Goal: Task Accomplishment & Management: Manage account settings

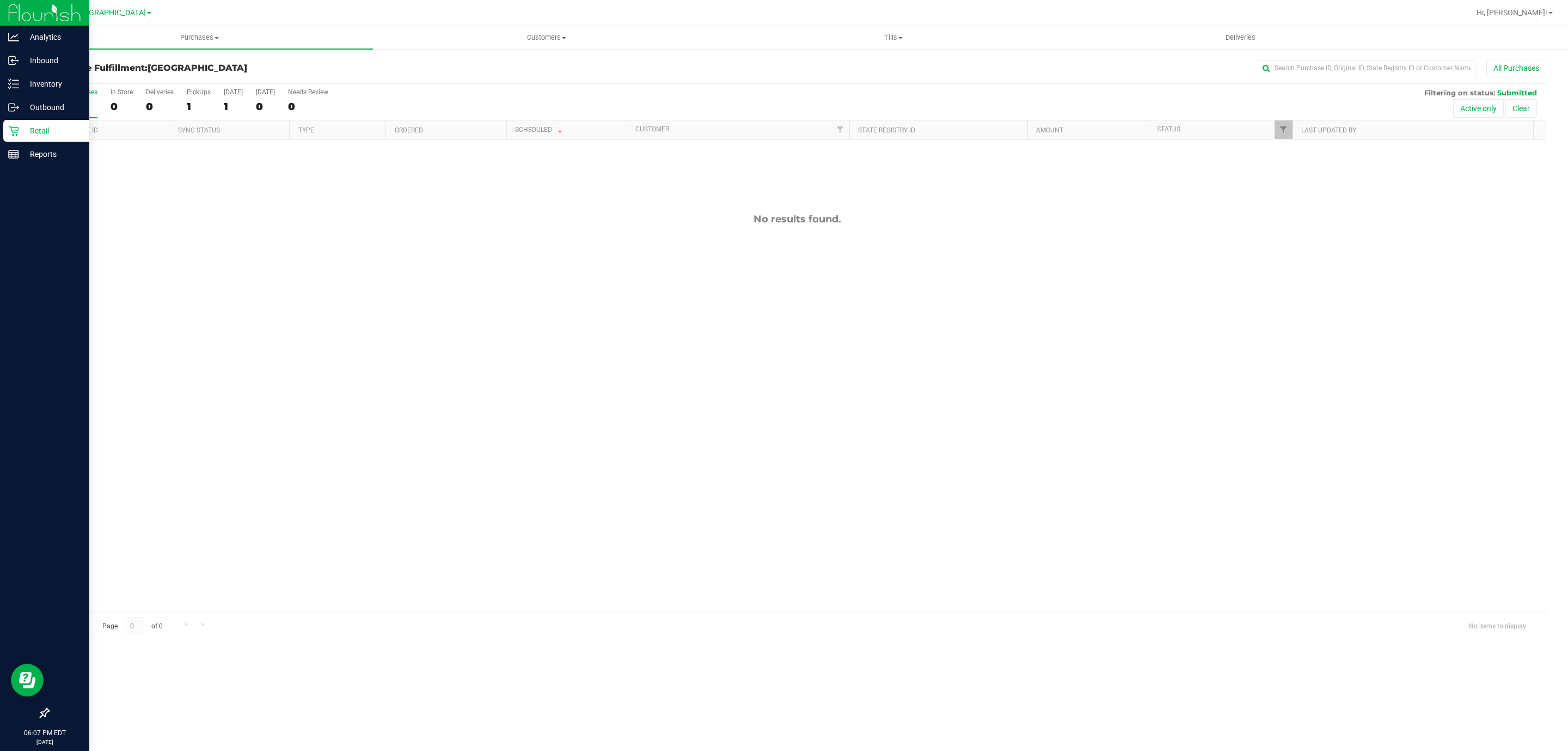
click at [12, 122] on div "Retail" at bounding box center [46, 131] width 86 height 22
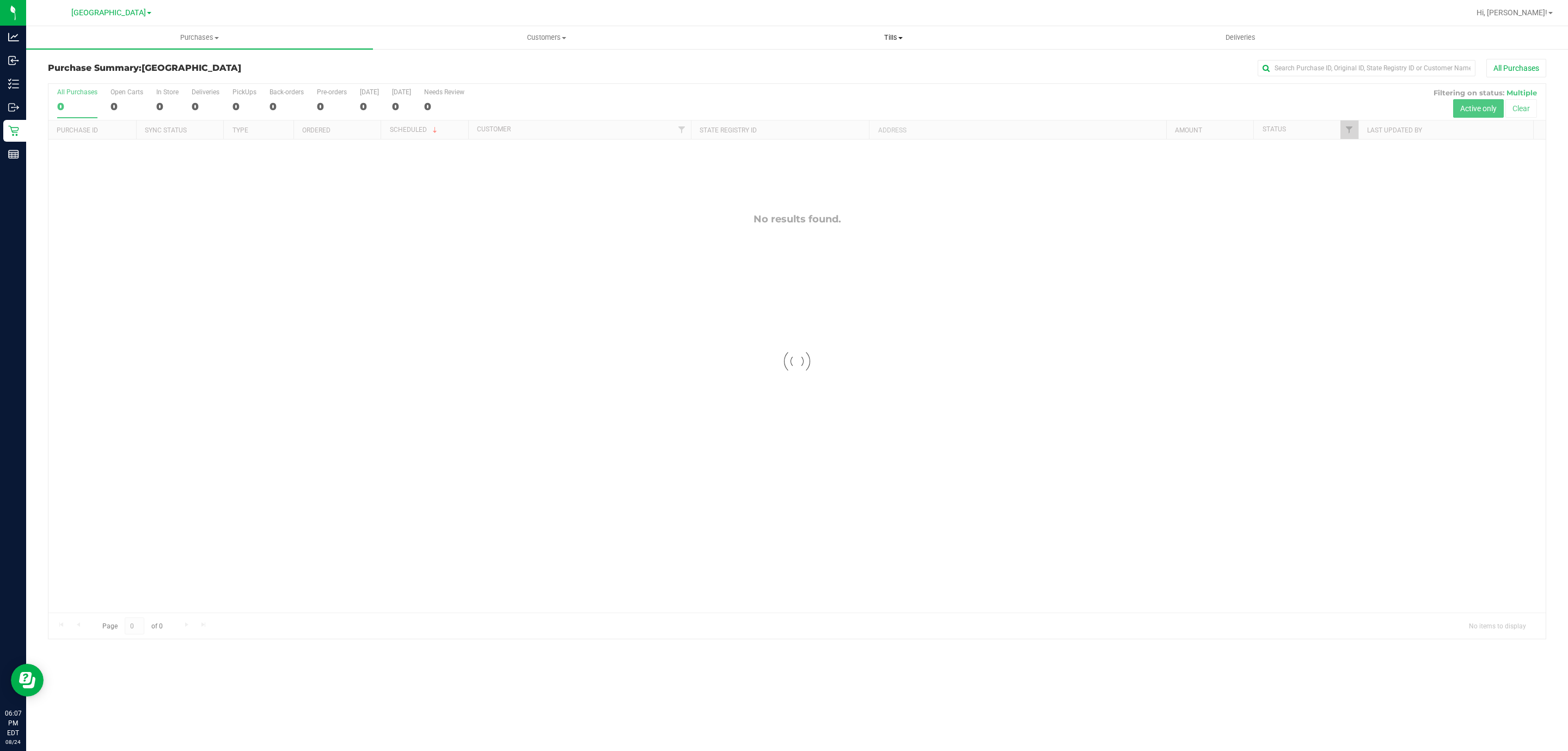
click at [881, 45] on uib-tab-heading "Tills Manage tills Reconcile e-payments" at bounding box center [893, 38] width 346 height 22
click at [771, 67] on span "Manage tills" at bounding box center [756, 65] width 73 height 9
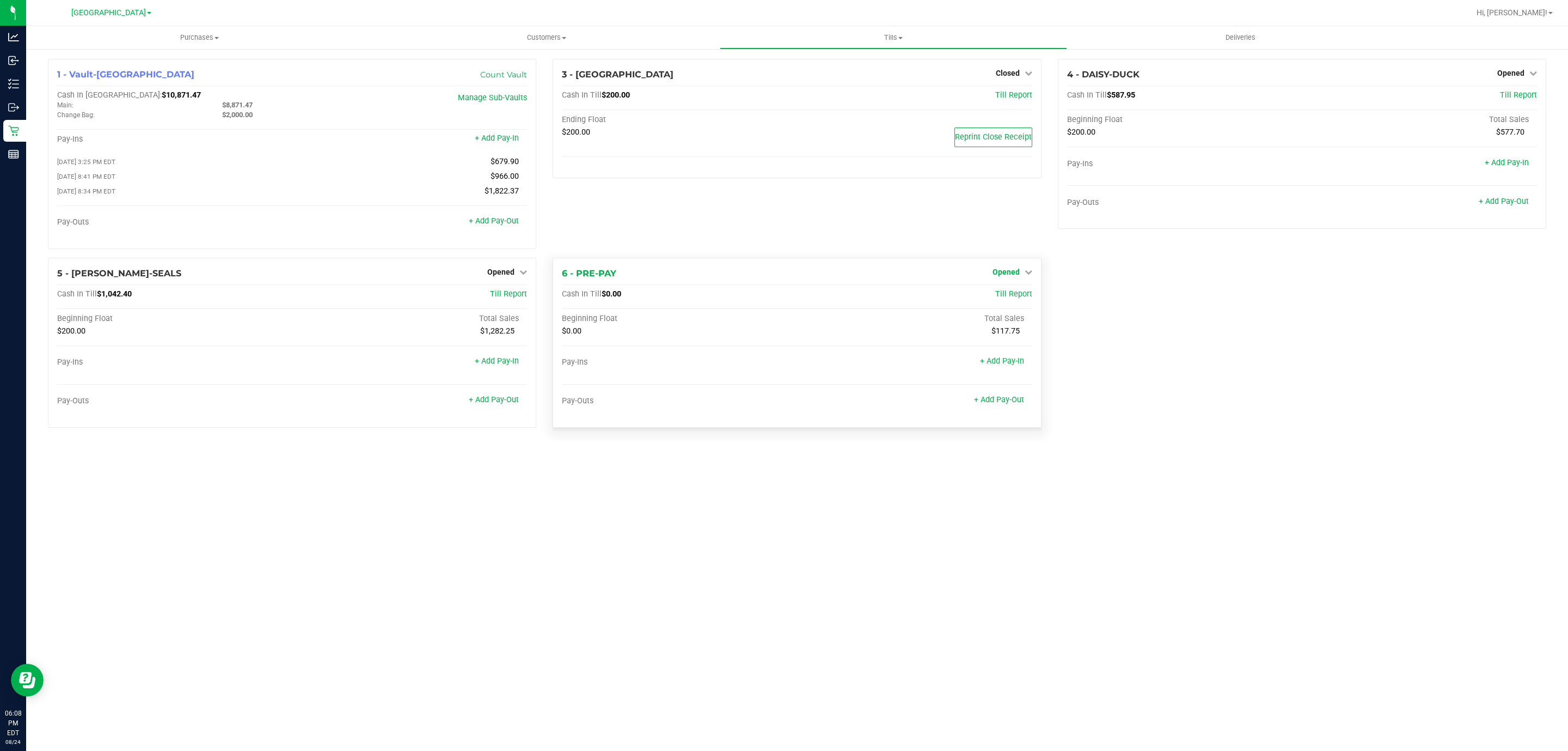
click at [1016, 276] on span "Opened" at bounding box center [1006, 272] width 27 height 8
click at [1015, 296] on link "Close Till" at bounding box center [1007, 294] width 30 height 8
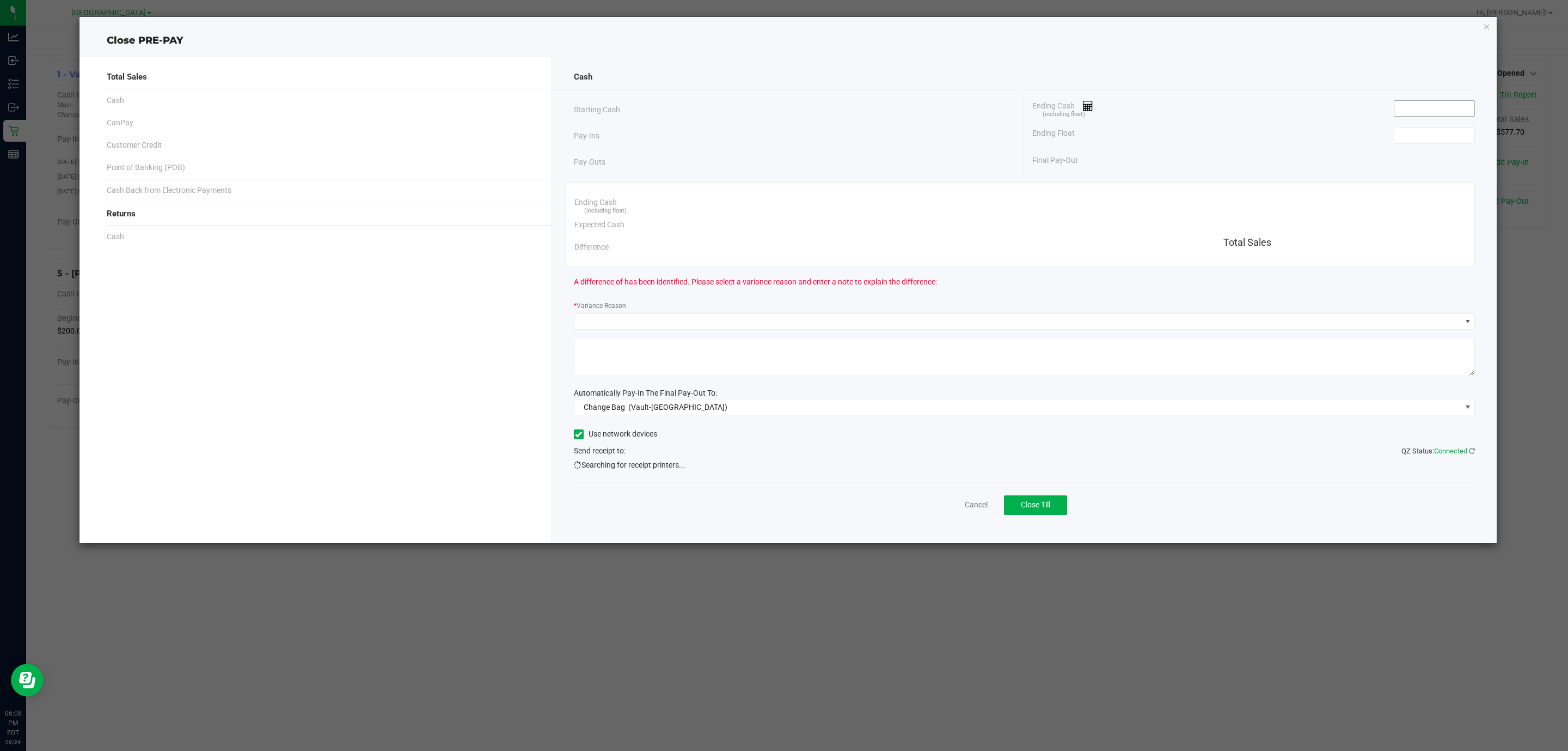
click at [1417, 115] on input at bounding box center [1434, 108] width 80 height 15
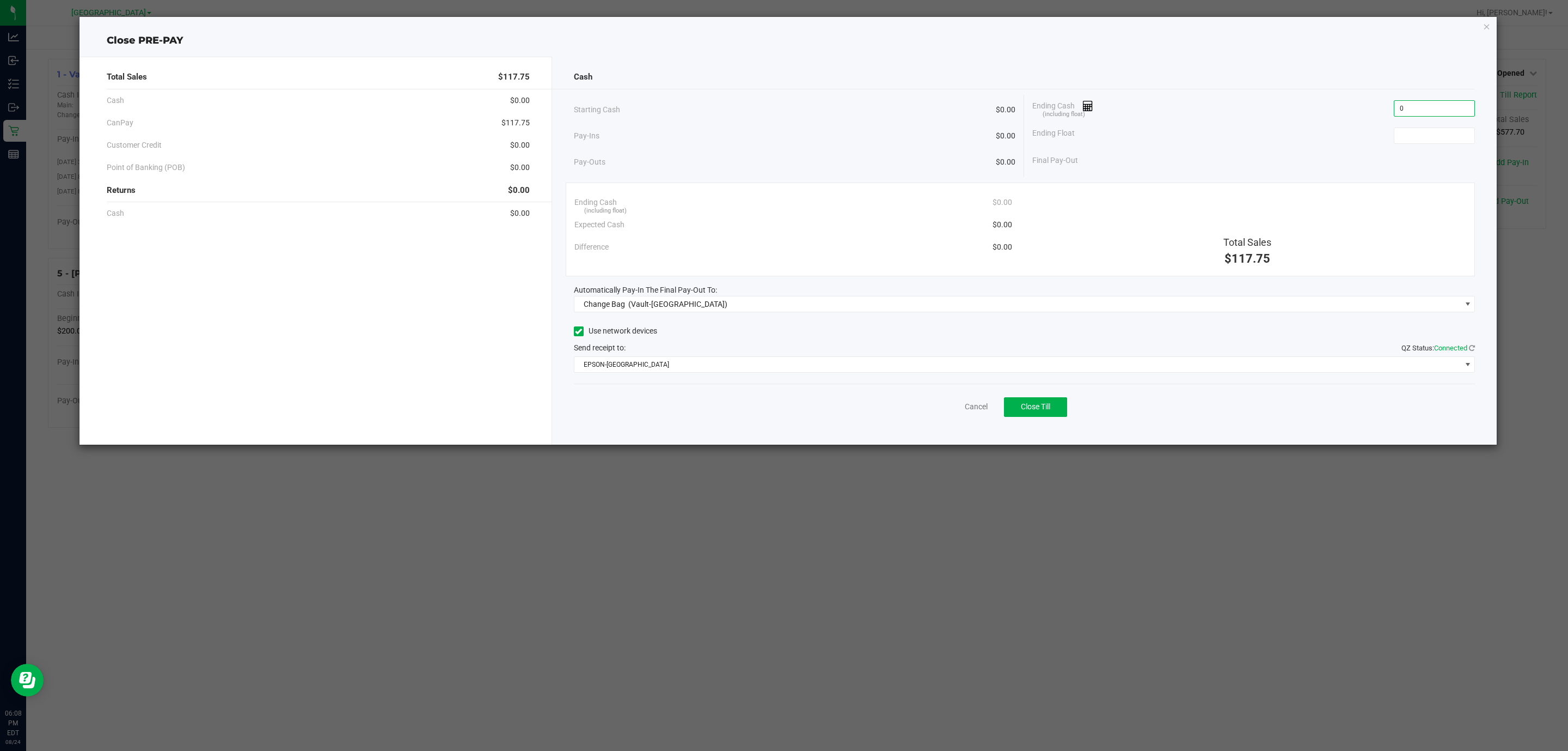
type input "$0.00"
click at [884, 311] on span "Change Bag (Vault-Deerfield Beach)" at bounding box center [1018, 304] width 887 height 15
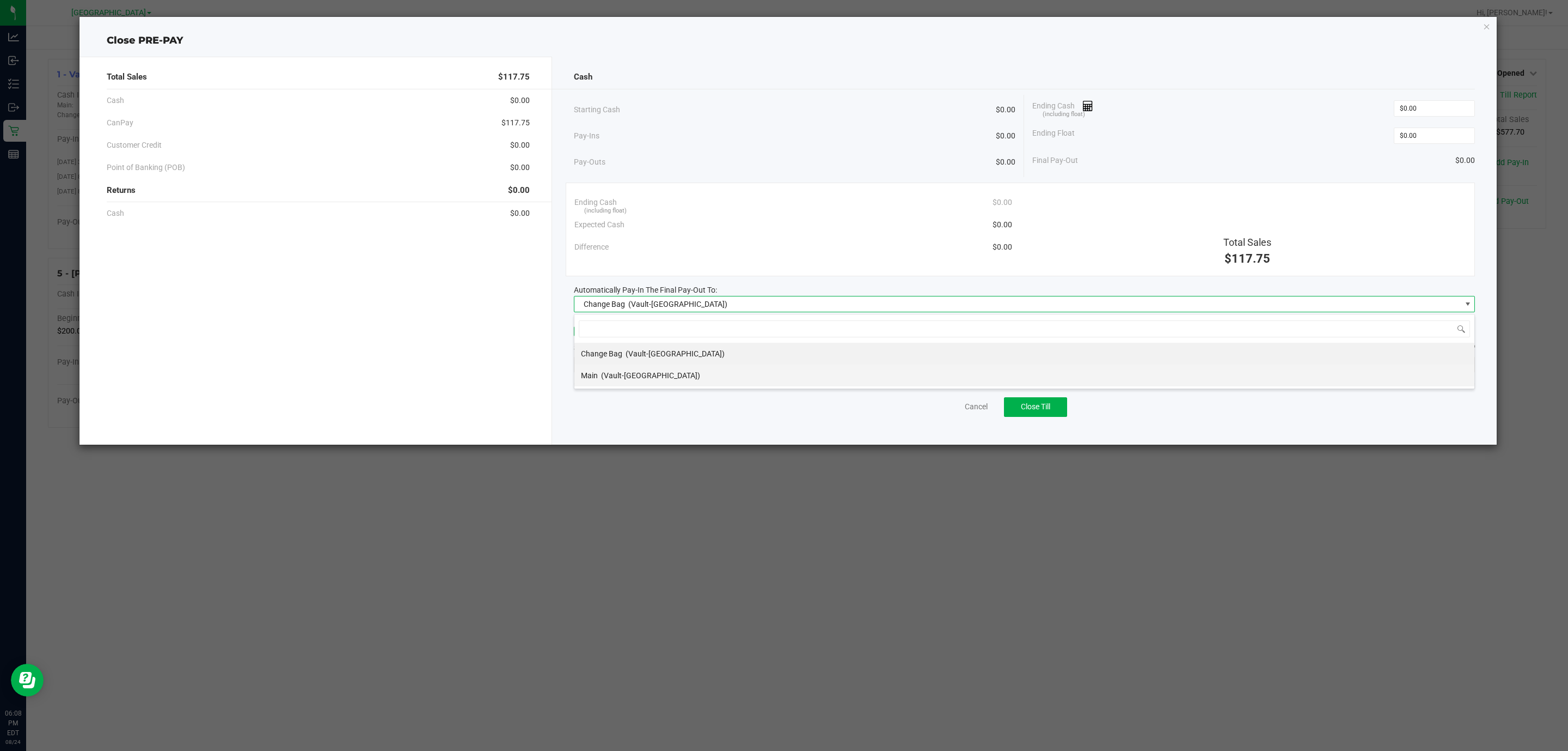
click at [644, 375] on span "(Vault-Deerfield Beach)" at bounding box center [650, 376] width 99 height 8
click at [694, 370] on span "EPSON-CYPRUS" at bounding box center [1018, 365] width 887 height 15
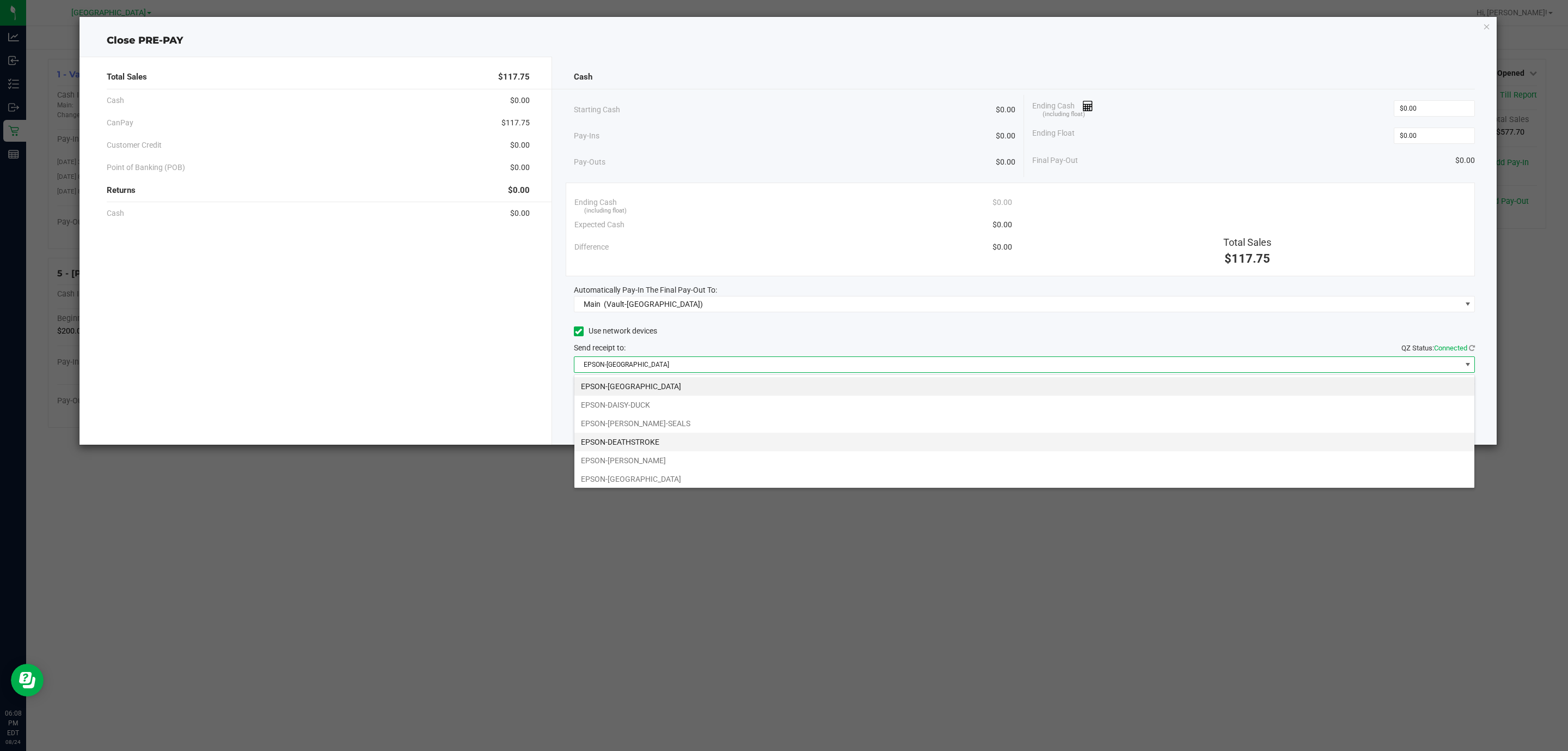
click at [667, 443] on li "EPSON-DEATHSTROKE" at bounding box center [1024, 442] width 900 height 19
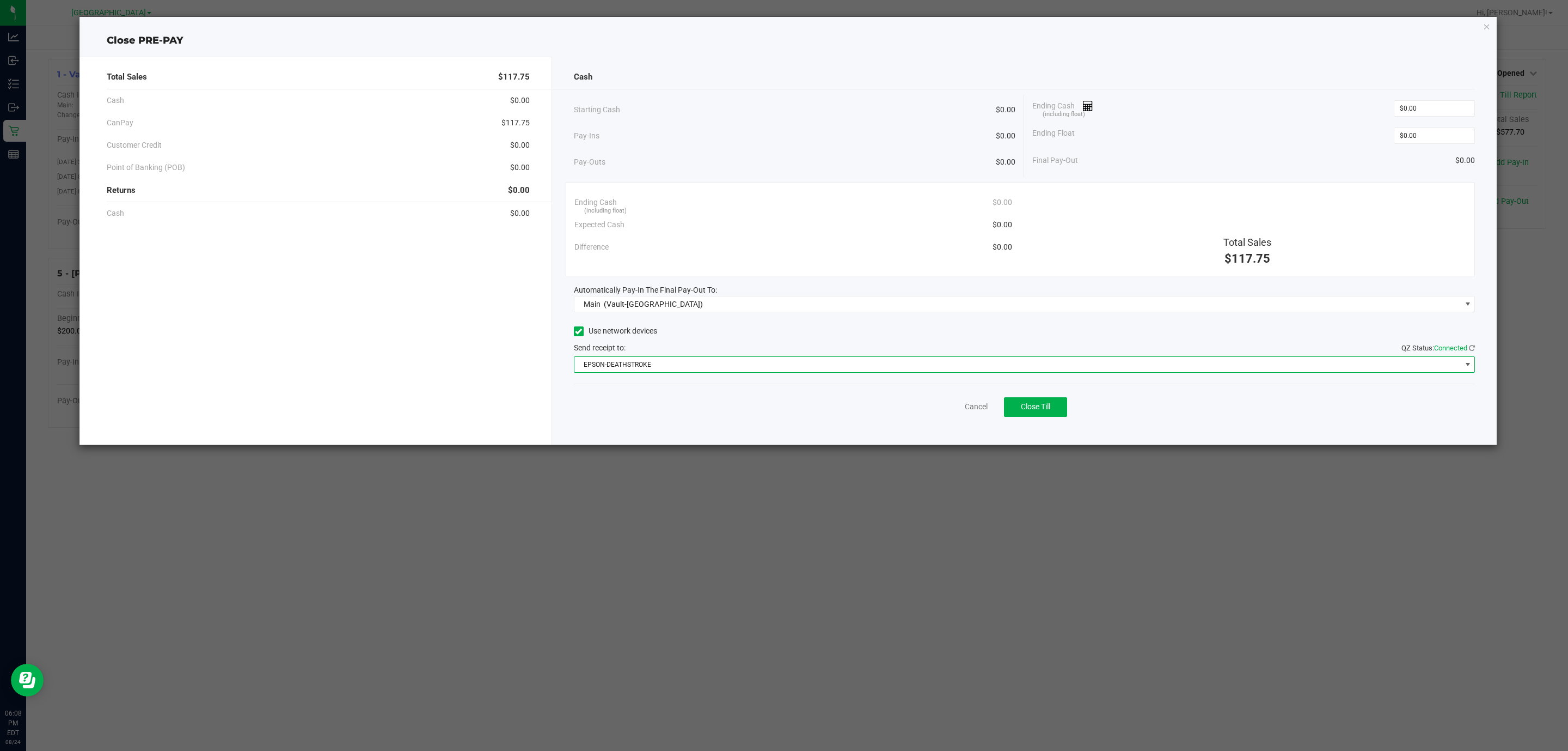
click at [1067, 397] on div "Cancel Close Till" at bounding box center [1024, 404] width 902 height 42
click at [1050, 401] on button "Close Till" at bounding box center [1035, 407] width 63 height 19
click at [1417, 101] on input "0" at bounding box center [1434, 108] width 80 height 15
type input "$0.00"
click at [949, 410] on link "Dismiss" at bounding box center [952, 407] width 26 height 12
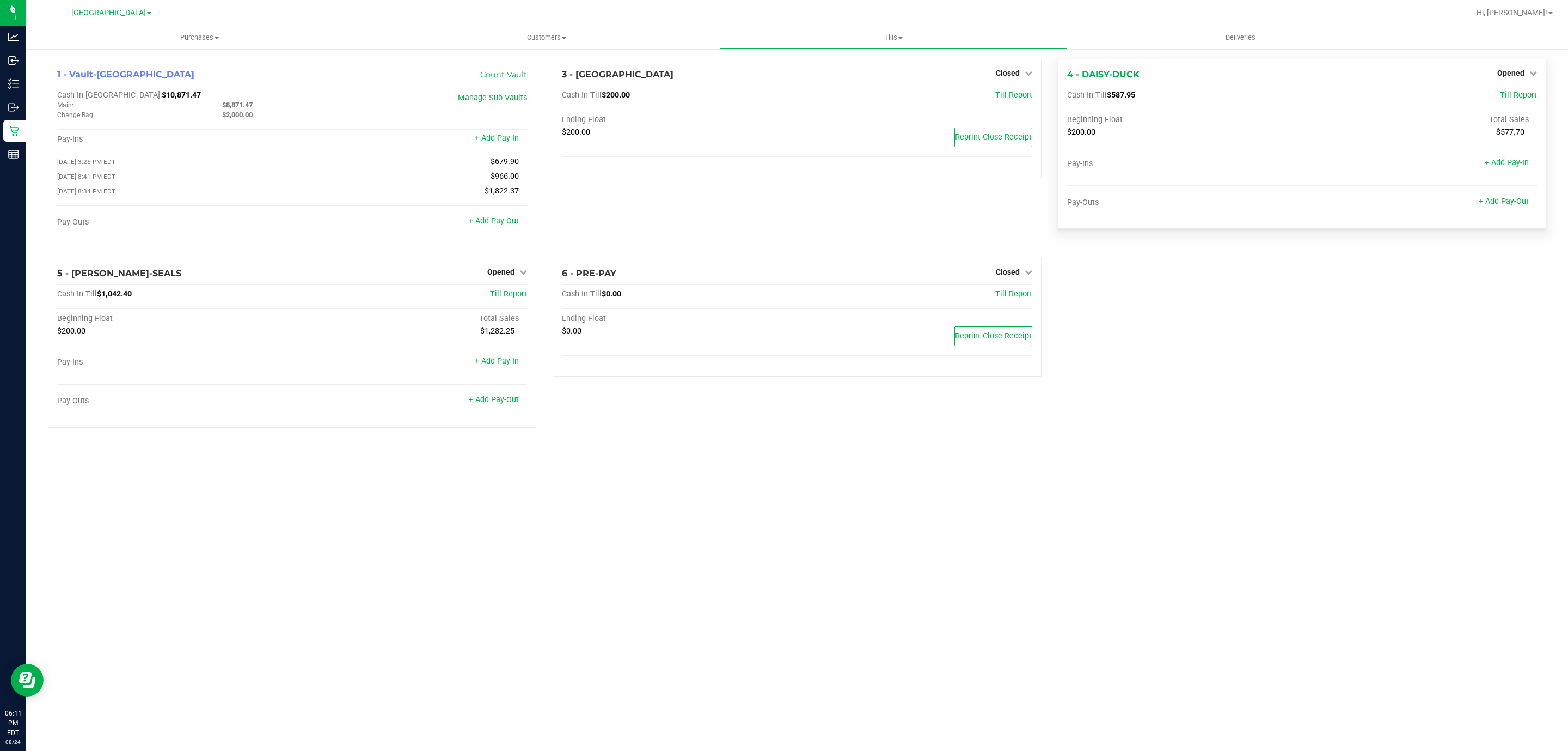
click at [1506, 67] on div "Opened" at bounding box center [1517, 73] width 40 height 13
click at [1505, 71] on span "Opened" at bounding box center [1511, 73] width 27 height 8
click at [1508, 94] on link "Close Till" at bounding box center [1511, 95] width 30 height 8
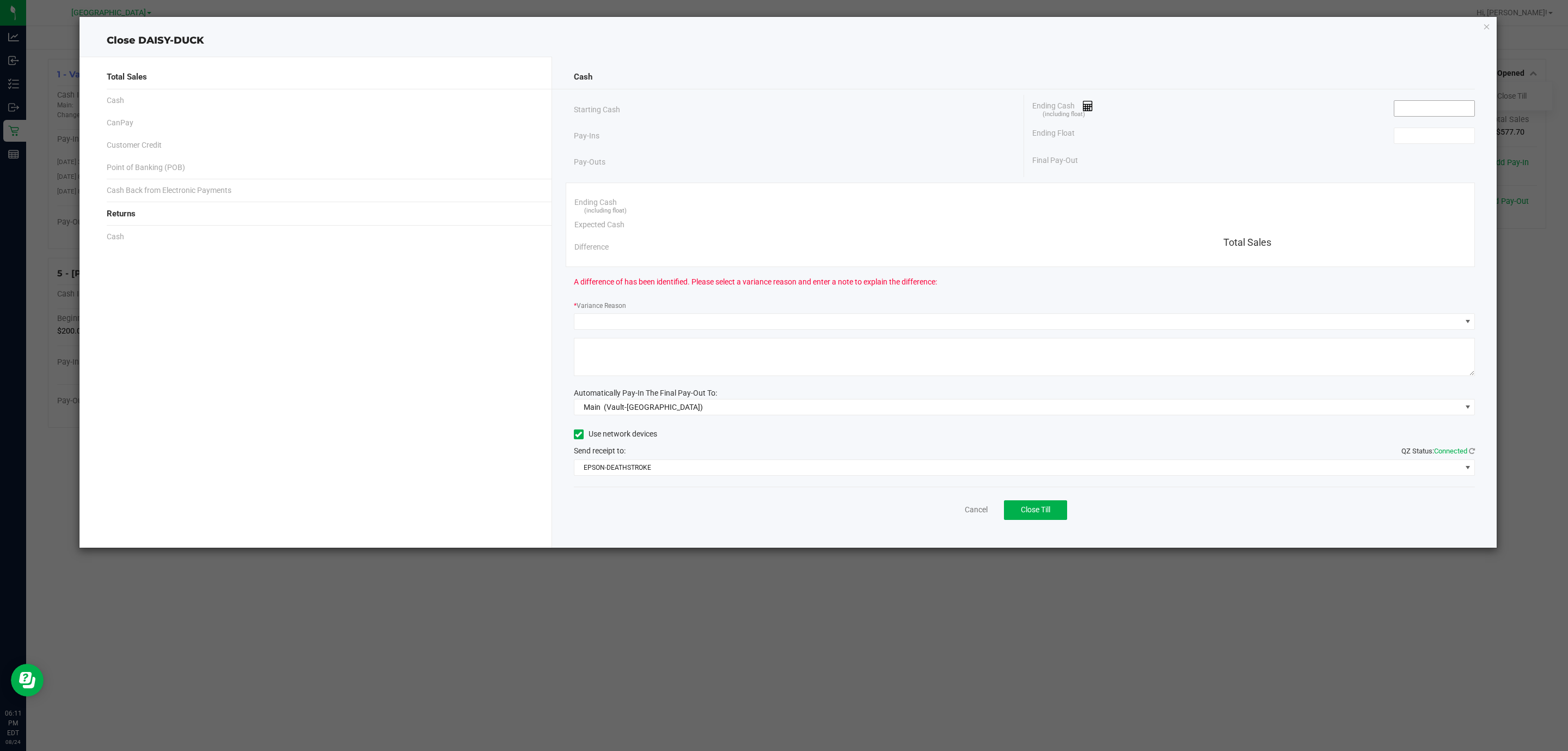
click at [1404, 113] on input at bounding box center [1434, 108] width 80 height 15
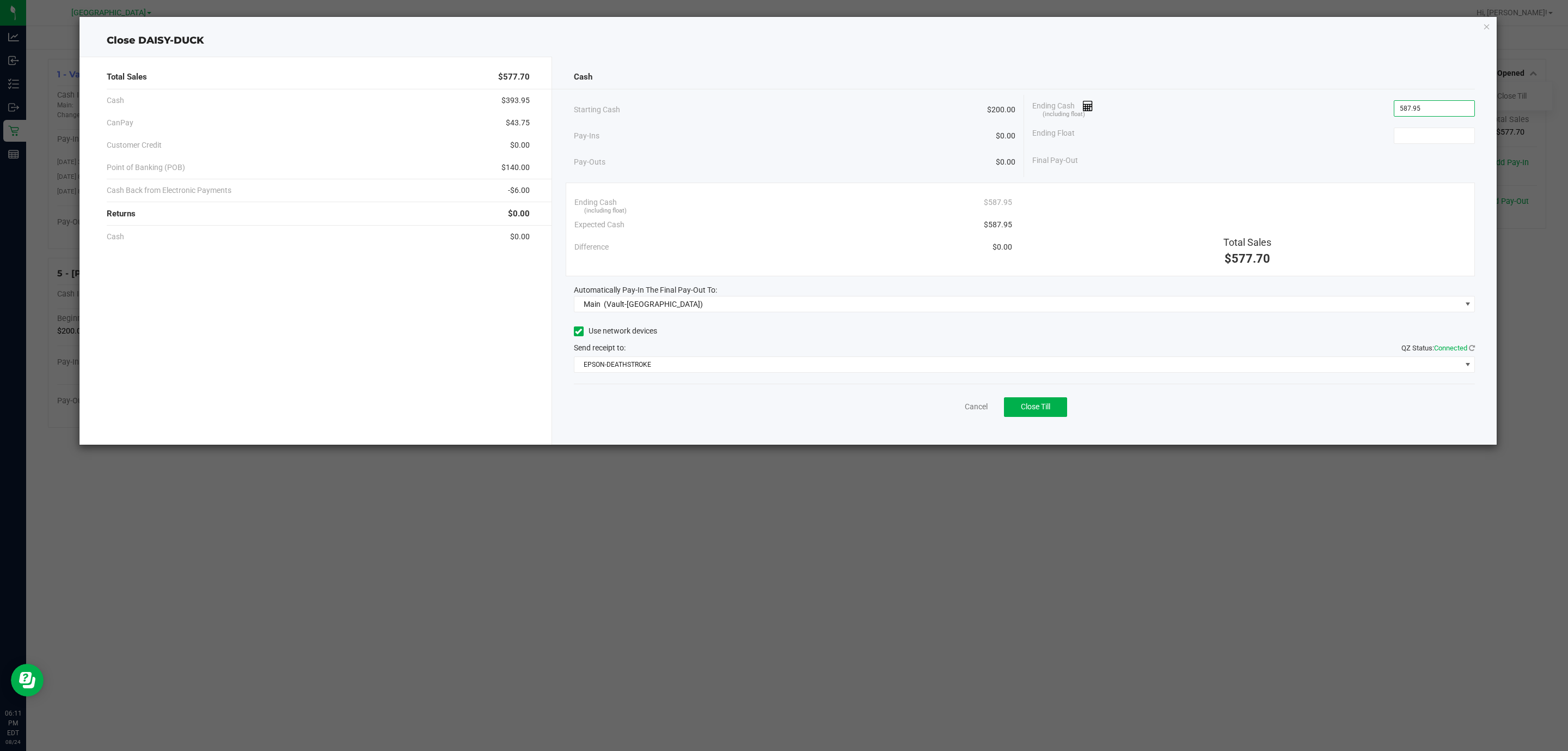
type input "$587.95"
type input "$200.00"
click at [891, 134] on div "Pay-Ins $0.00" at bounding box center [795, 136] width 442 height 22
click at [1037, 408] on span "Close Till" at bounding box center [1035, 406] width 30 height 8
click at [956, 408] on link "Dismiss" at bounding box center [952, 407] width 26 height 12
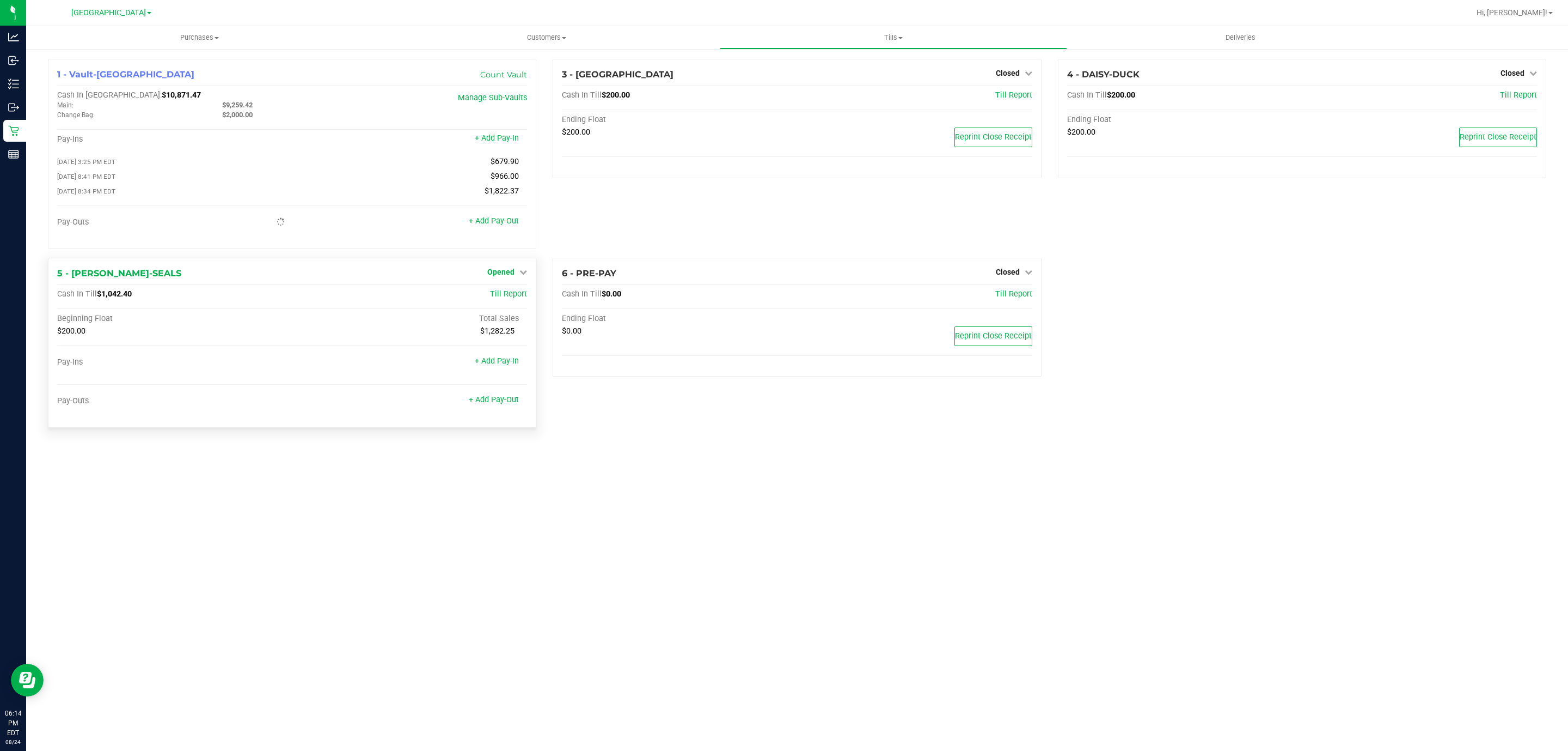
click at [495, 273] on span "Opened" at bounding box center [501, 272] width 27 height 8
click at [498, 294] on link "Close Till" at bounding box center [502, 294] width 30 height 8
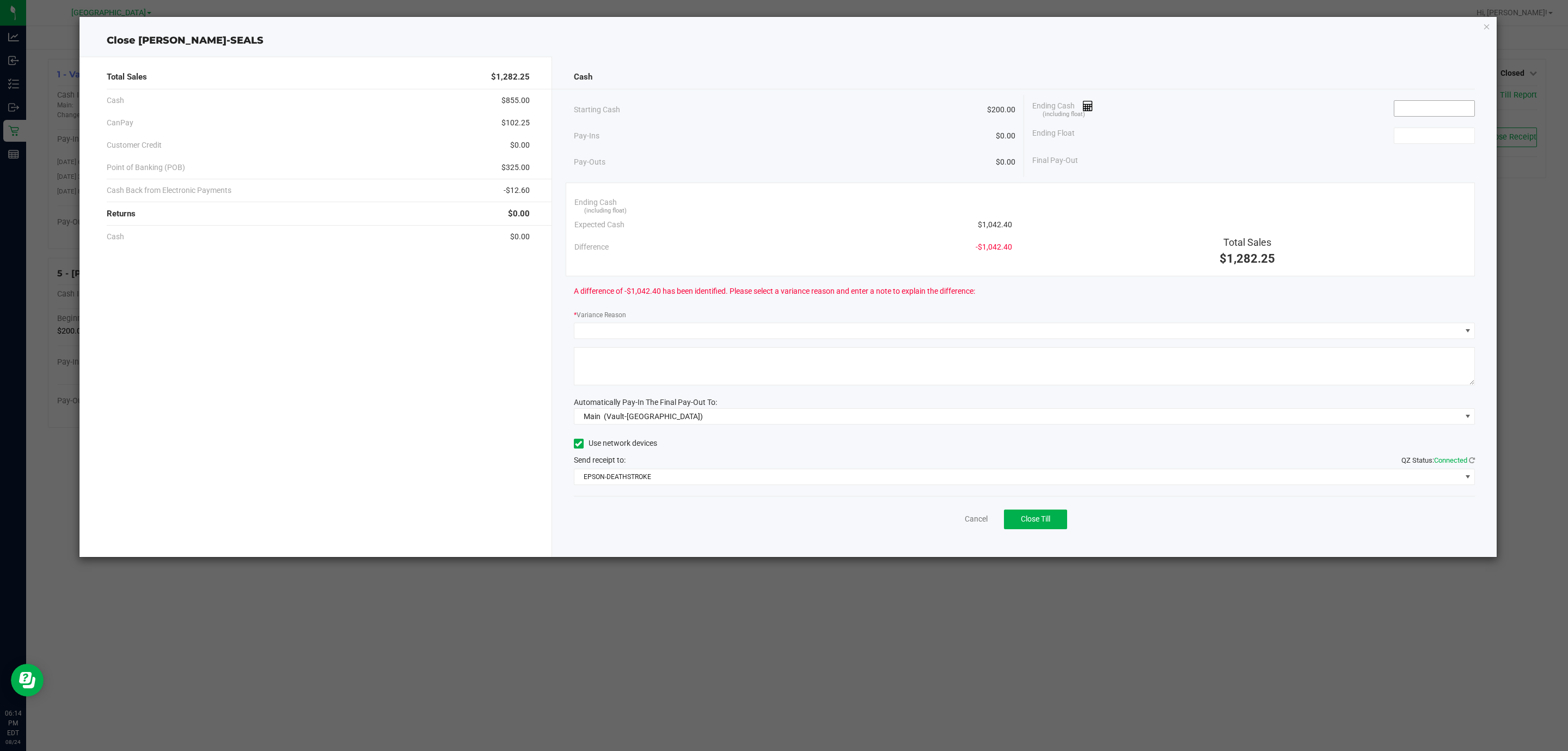
click at [1404, 108] on input at bounding box center [1434, 108] width 80 height 15
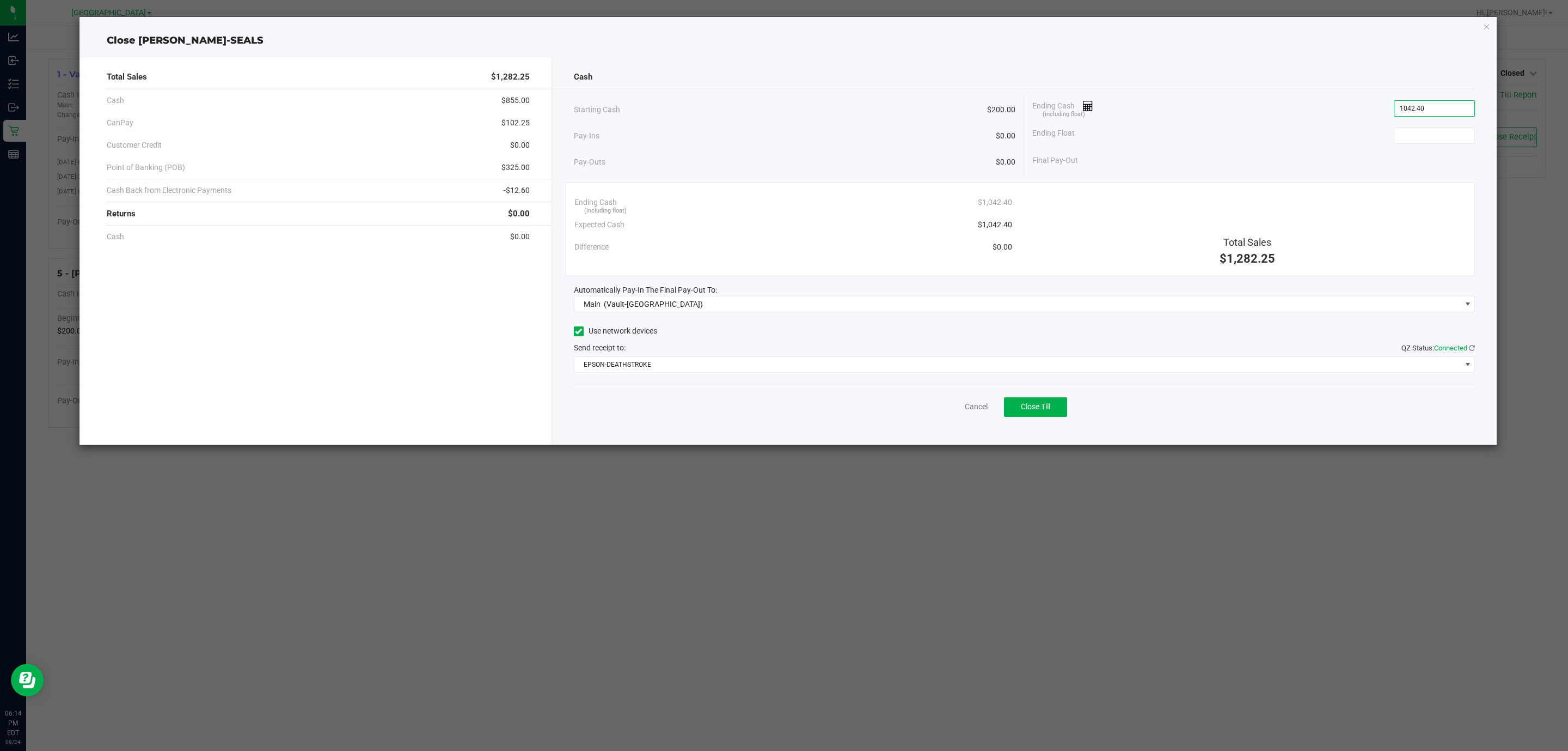
type input "$1,042.40"
type input "$200.00"
click at [1027, 410] on span "Close Till" at bounding box center [1035, 406] width 30 height 8
click at [942, 412] on link "Dismiss" at bounding box center [952, 407] width 26 height 12
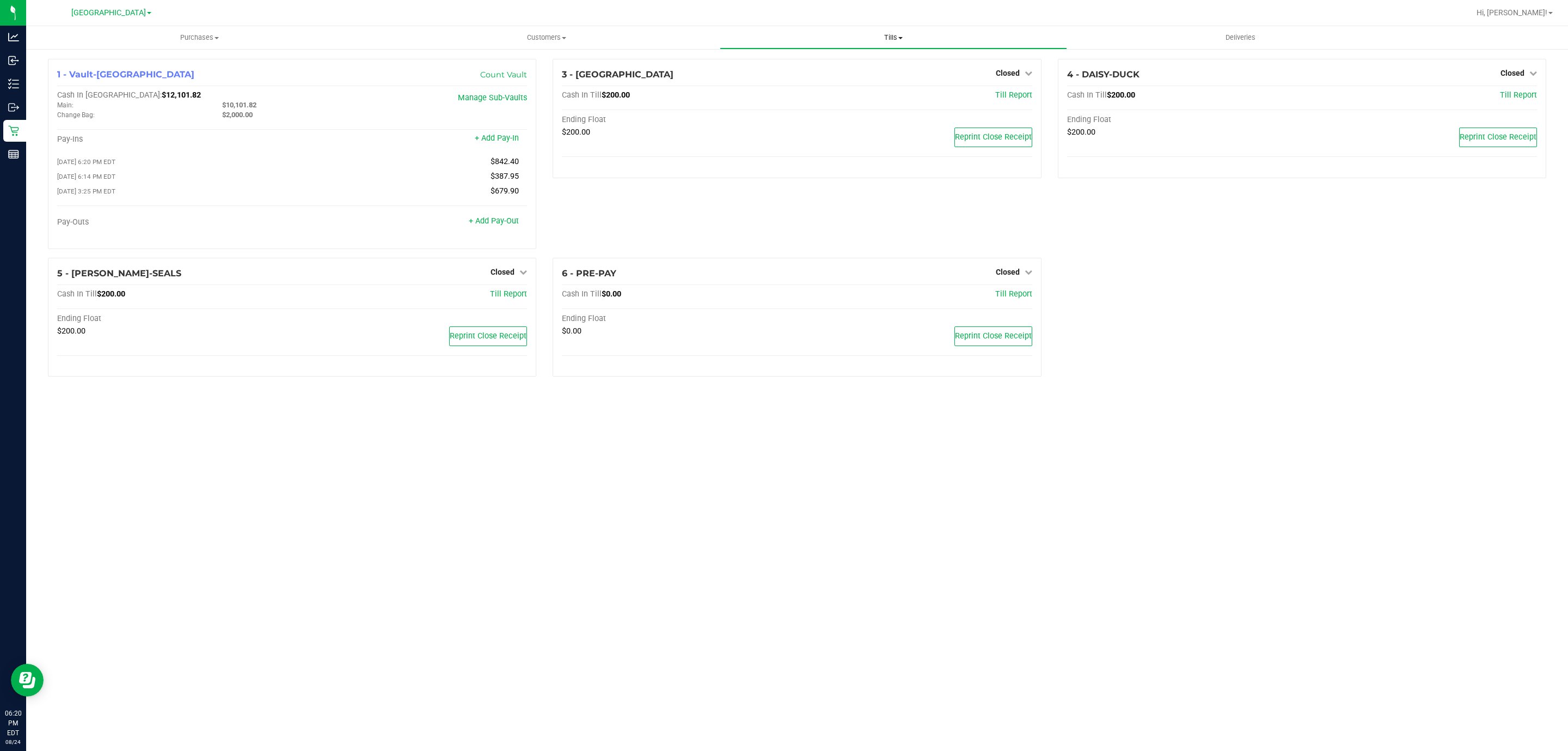
click at [896, 41] on span "Tills" at bounding box center [893, 38] width 346 height 10
click at [779, 77] on span "Reconcile e-payments" at bounding box center [773, 78] width 108 height 9
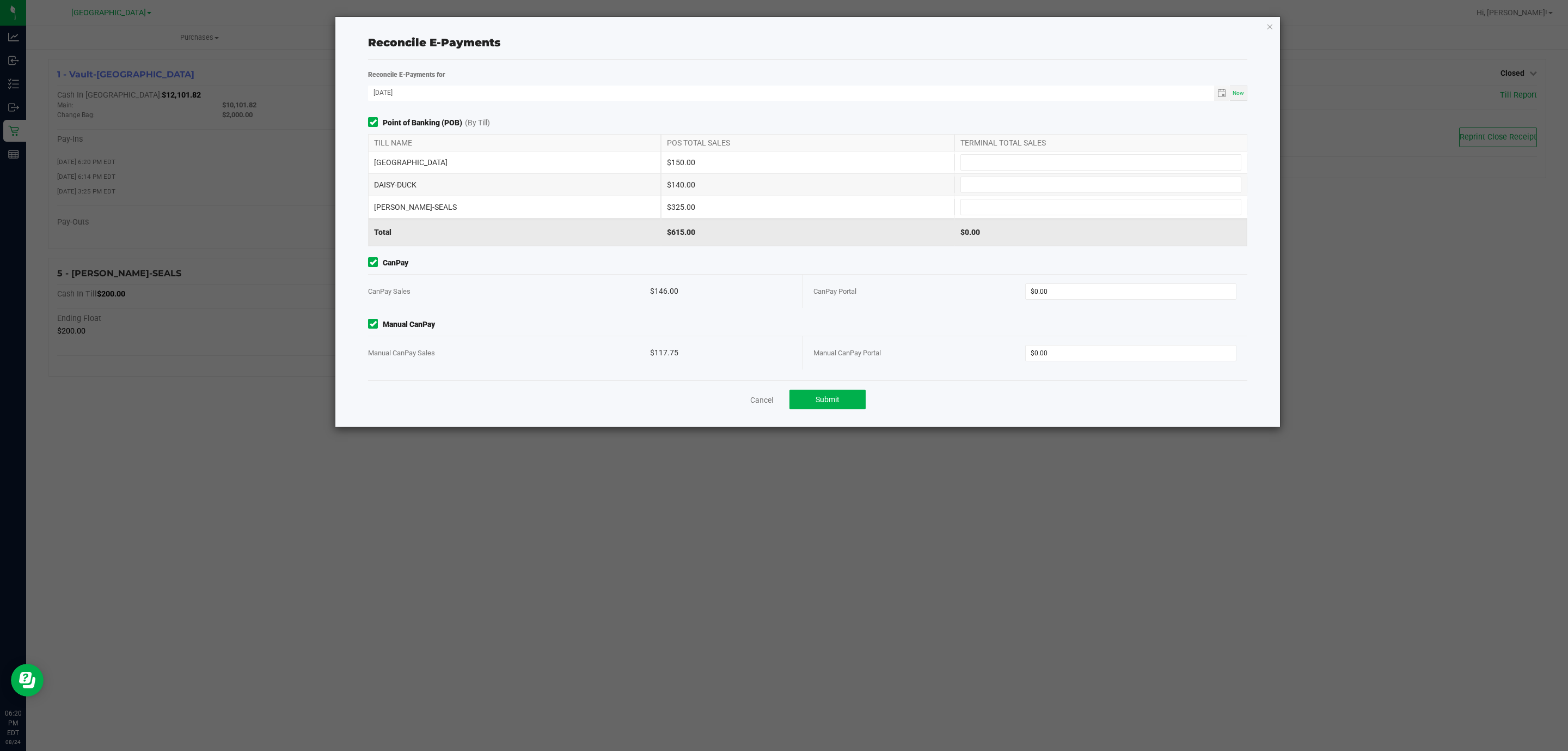
click at [1024, 149] on div "TERMINAL TOTAL SALES" at bounding box center [1101, 142] width 293 height 16
click at [1016, 168] on input at bounding box center [1101, 162] width 280 height 15
type input "$150.00"
type input "$140.00"
type input "$325.00"
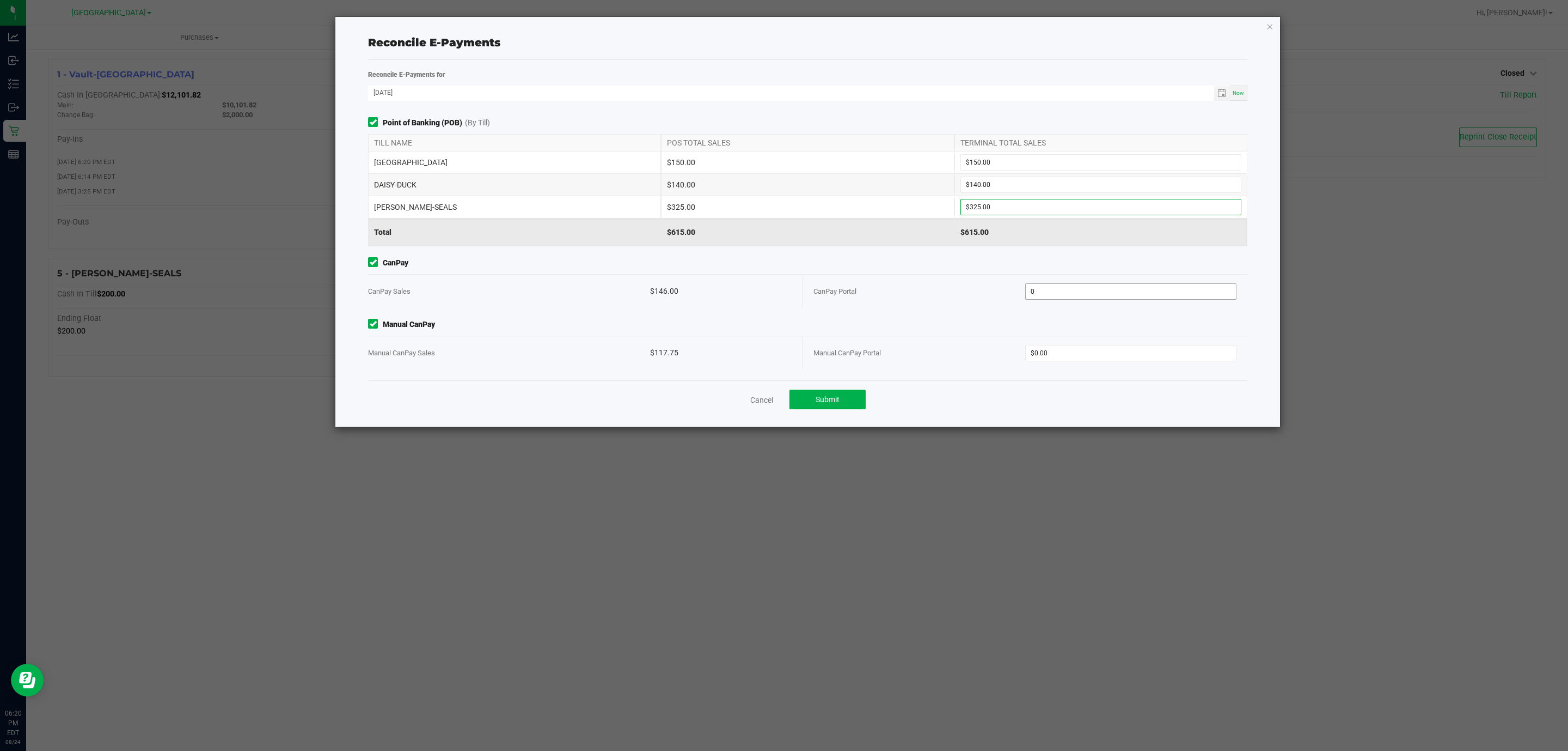
click at [1045, 294] on input "0" at bounding box center [1131, 291] width 211 height 15
type input "$146.00"
type input "$117.75"
click at [989, 391] on div "Cancel Submit" at bounding box center [807, 399] width 880 height 38
click at [843, 407] on button "Submit" at bounding box center [827, 399] width 76 height 19
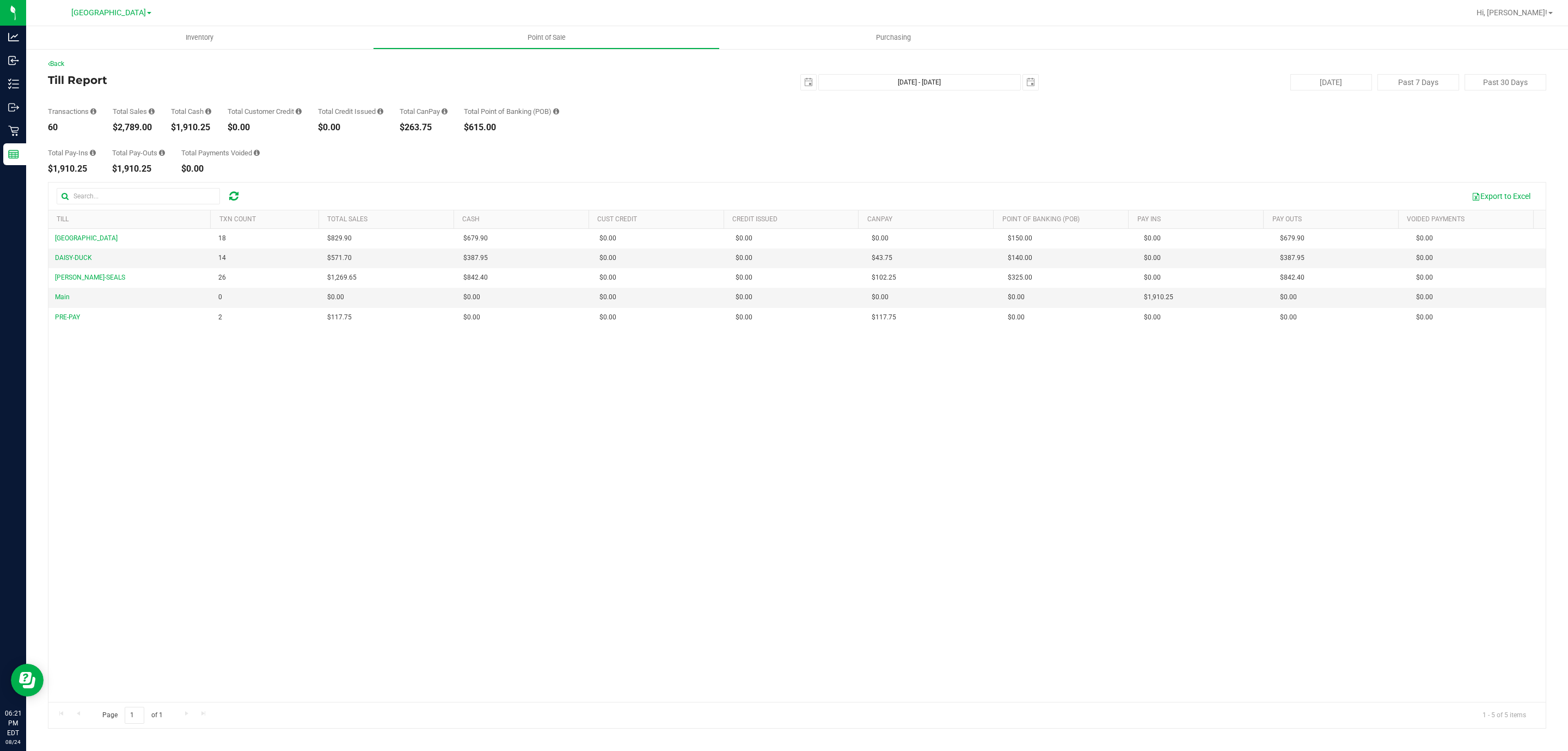
click at [190, 130] on div "$1,910.25" at bounding box center [191, 127] width 40 height 8
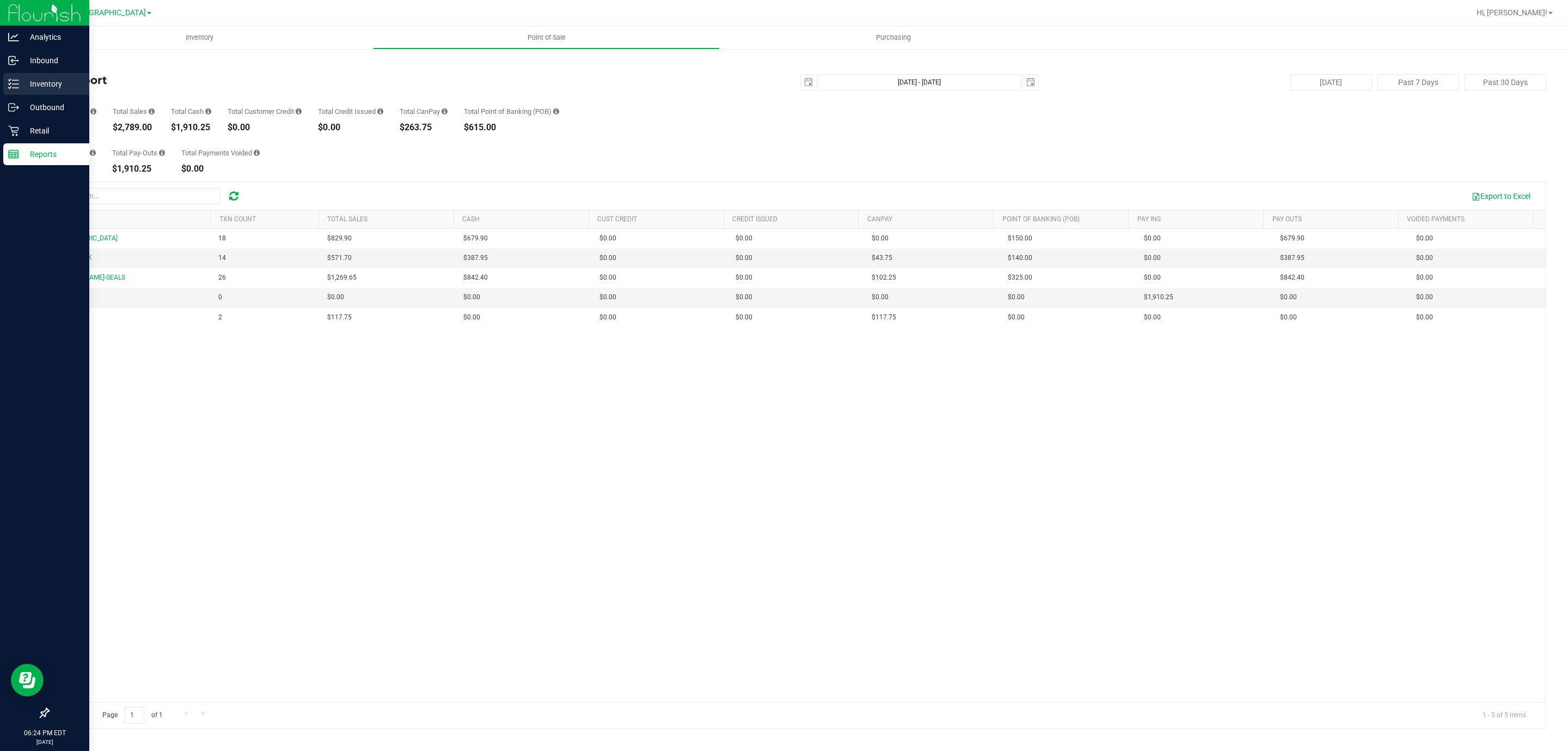
click at [48, 85] on p "Inventory" at bounding box center [51, 84] width 65 height 13
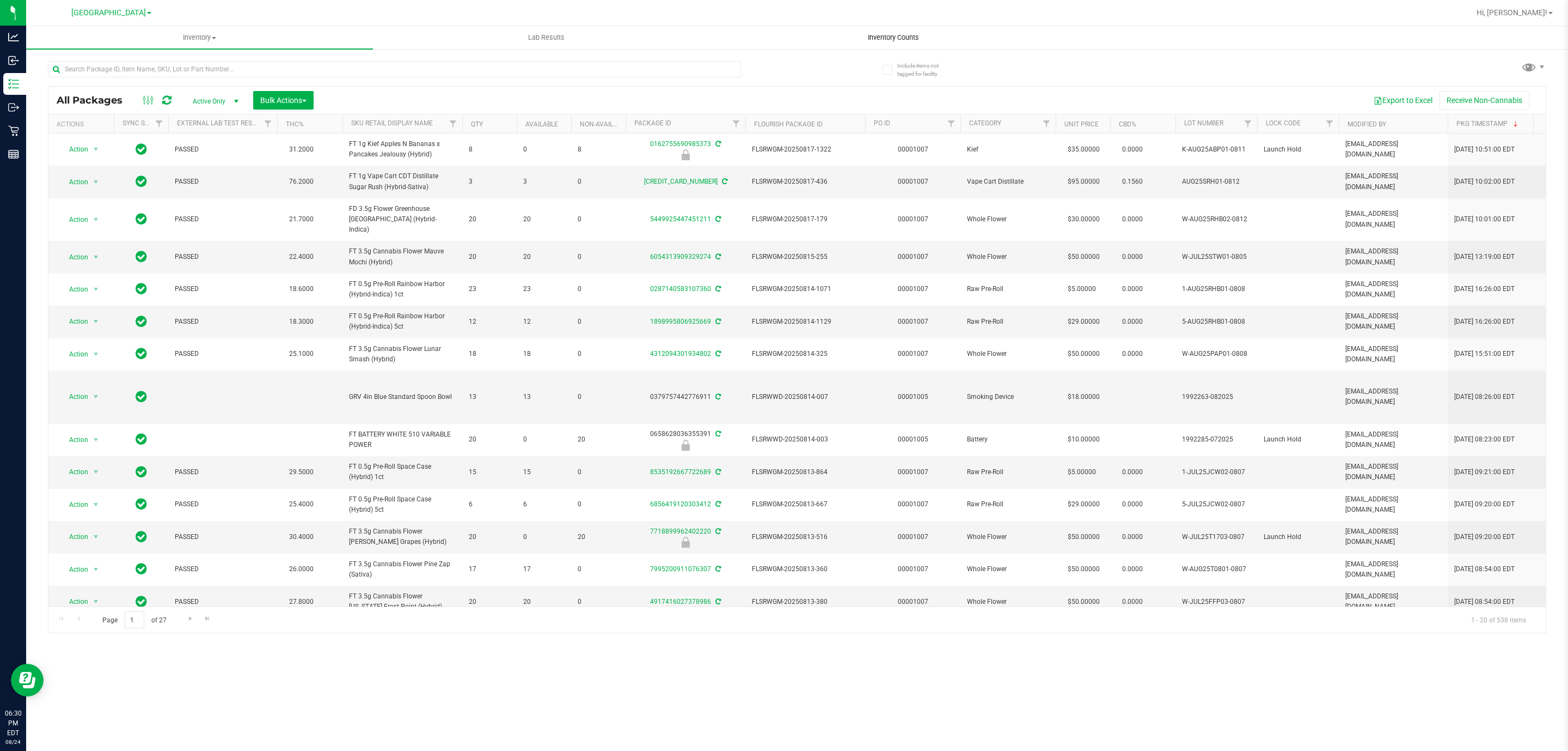
click at [887, 40] on span "Inventory Counts" at bounding box center [894, 38] width 81 height 10
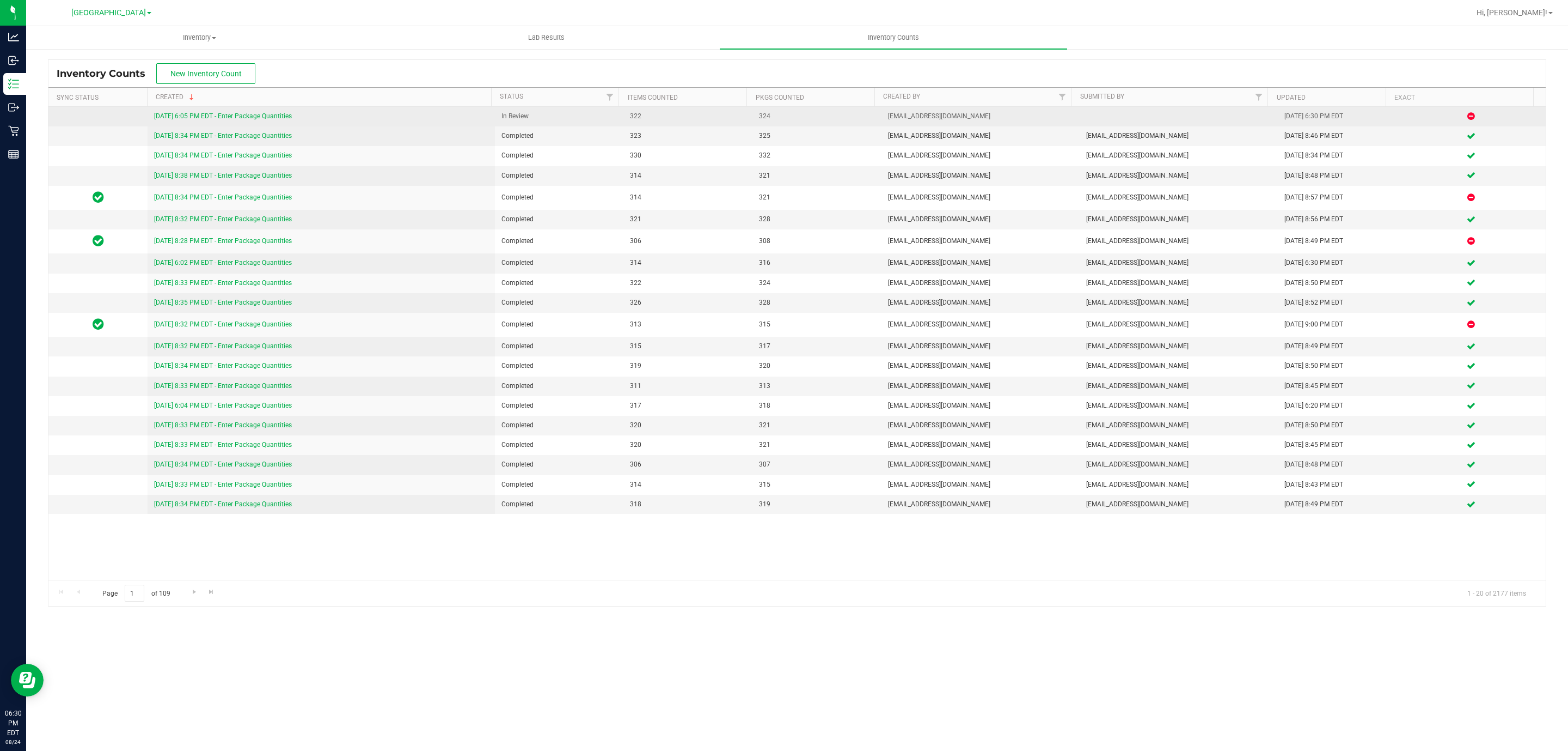
click at [230, 117] on link "[DATE] 6:05 PM EDT - Enter Package Quantities" at bounding box center [223, 116] width 137 height 8
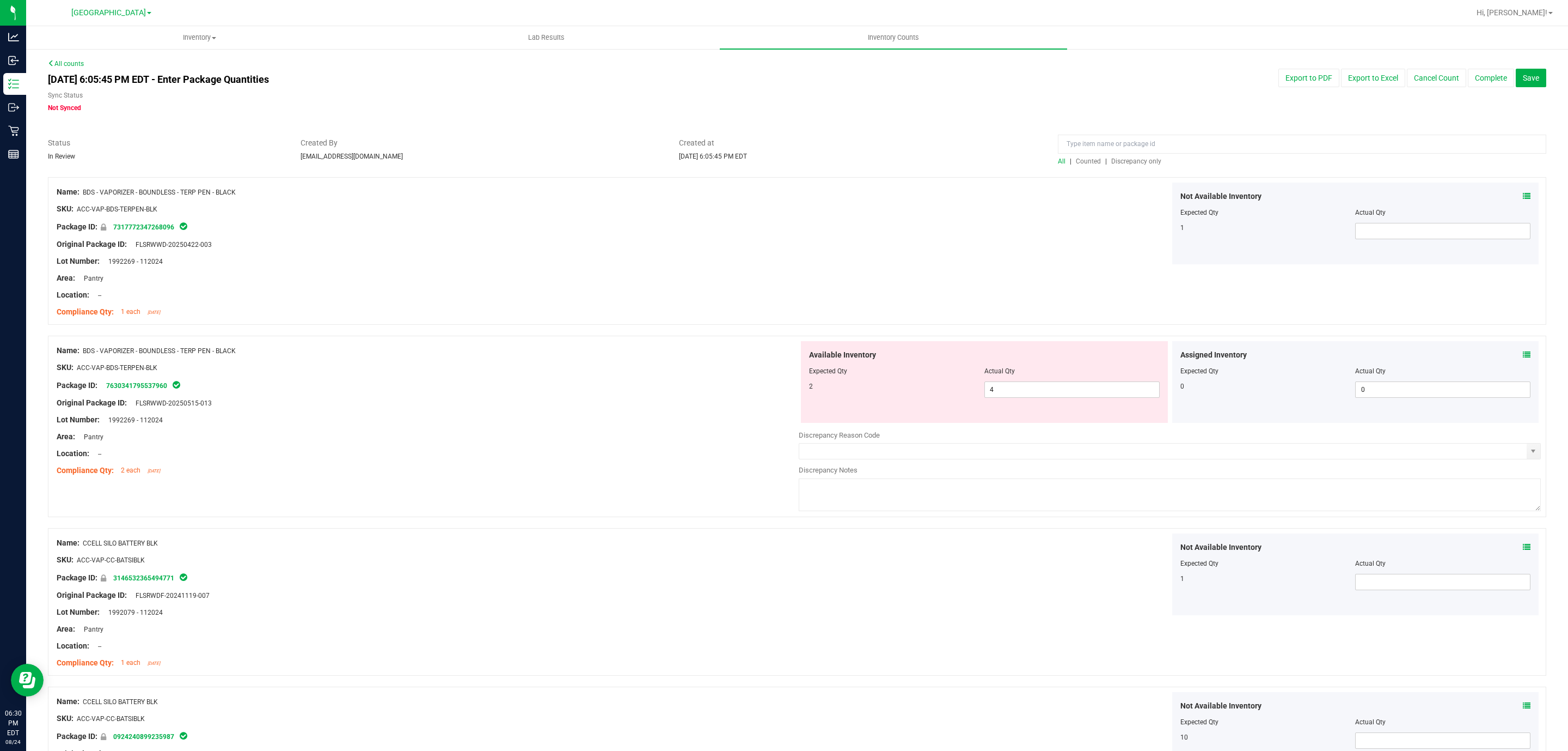
click at [1139, 160] on span "Discrepancy only" at bounding box center [1136, 161] width 50 height 8
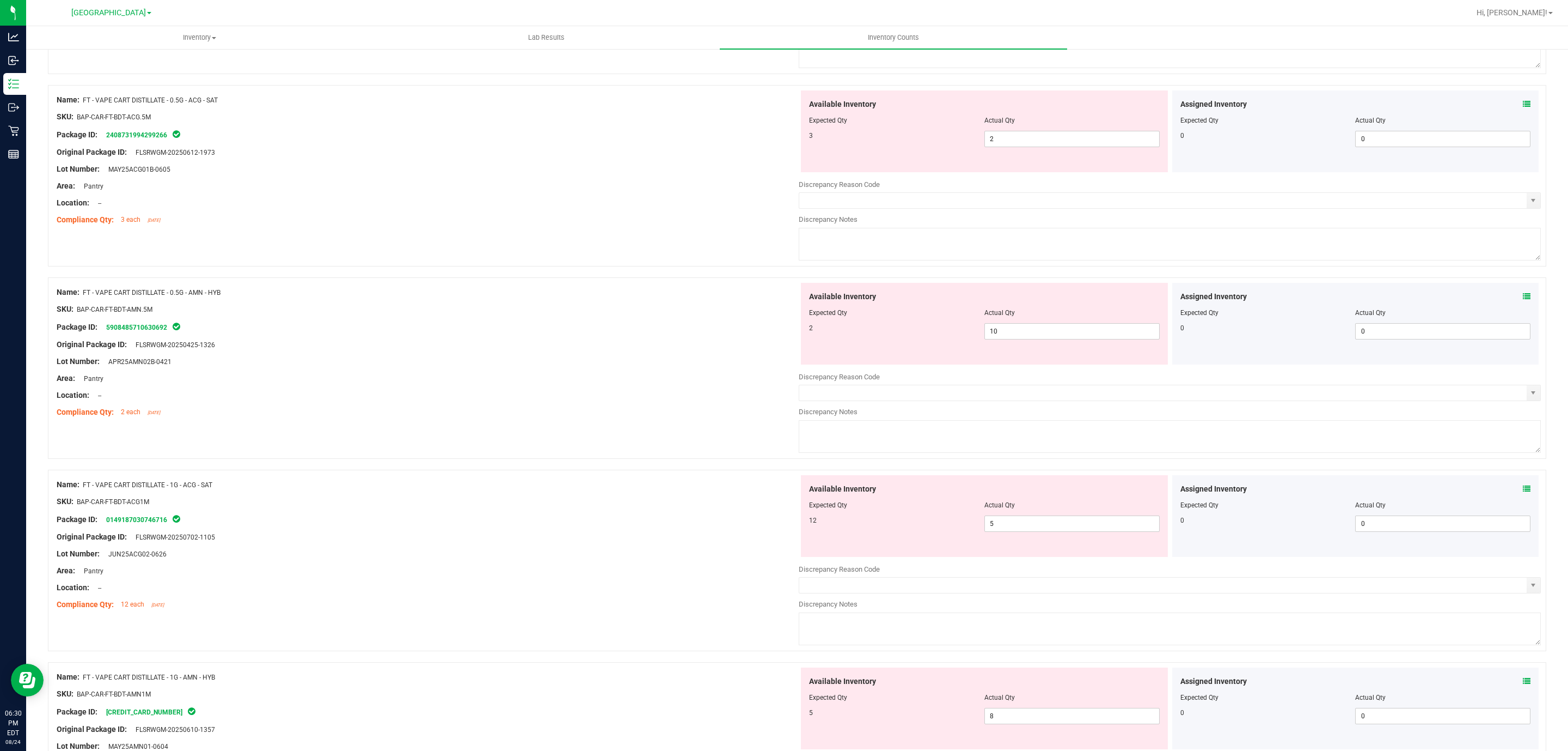
scroll to position [3324, 0]
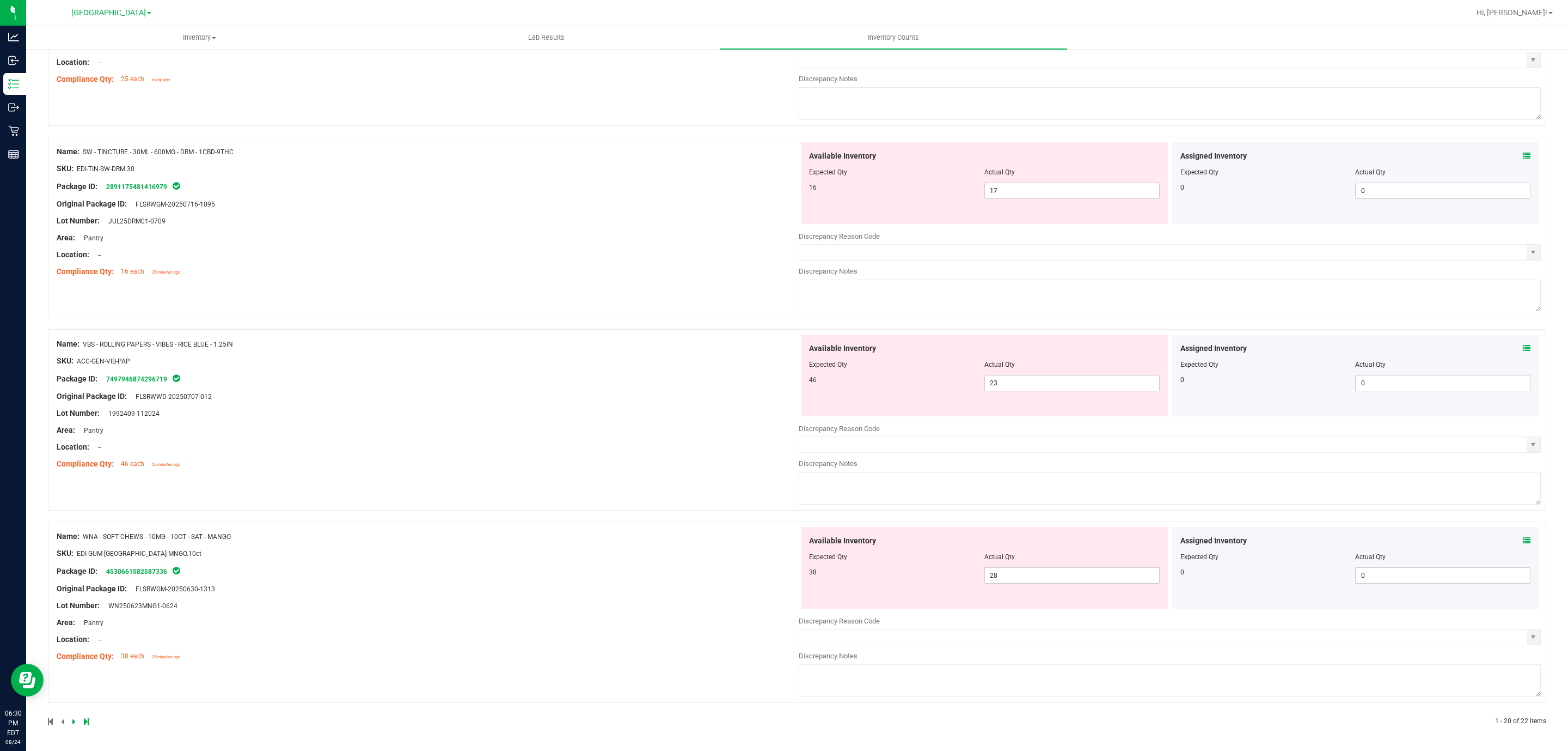
drag, startPoint x: 696, startPoint y: 190, endPoint x: 675, endPoint y: 656, distance: 466.5
drag, startPoint x: 629, startPoint y: 304, endPoint x: 588, endPoint y: 352, distance: 63.1
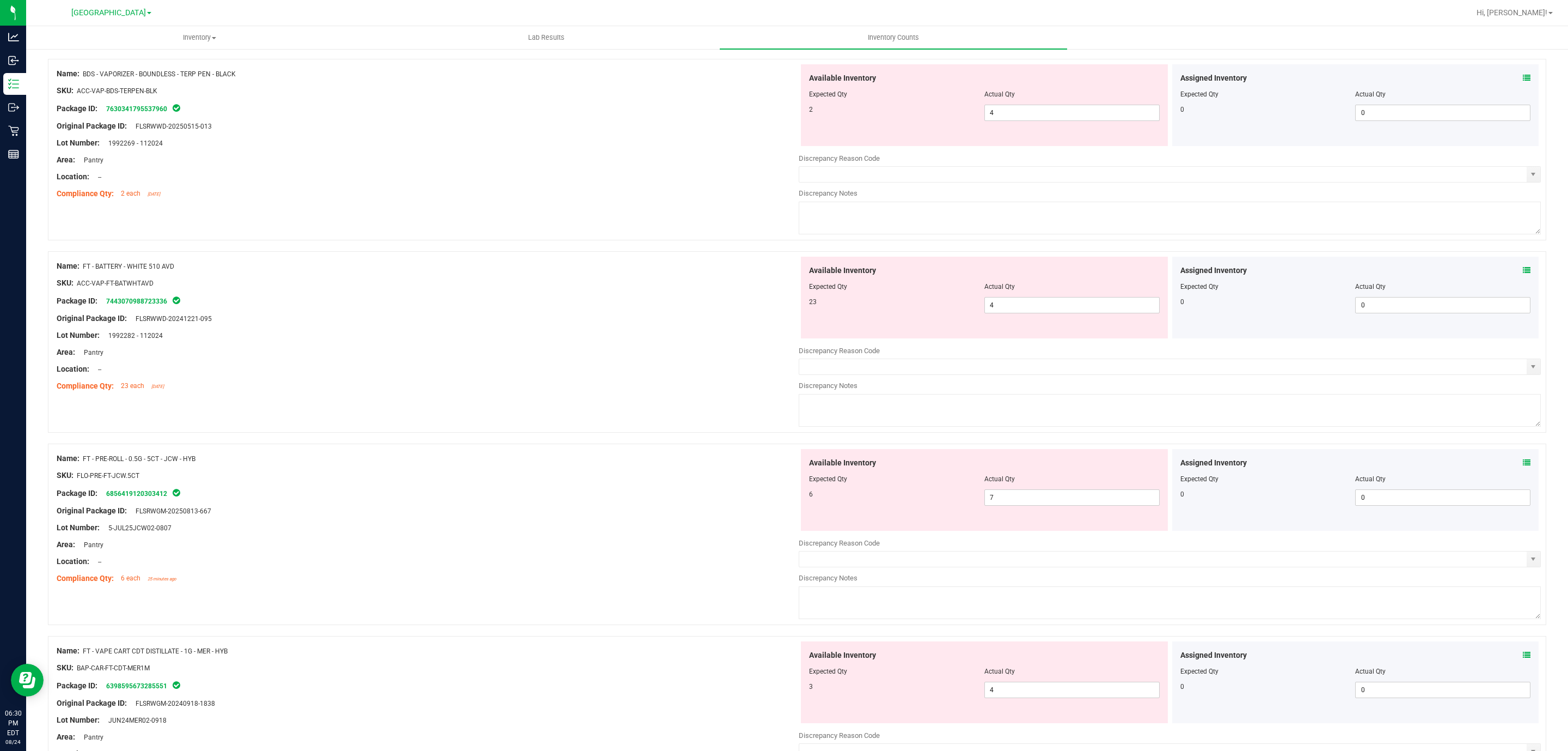
scroll to position [0, 0]
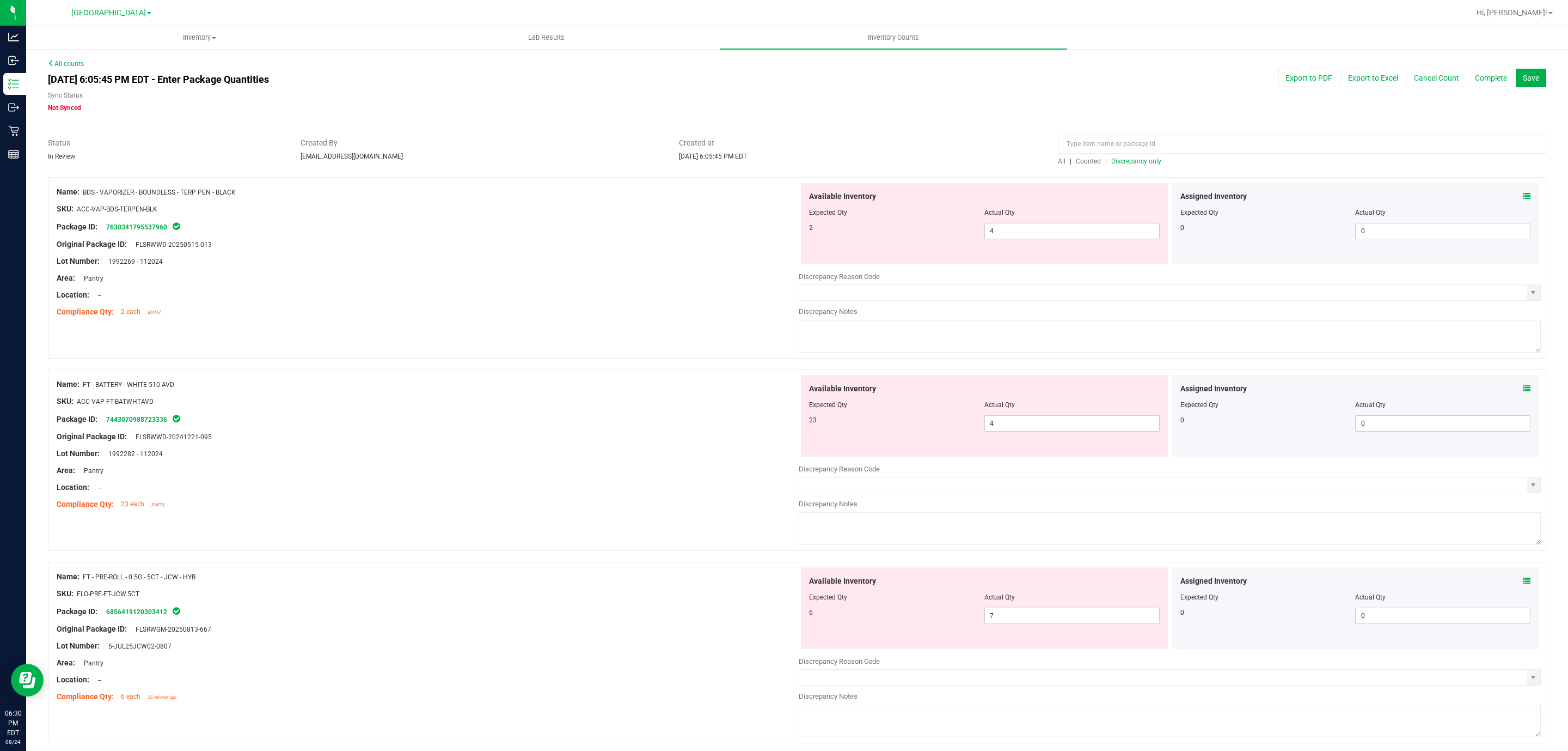
drag, startPoint x: 606, startPoint y: 354, endPoint x: 614, endPoint y: 104, distance: 250.1
click at [1004, 235] on span "4 4" at bounding box center [1072, 230] width 175 height 16
click at [1004, 235] on input "4" at bounding box center [1072, 231] width 175 height 15
type input "2"
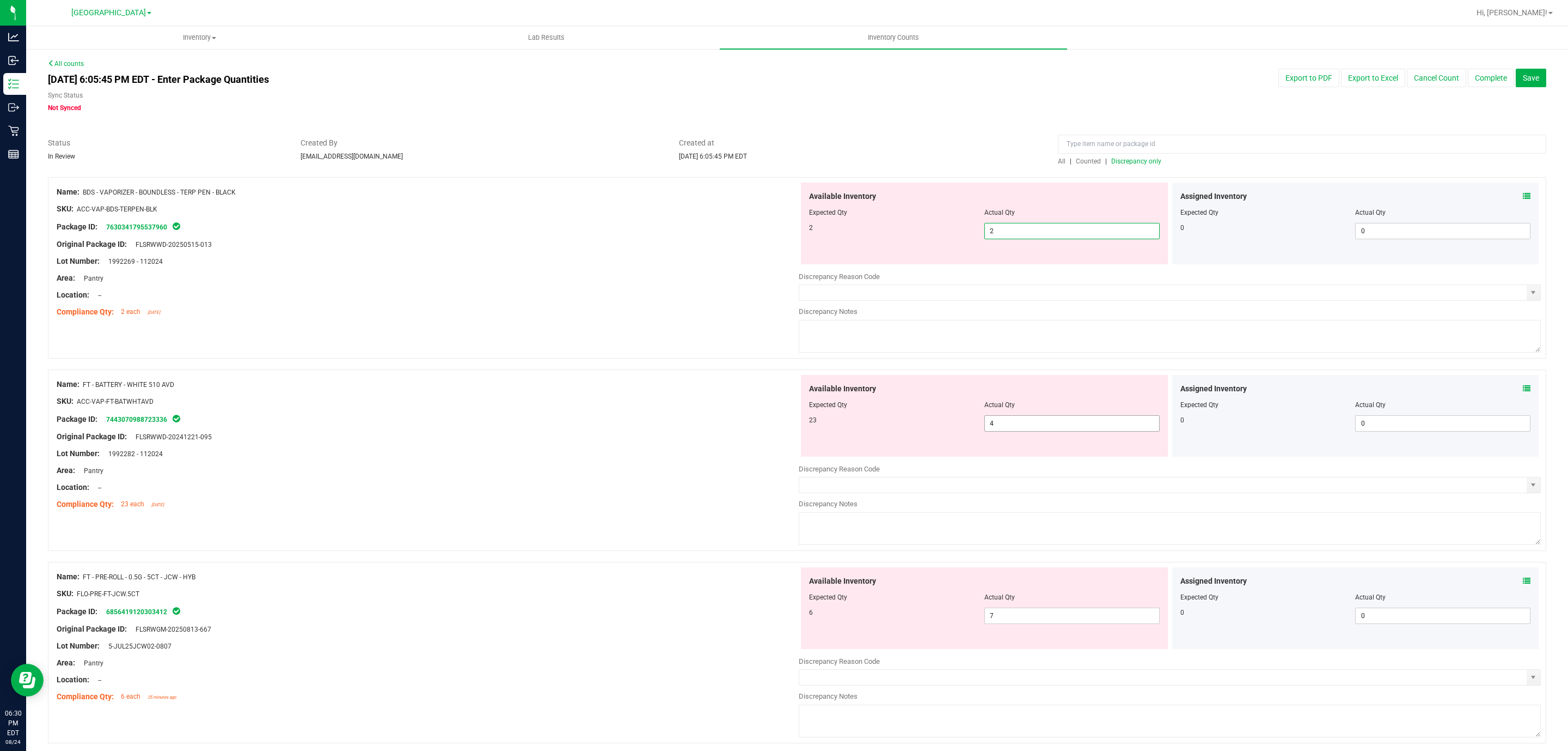
click at [1024, 425] on div "Available Inventory Expected Qty Actual Qty 23 4 4" at bounding box center [1170, 461] width 742 height 173
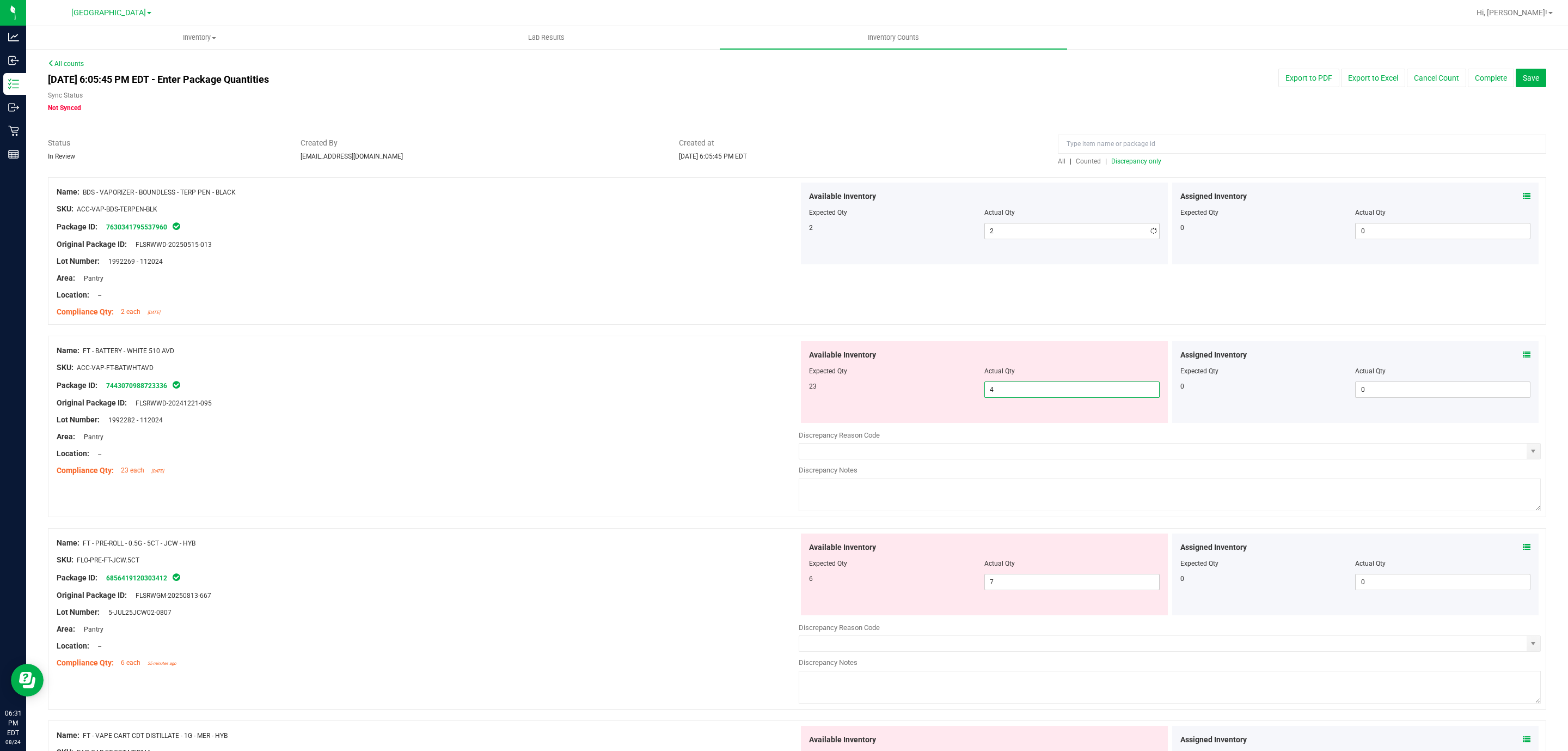
click at [1024, 425] on div at bounding box center [1170, 427] width 742 height 5
click at [1013, 383] on span "4 4" at bounding box center [1072, 389] width 175 height 16
click at [1013, 382] on input "4" at bounding box center [1072, 390] width 175 height 15
type input "23"
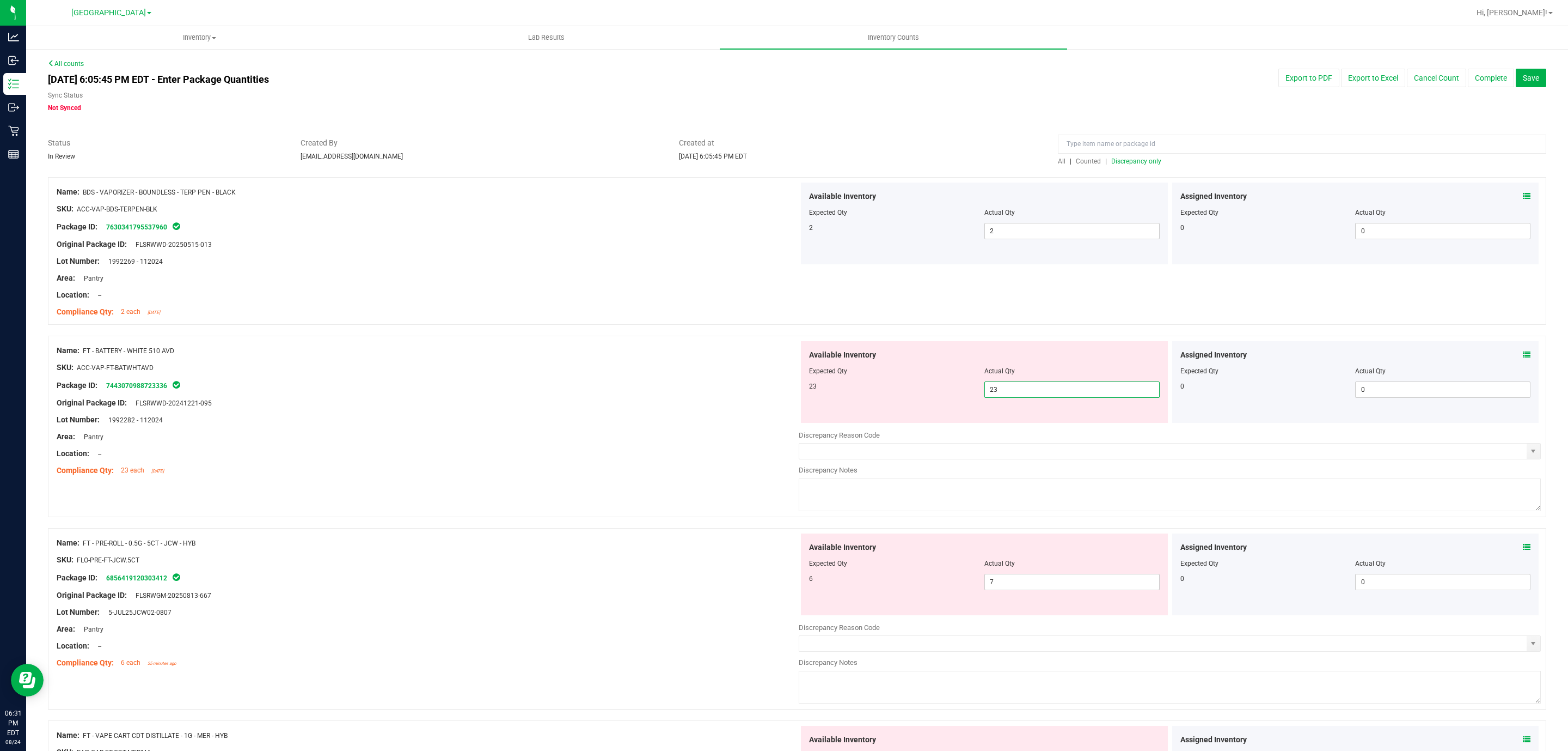
click at [511, 265] on div "Lot Number: 1992269 - 112024" at bounding box center [428, 262] width 742 height 12
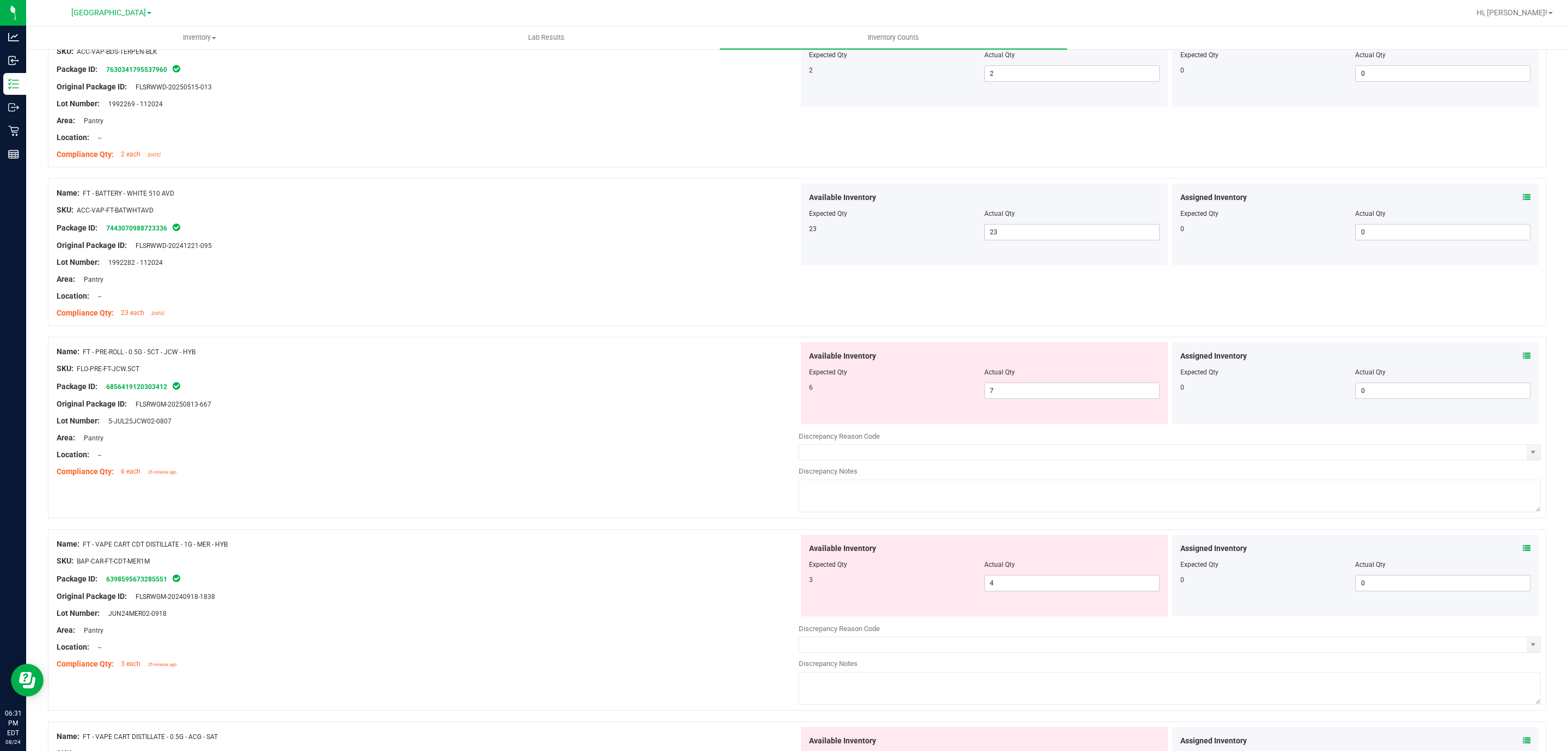
scroll to position [164, 0]
click at [1070, 392] on span "7 7" at bounding box center [1072, 384] width 175 height 16
click at [1070, 392] on input "7" at bounding box center [1072, 385] width 175 height 15
type input "6"
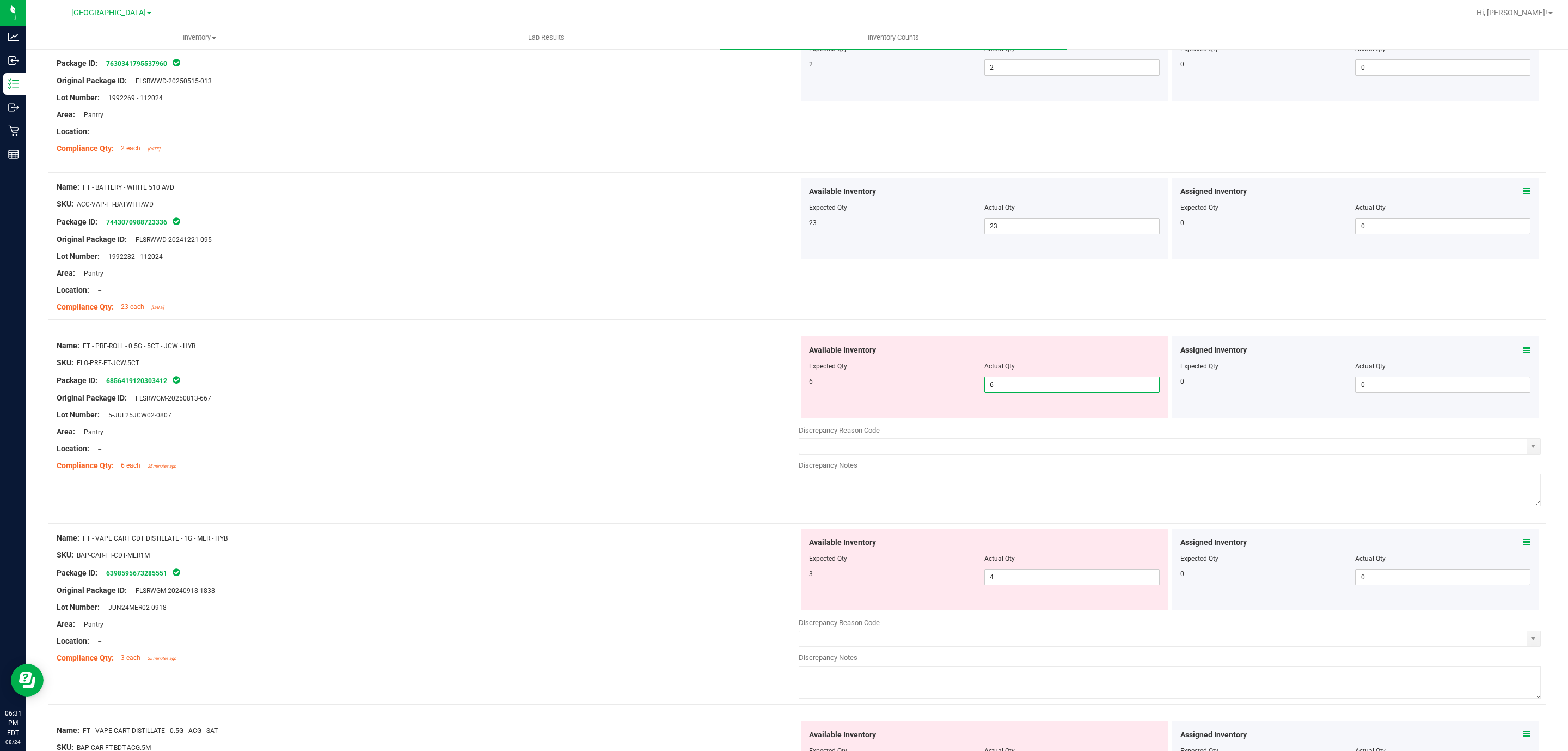
click at [622, 366] on div "SKU: FLO-PRE-FT-JCW.5CT" at bounding box center [428, 363] width 742 height 12
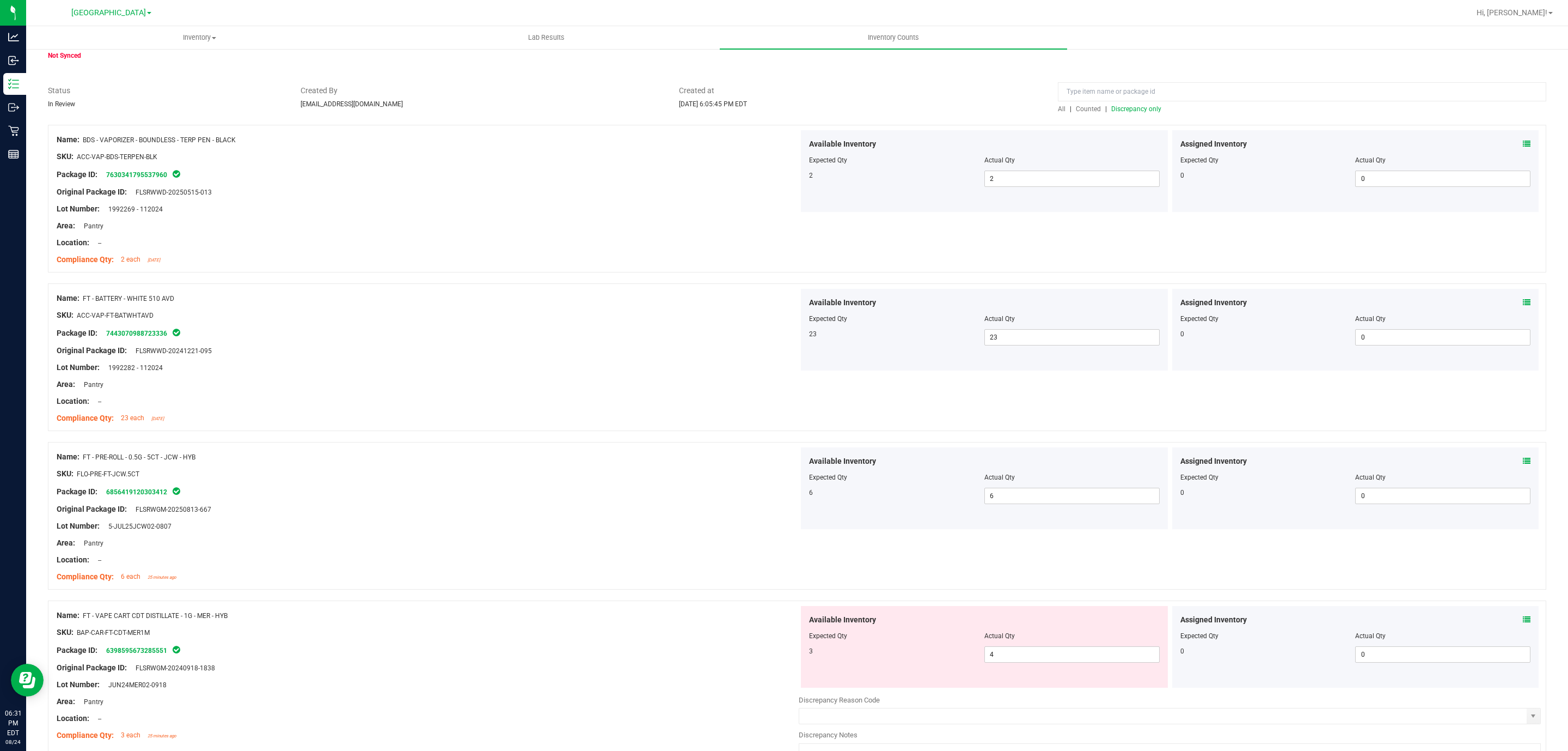
scroll to position [82, 0]
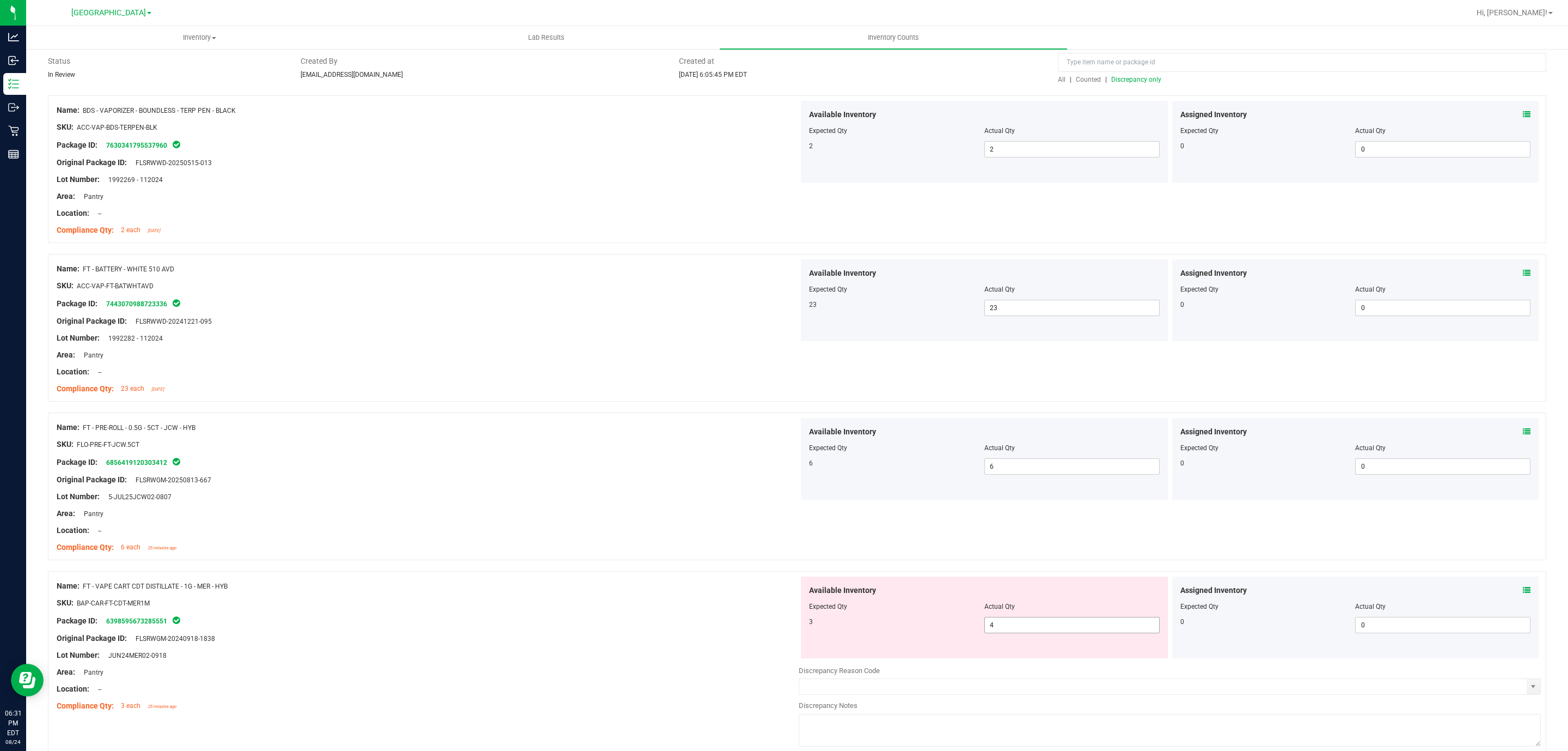
click at [1005, 622] on span "4 4" at bounding box center [1072, 624] width 175 height 16
click at [1005, 622] on input "4" at bounding box center [1072, 624] width 175 height 15
type input "3"
click at [384, 371] on div "Location: --" at bounding box center [428, 372] width 742 height 12
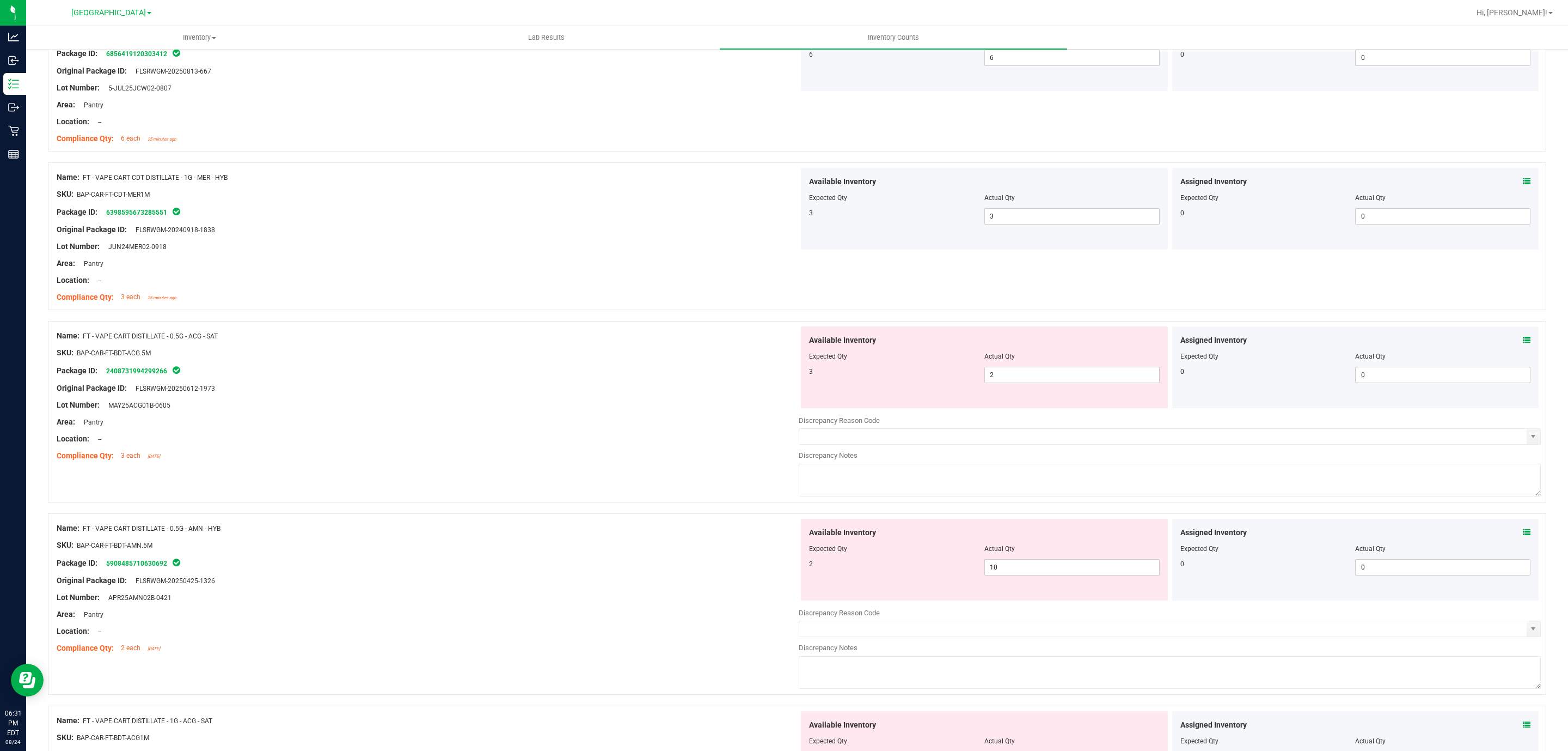
scroll to position [572, 0]
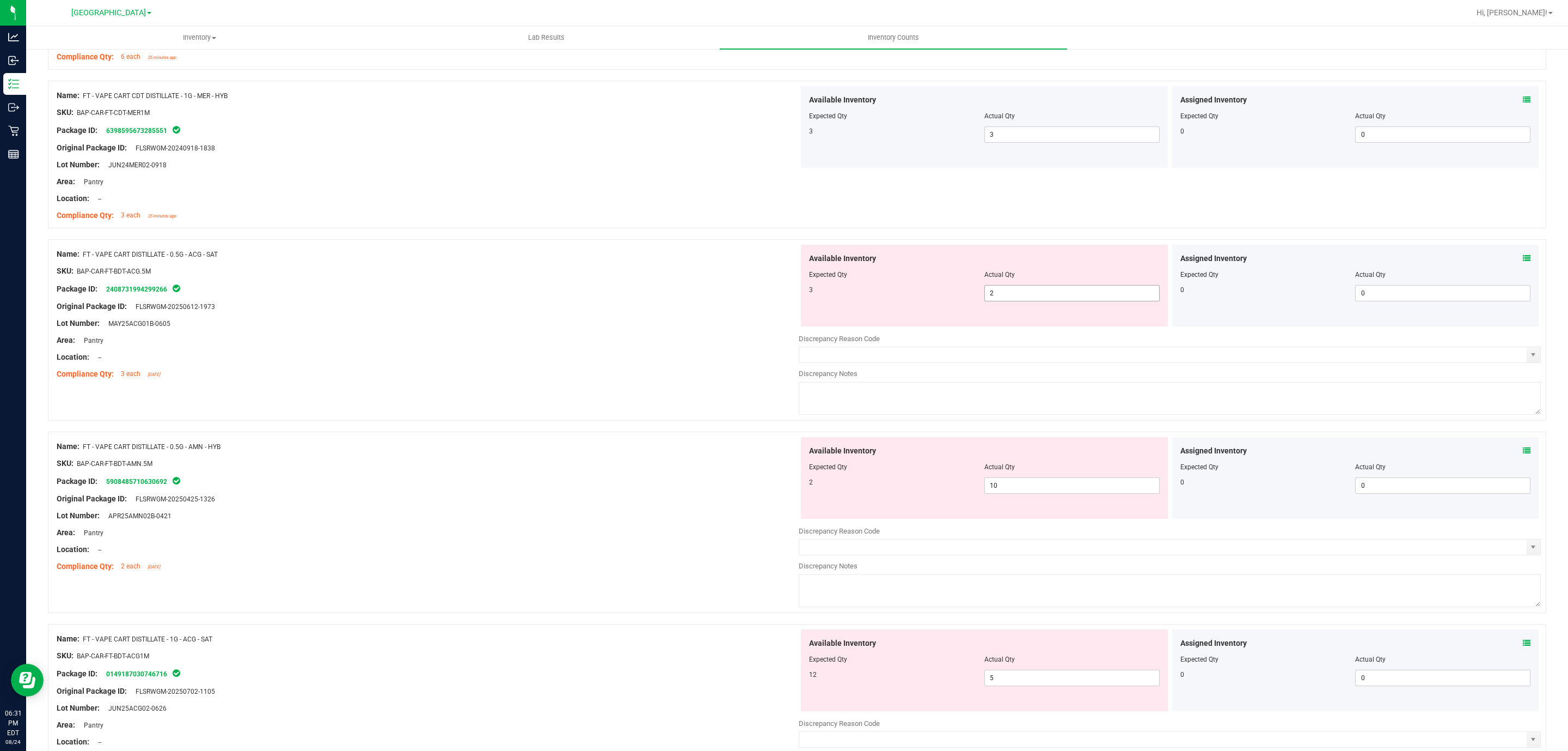
click at [1025, 298] on span "2 2" at bounding box center [1072, 293] width 175 height 16
click at [1025, 298] on input "2" at bounding box center [1072, 293] width 175 height 15
type input "3"
click at [1029, 682] on div "Available Inventory Expected Qty Actual Qty 12 5 5" at bounding box center [1170, 716] width 742 height 173
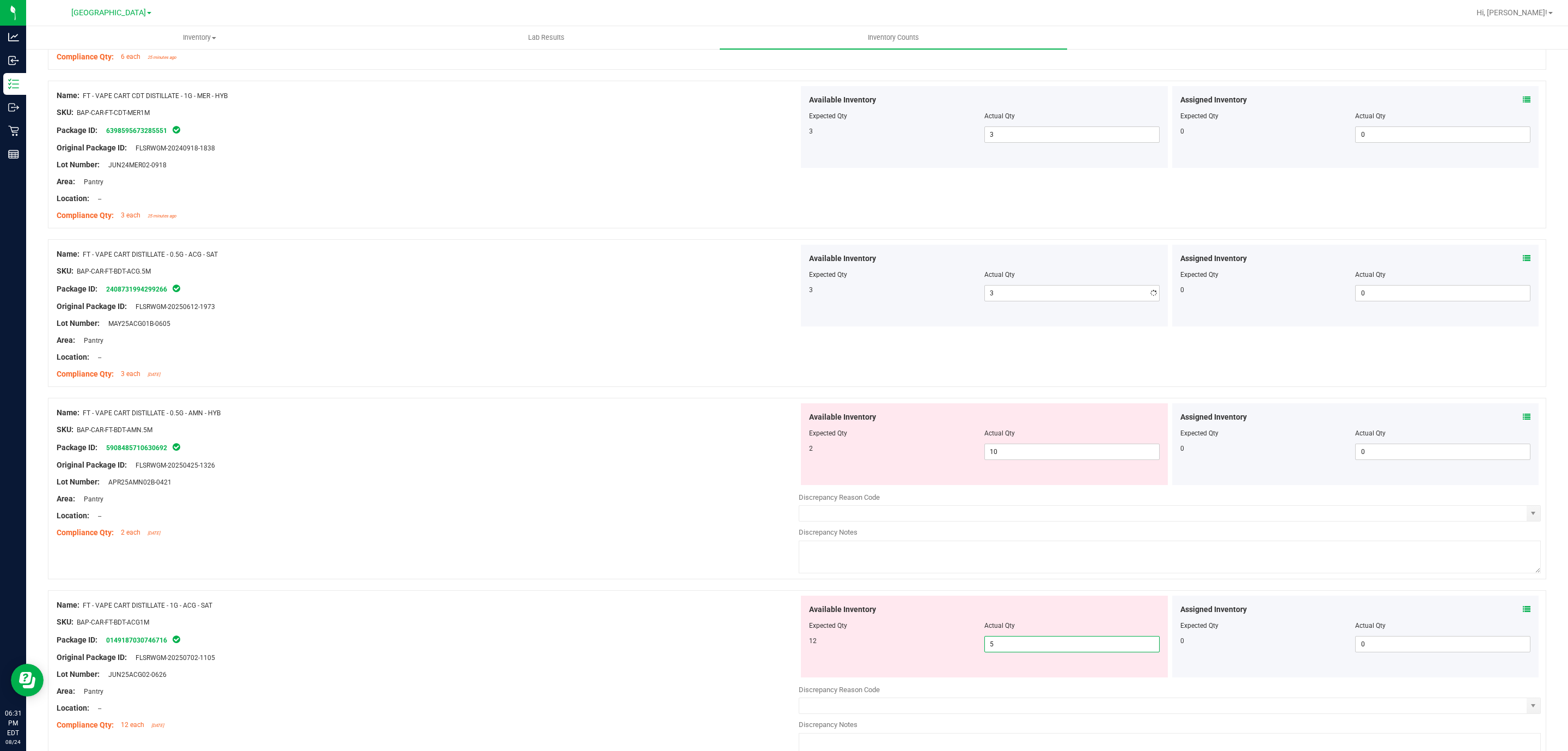
click at [1029, 682] on div at bounding box center [1170, 681] width 742 height 5
click at [1013, 651] on span "5 5" at bounding box center [1072, 643] width 175 height 16
click at [1013, 651] on input "5" at bounding box center [1072, 644] width 175 height 15
type input "12"
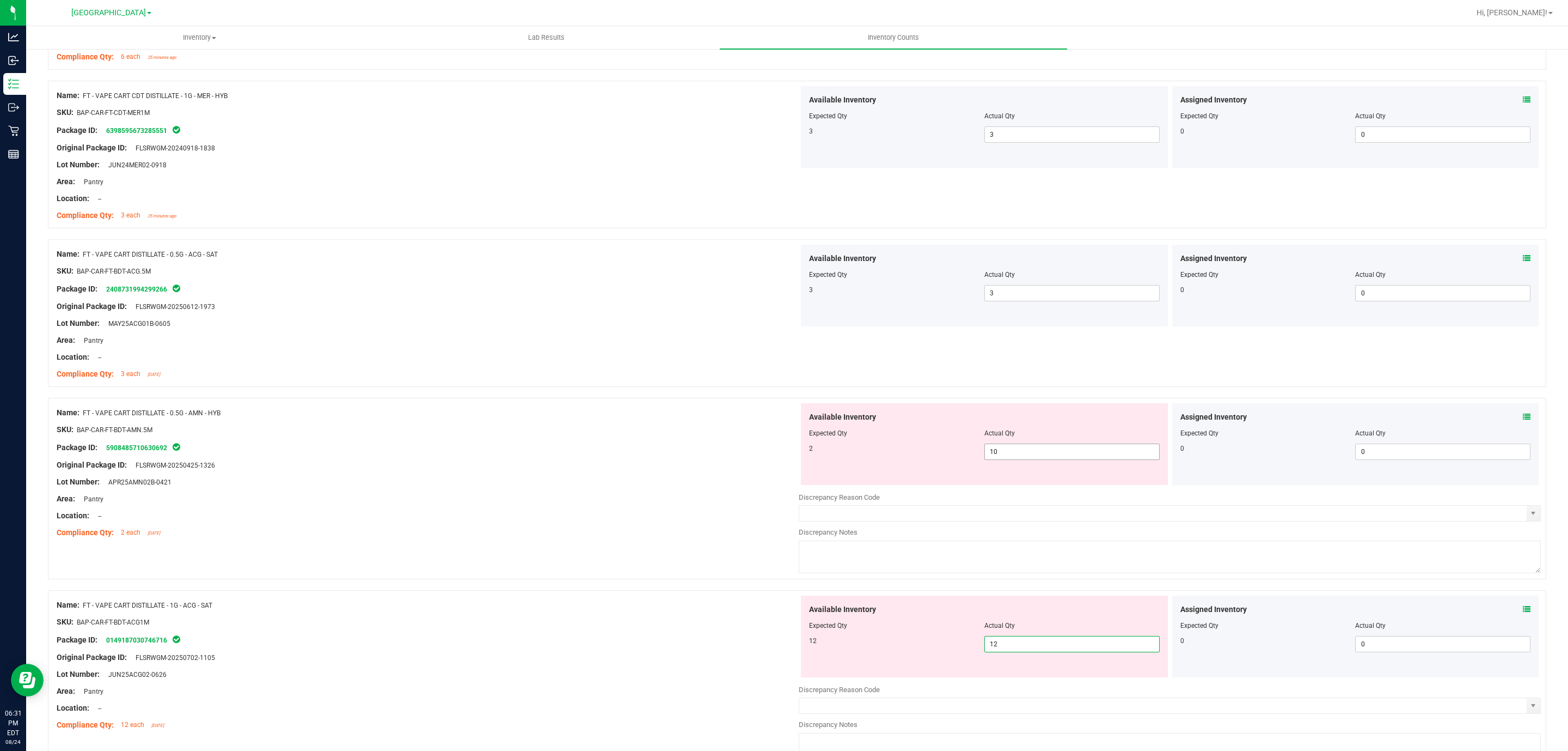
click at [1103, 450] on span "10 10" at bounding box center [1072, 451] width 175 height 16
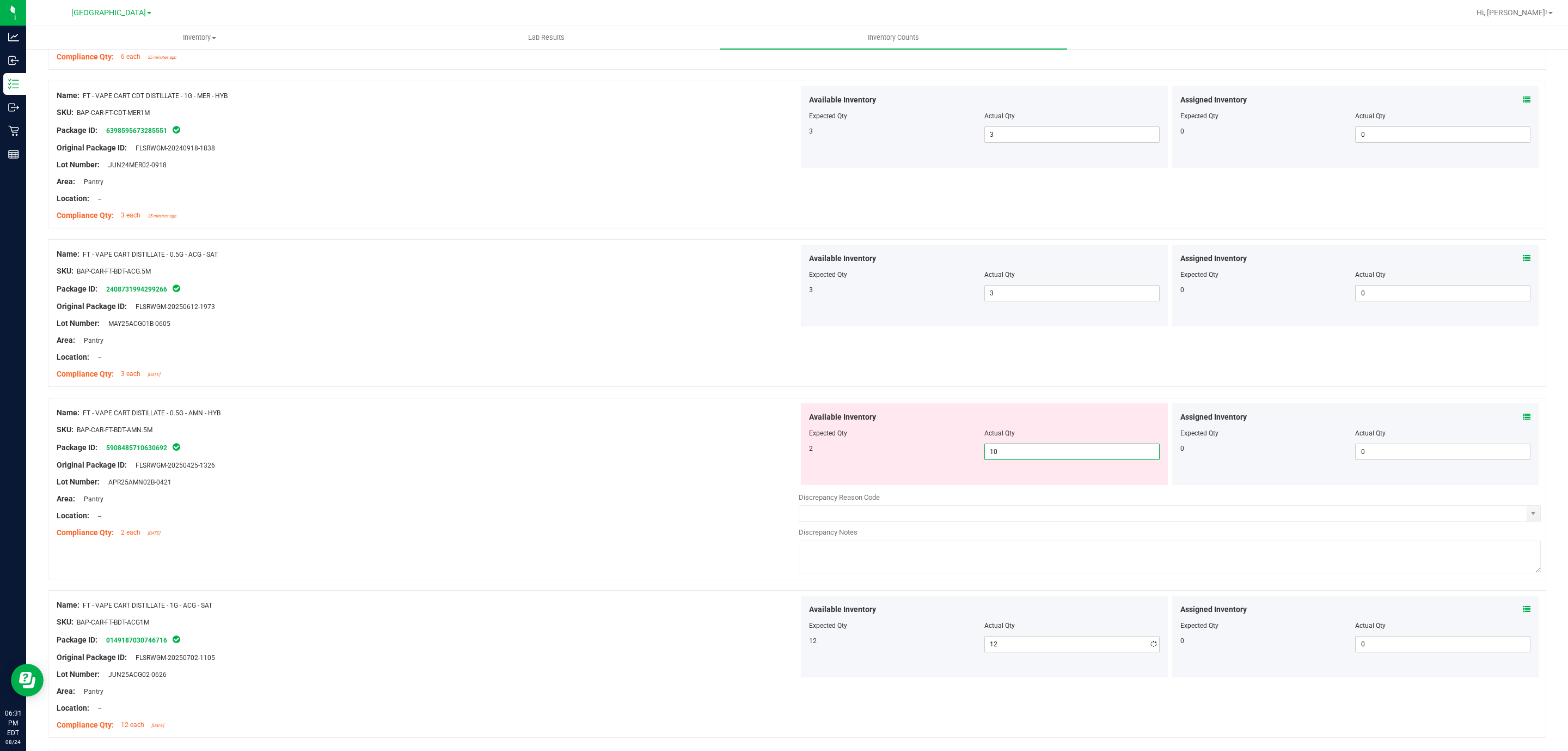
click at [1103, 450] on input "10" at bounding box center [1072, 451] width 175 height 15
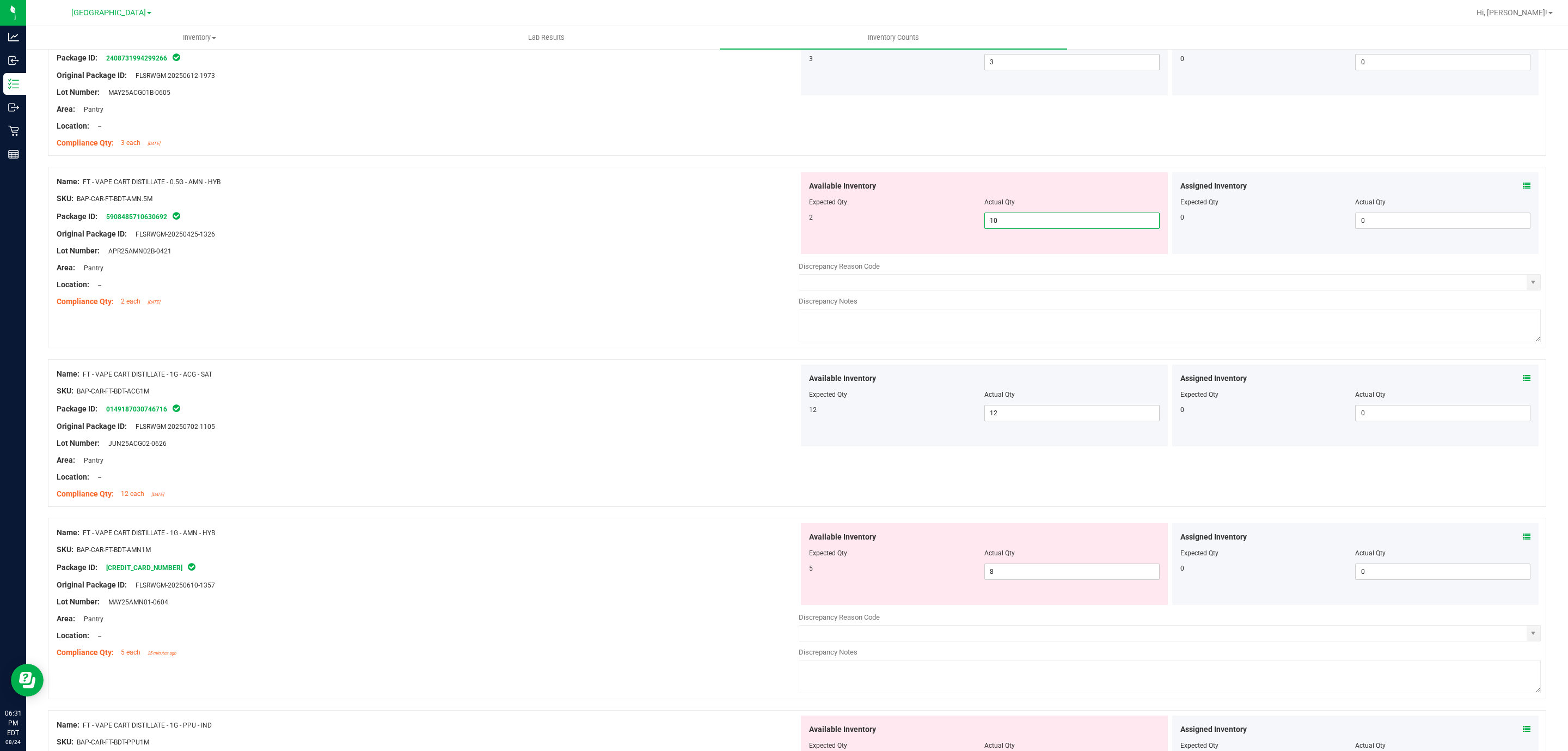
scroll to position [817, 0]
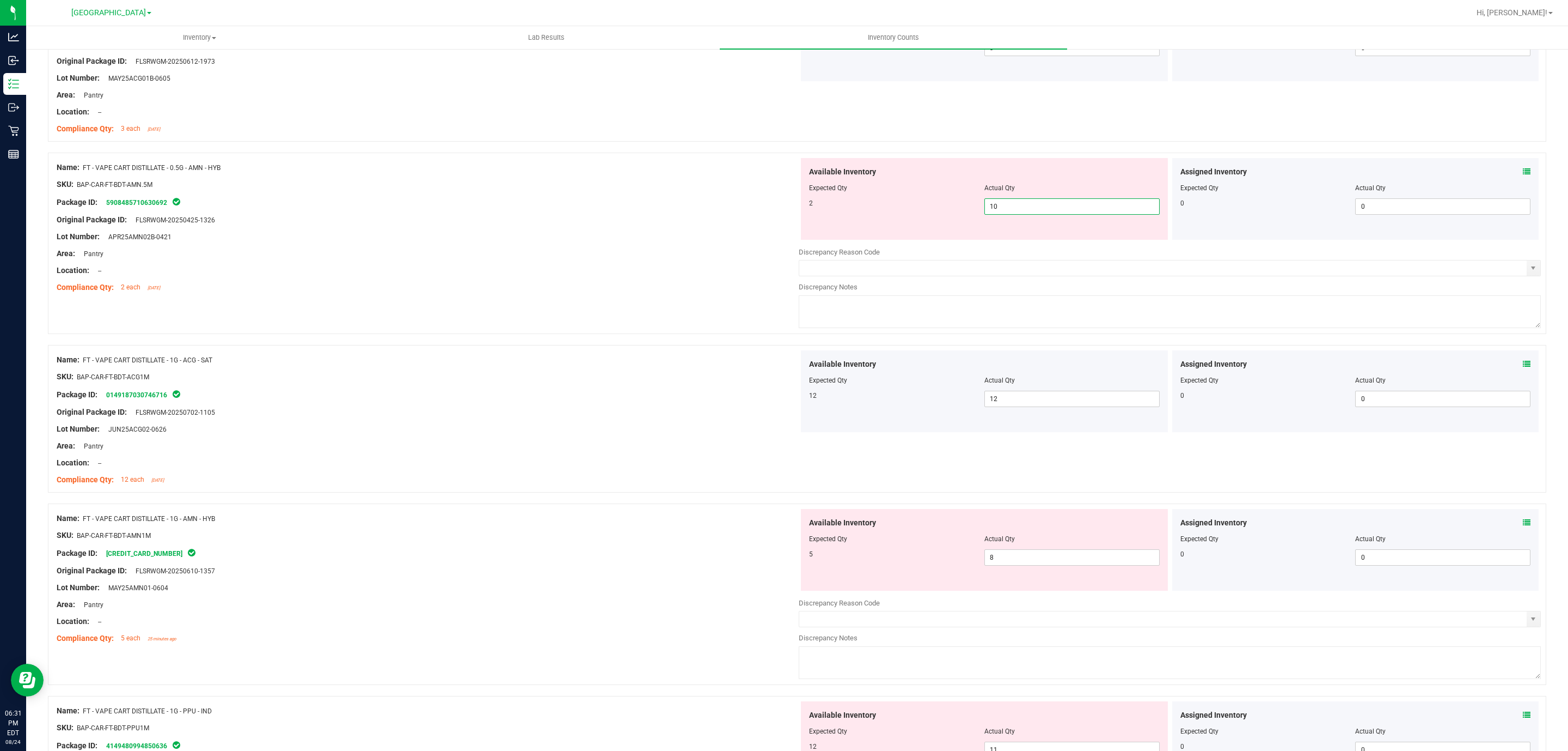
type input "2"
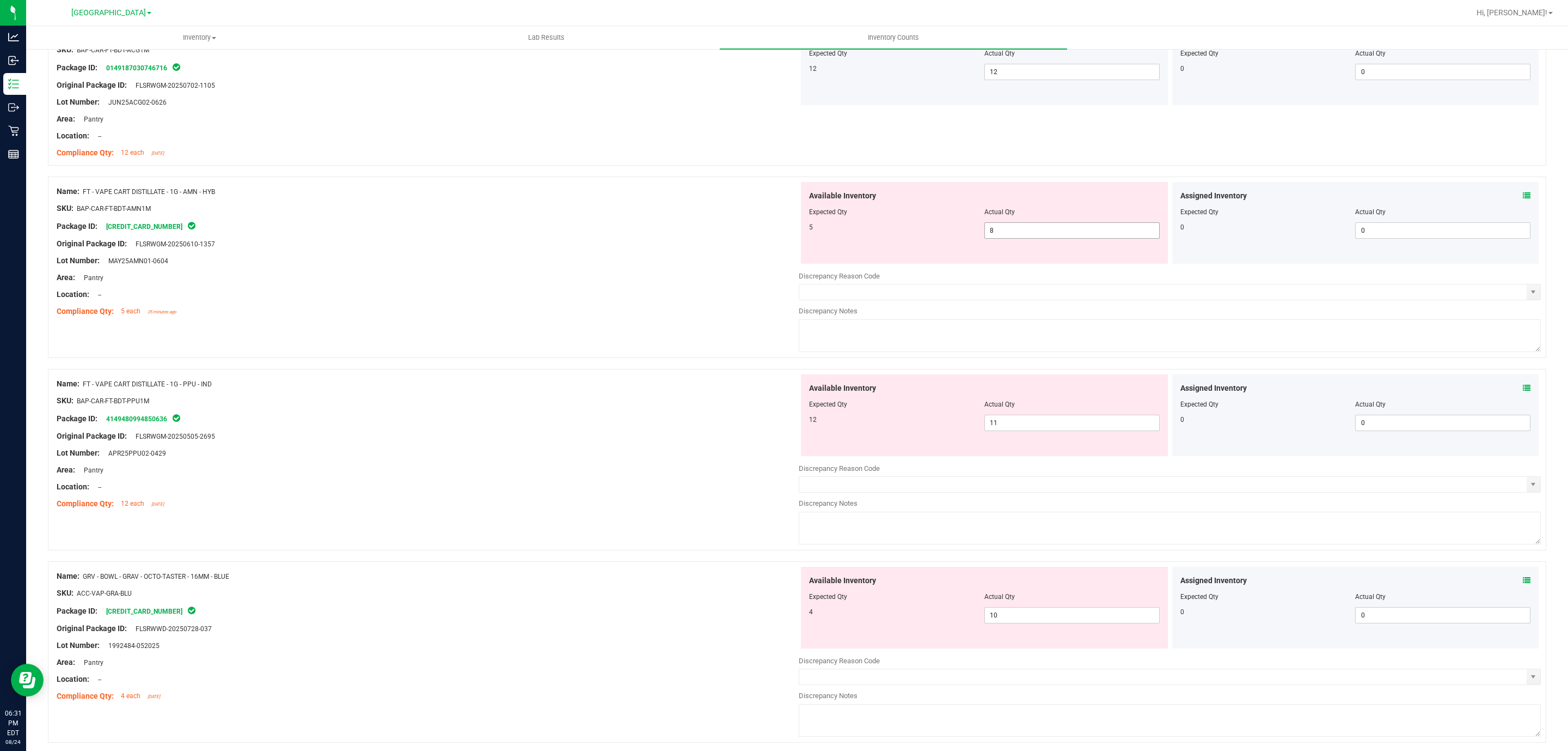
type input "2"
click at [1025, 239] on span "8 8" at bounding box center [1072, 230] width 175 height 16
click at [1025, 239] on input "8" at bounding box center [1072, 231] width 175 height 15
type input "5"
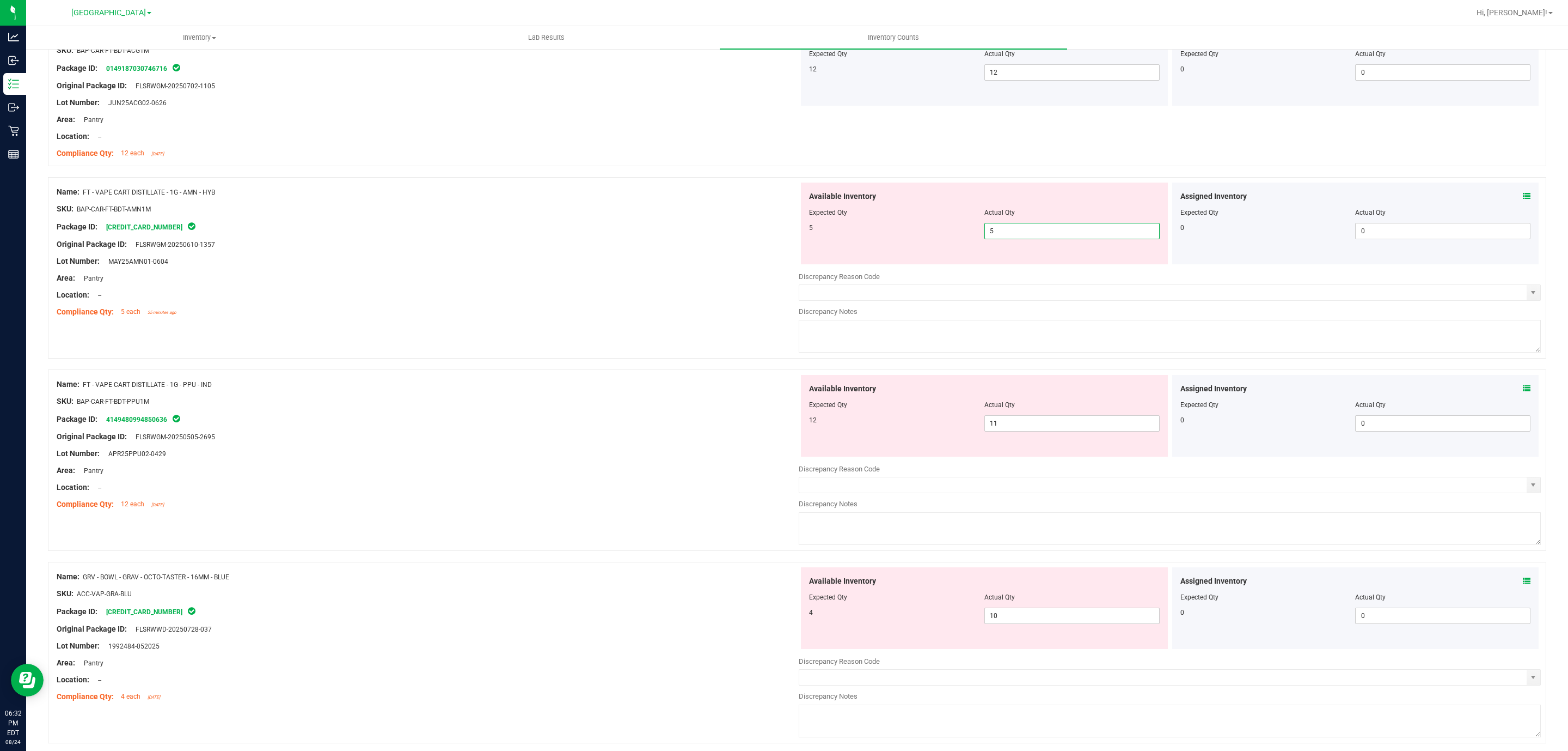
scroll to position [1191, 0]
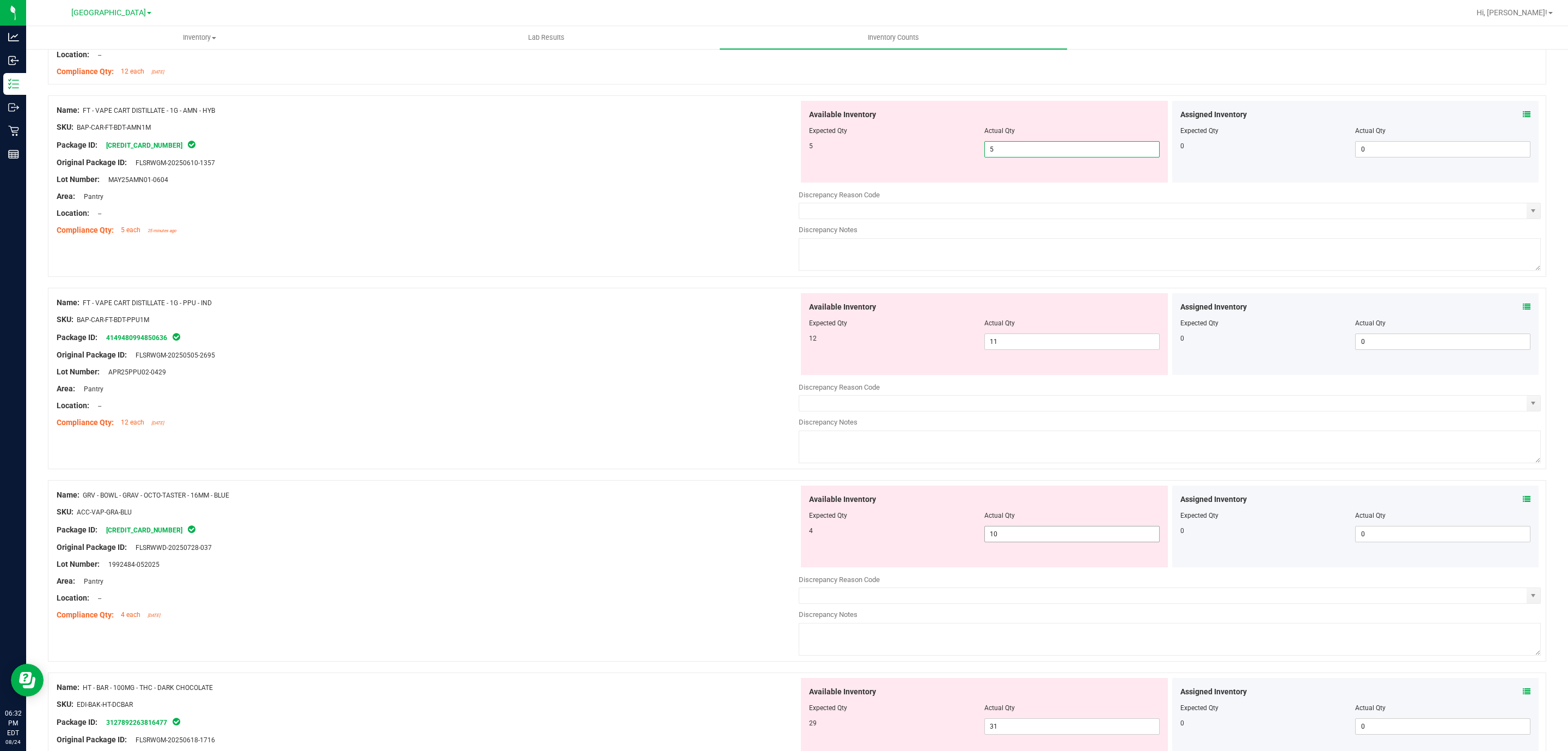
type input "5"
click at [1018, 538] on div "Available Inventory Expected Qty Actual Qty 4 10 10" at bounding box center [1170, 571] width 742 height 173
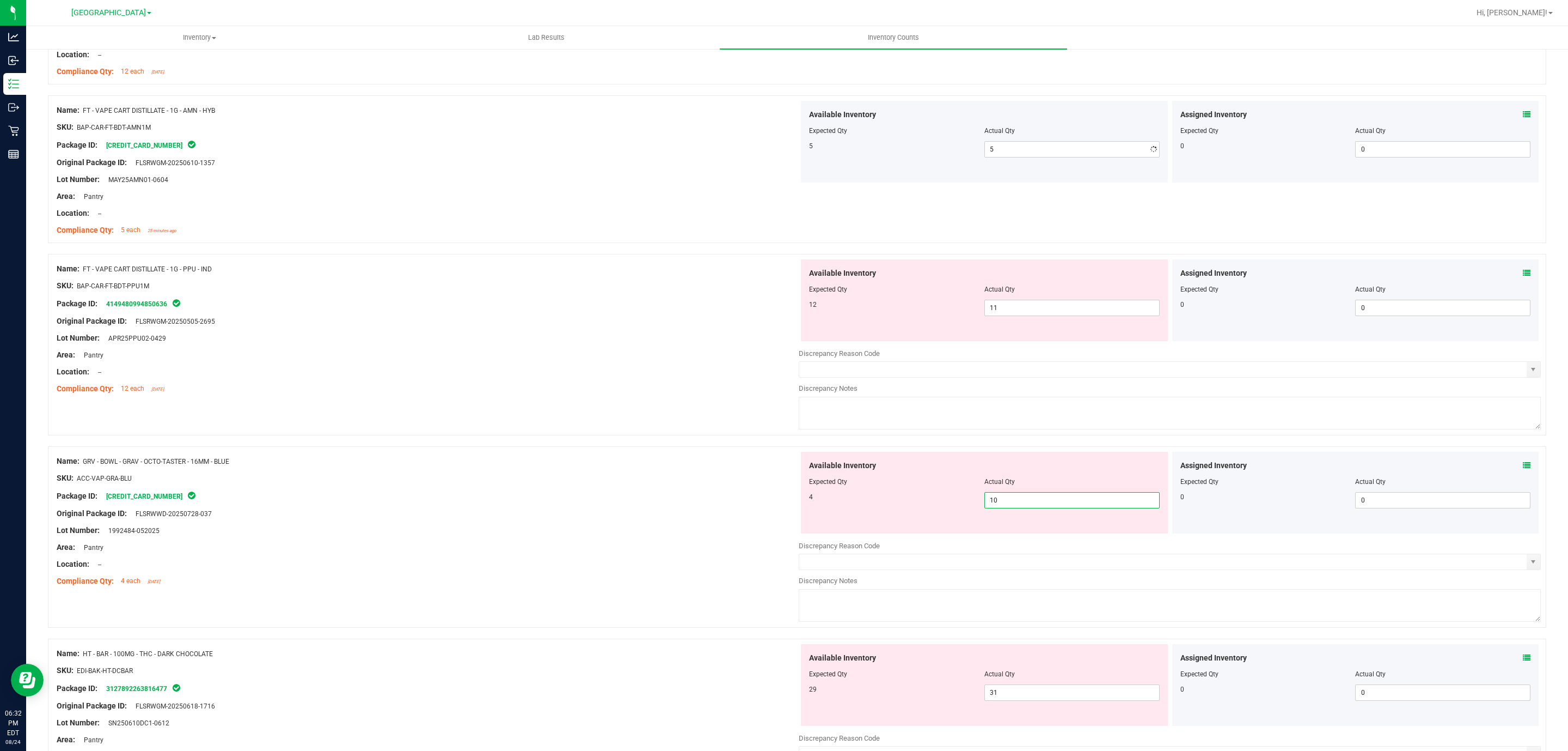
click at [1018, 535] on div at bounding box center [1170, 534] width 742 height 2
click at [1027, 502] on span "10 10" at bounding box center [1072, 500] width 175 height 16
click at [1027, 502] on input "10" at bounding box center [1072, 500] width 175 height 15
type input "4"
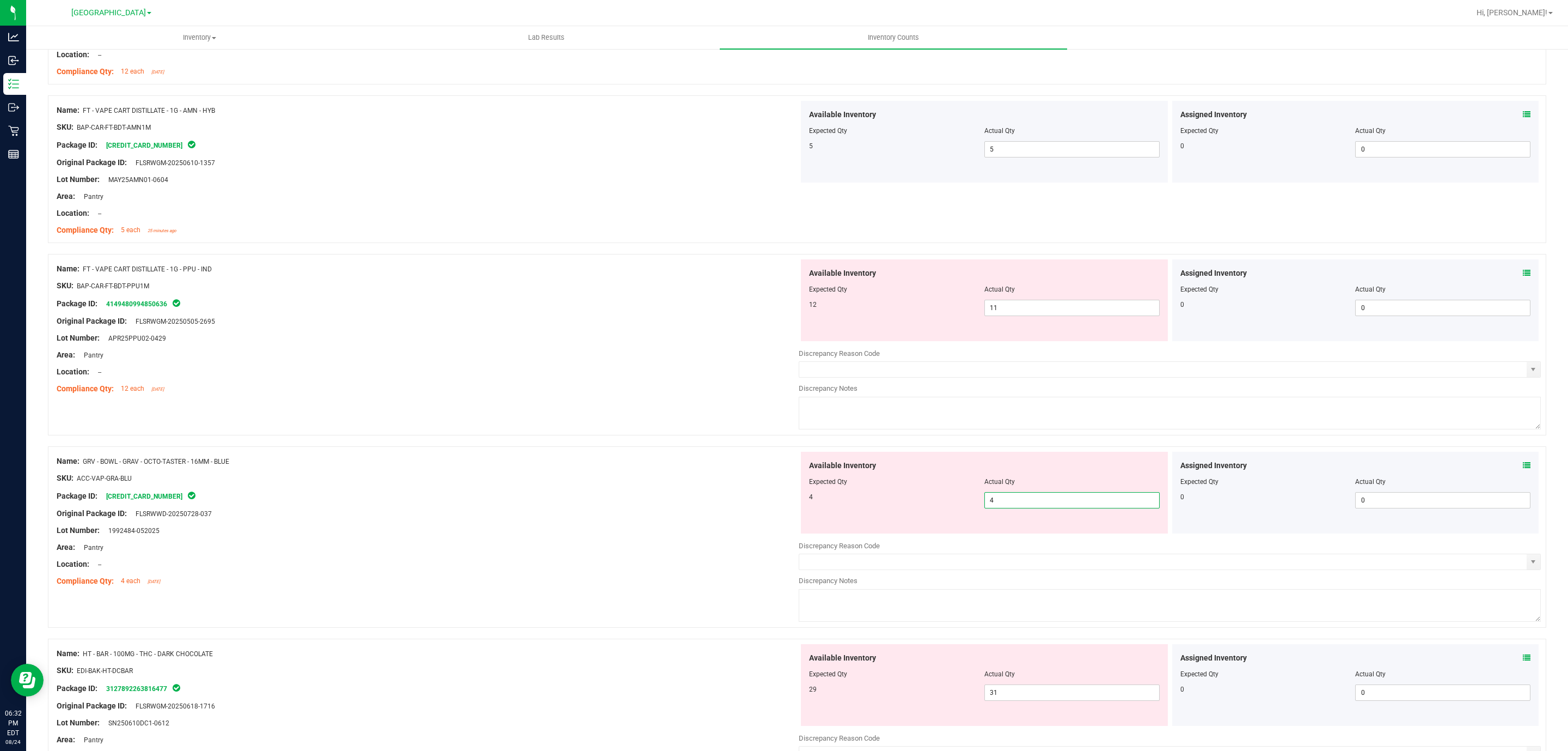
click at [660, 530] on div "Lot Number: 1992484-052025" at bounding box center [428, 531] width 742 height 12
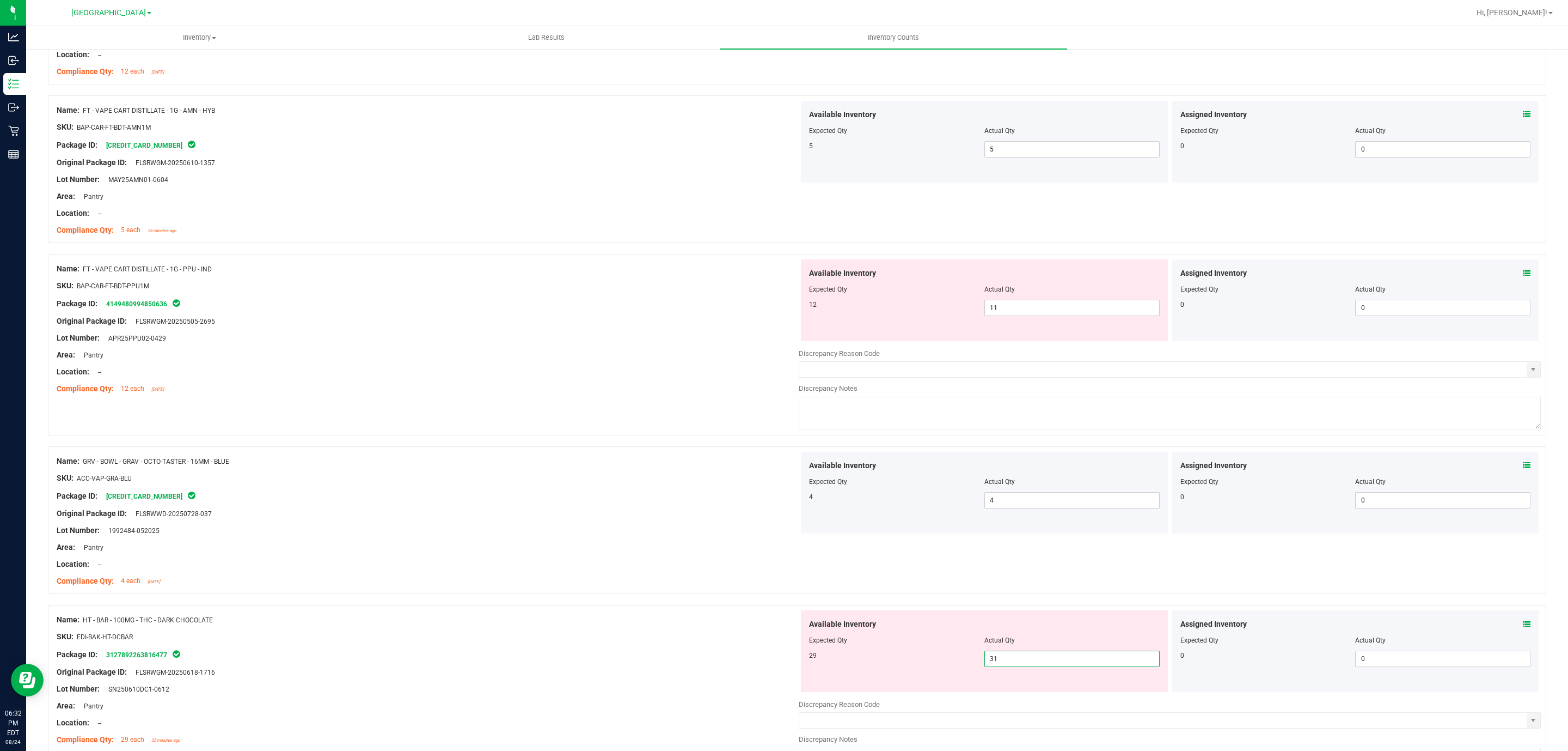
click at [1009, 658] on span "31 31" at bounding box center [1072, 658] width 175 height 16
click at [1009, 658] on input "31" at bounding box center [1072, 658] width 175 height 15
type input "29"
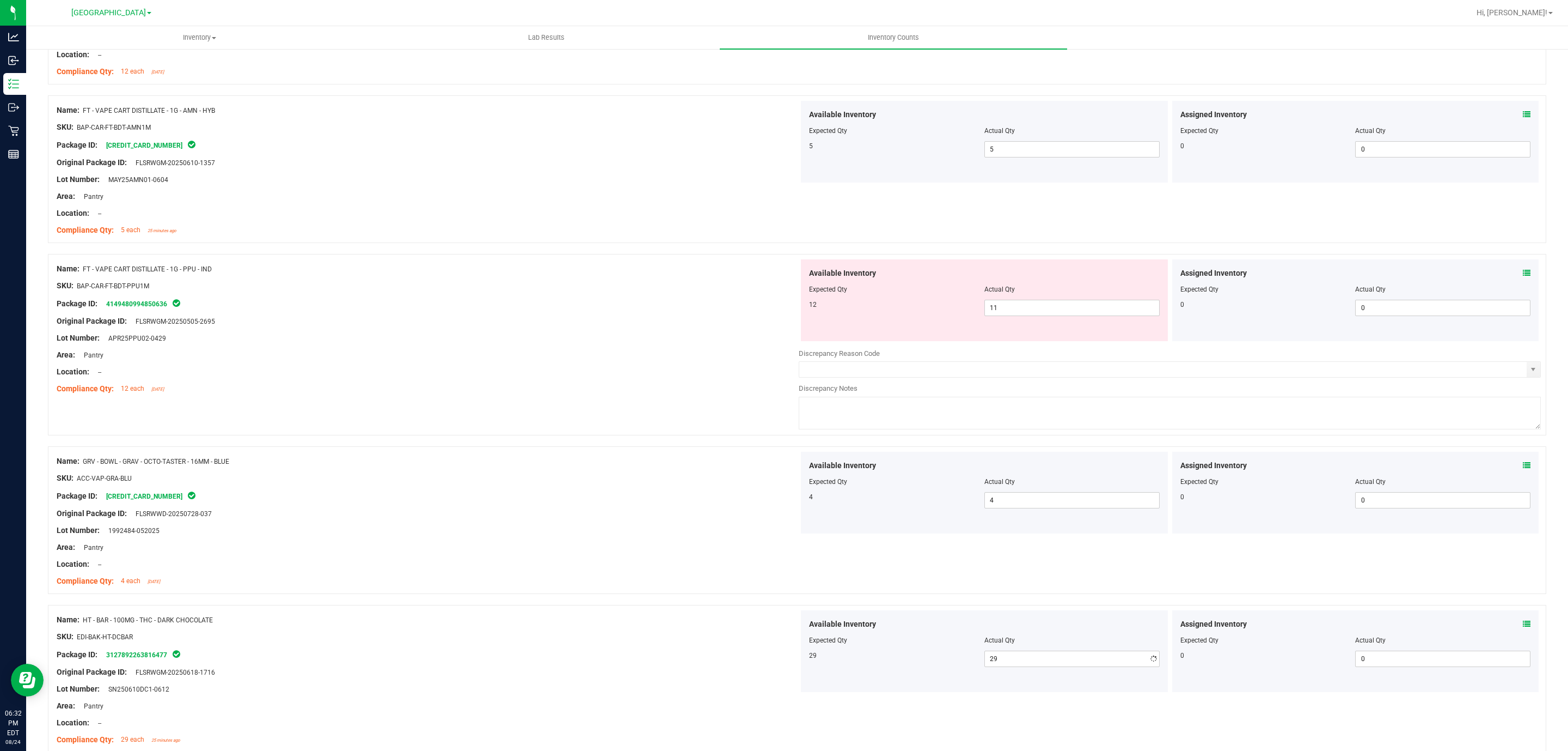
click at [530, 489] on div at bounding box center [428, 486] width 742 height 5
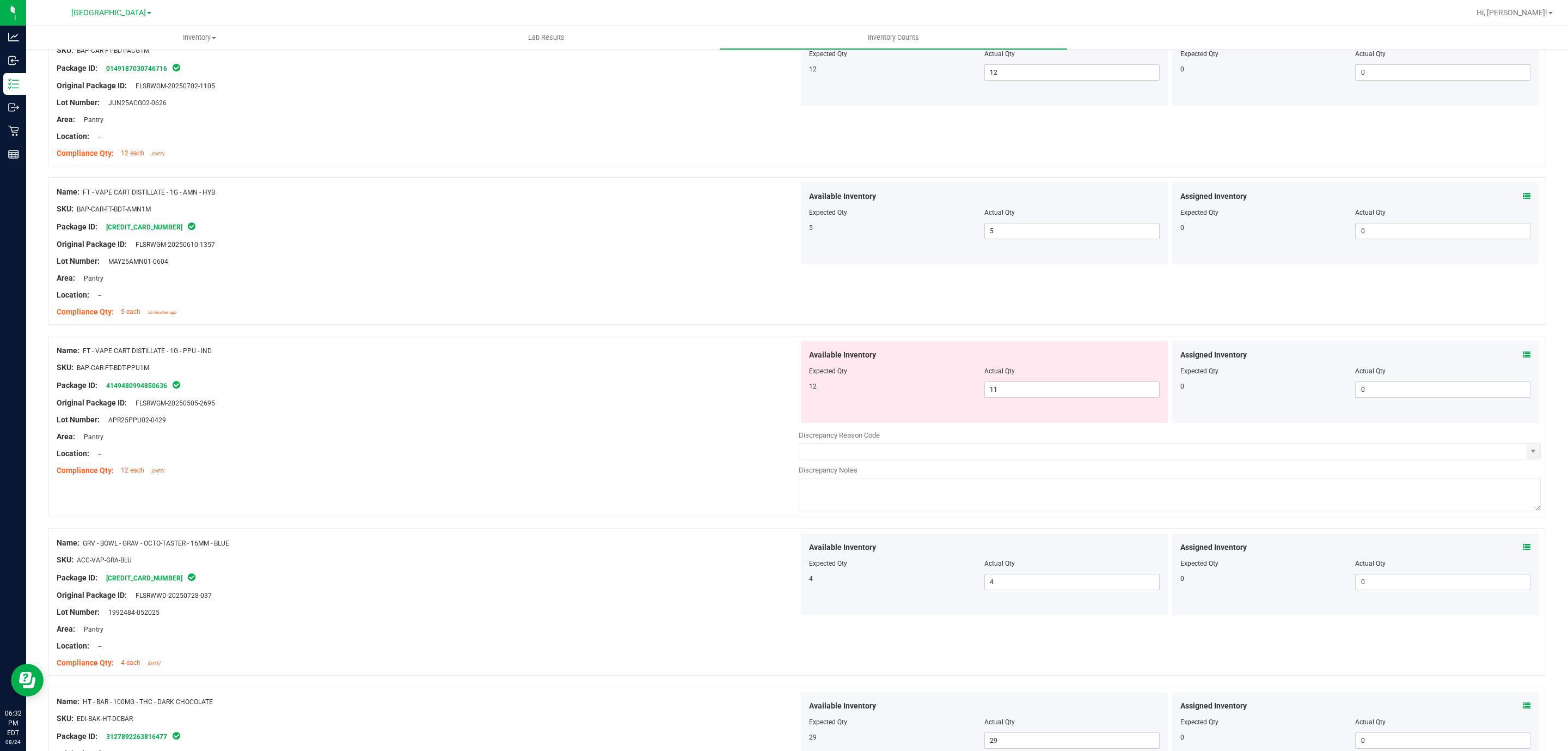
scroll to position [1354, 0]
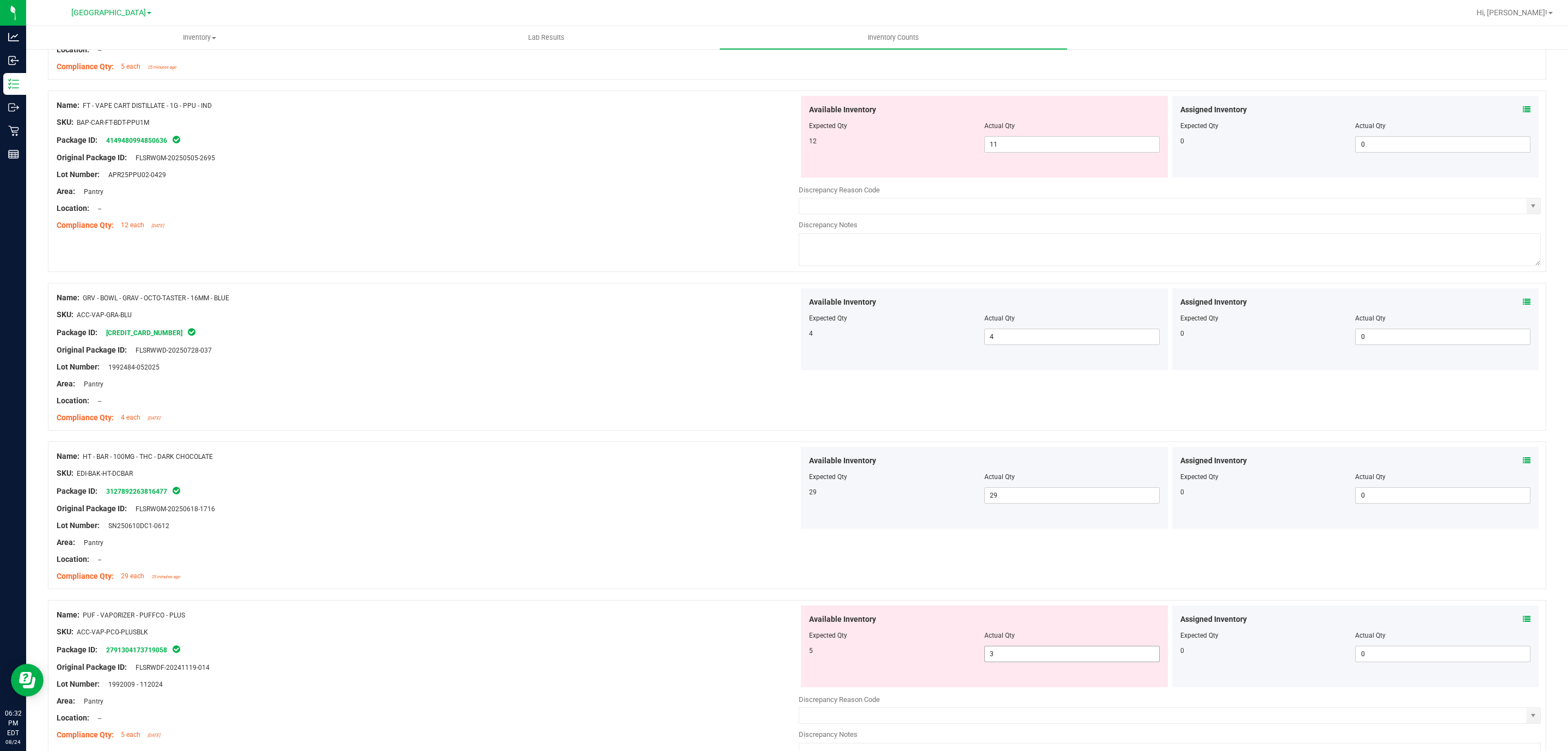
click at [1007, 661] on span "3 3" at bounding box center [1072, 653] width 175 height 16
click at [1007, 661] on input "3" at bounding box center [1072, 654] width 175 height 15
type input "5"
click at [452, 565] on div "Location: --" at bounding box center [428, 559] width 742 height 12
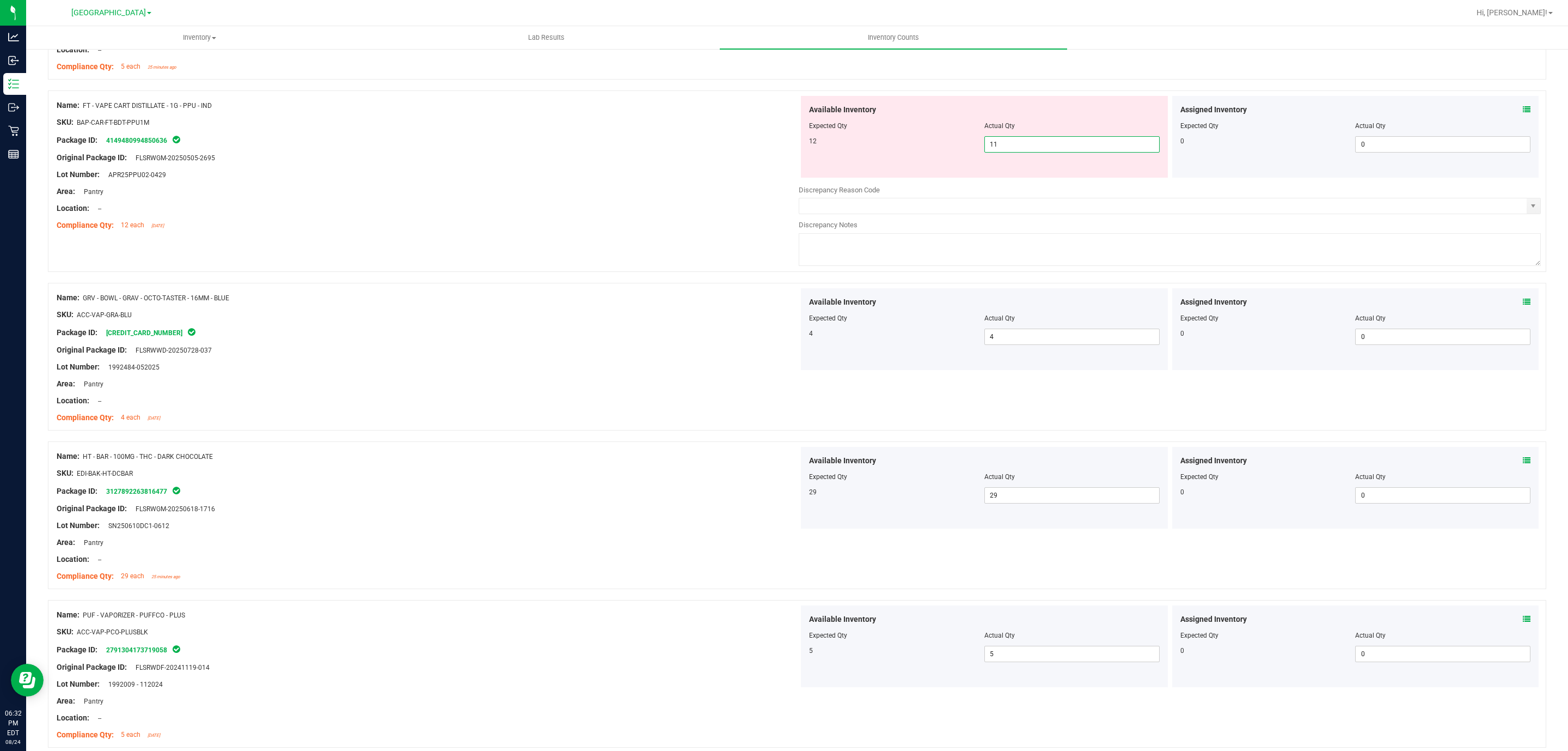
click at [1004, 149] on span "11 11" at bounding box center [1072, 143] width 175 height 16
click at [1004, 149] on input "11" at bounding box center [1072, 144] width 175 height 15
type input "12"
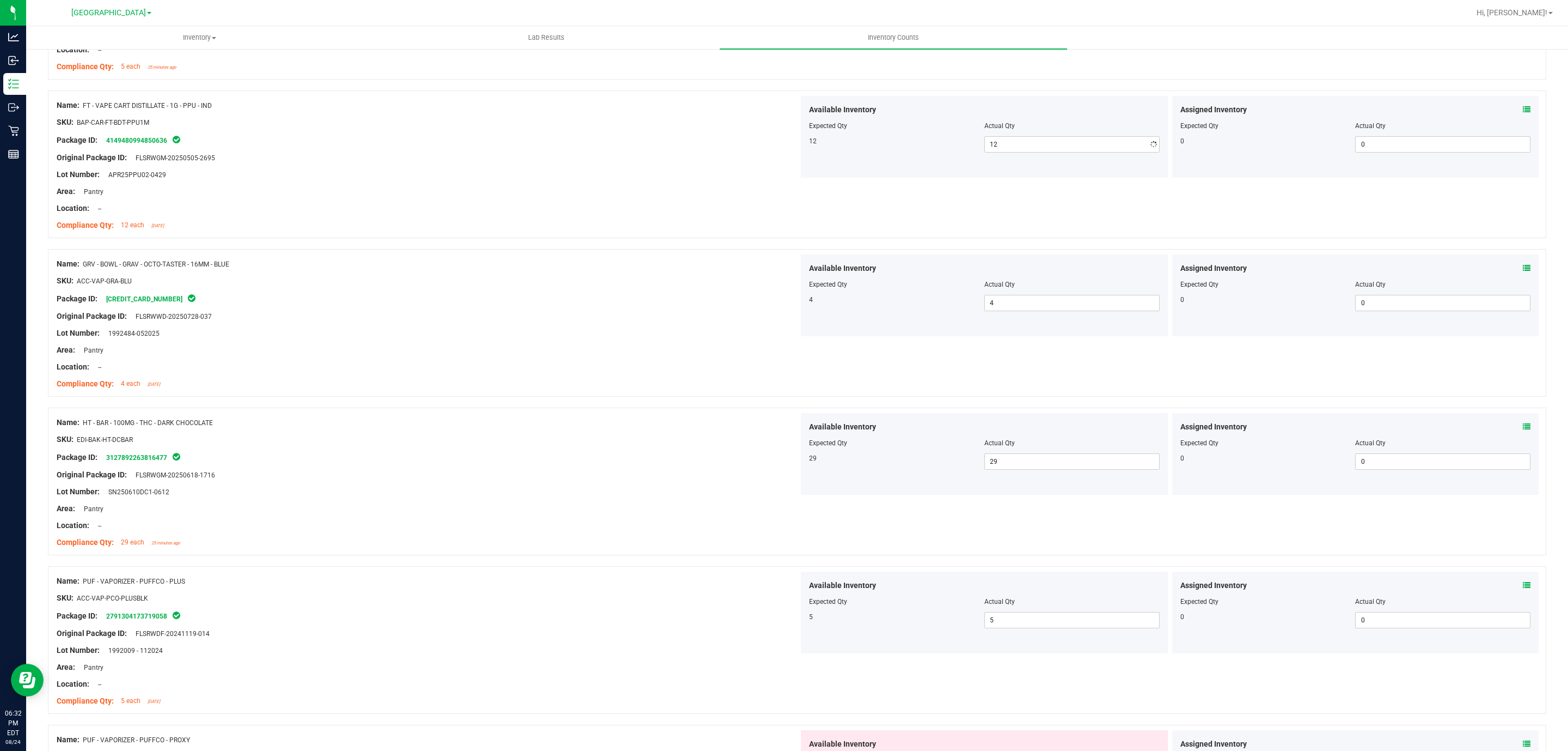
click at [688, 270] on div "Name: BDS - VAPORIZER - BOUNDLESS - TERP PEN - BLACK SKU: ACC-VAP-BDS-TERPEN-BL…" at bounding box center [797, 548] width 1499 height 3453
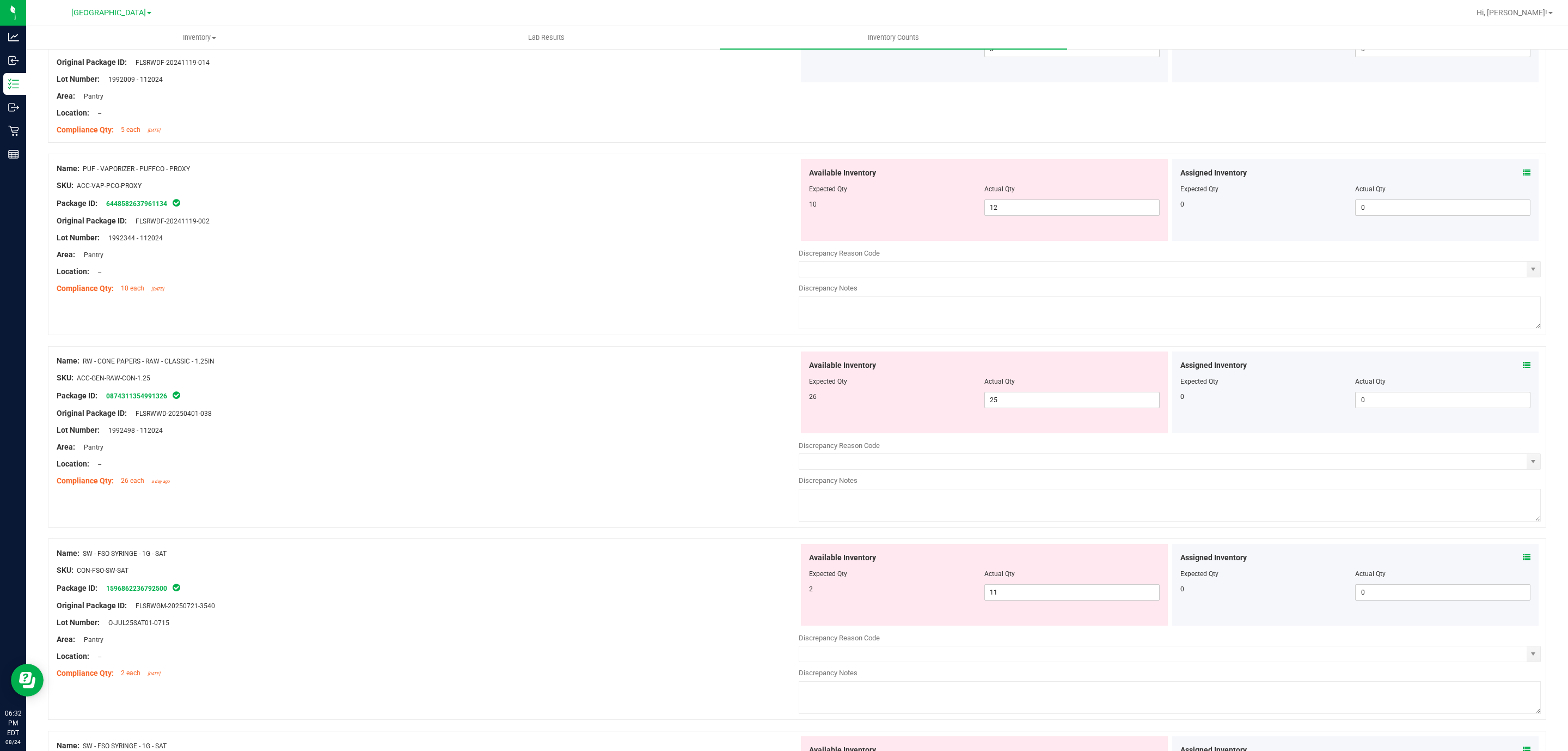
scroll to position [1926, 0]
click at [1046, 214] on span "12 12" at bounding box center [1072, 206] width 175 height 16
click at [1046, 214] on input "12" at bounding box center [1072, 207] width 175 height 15
type input "10"
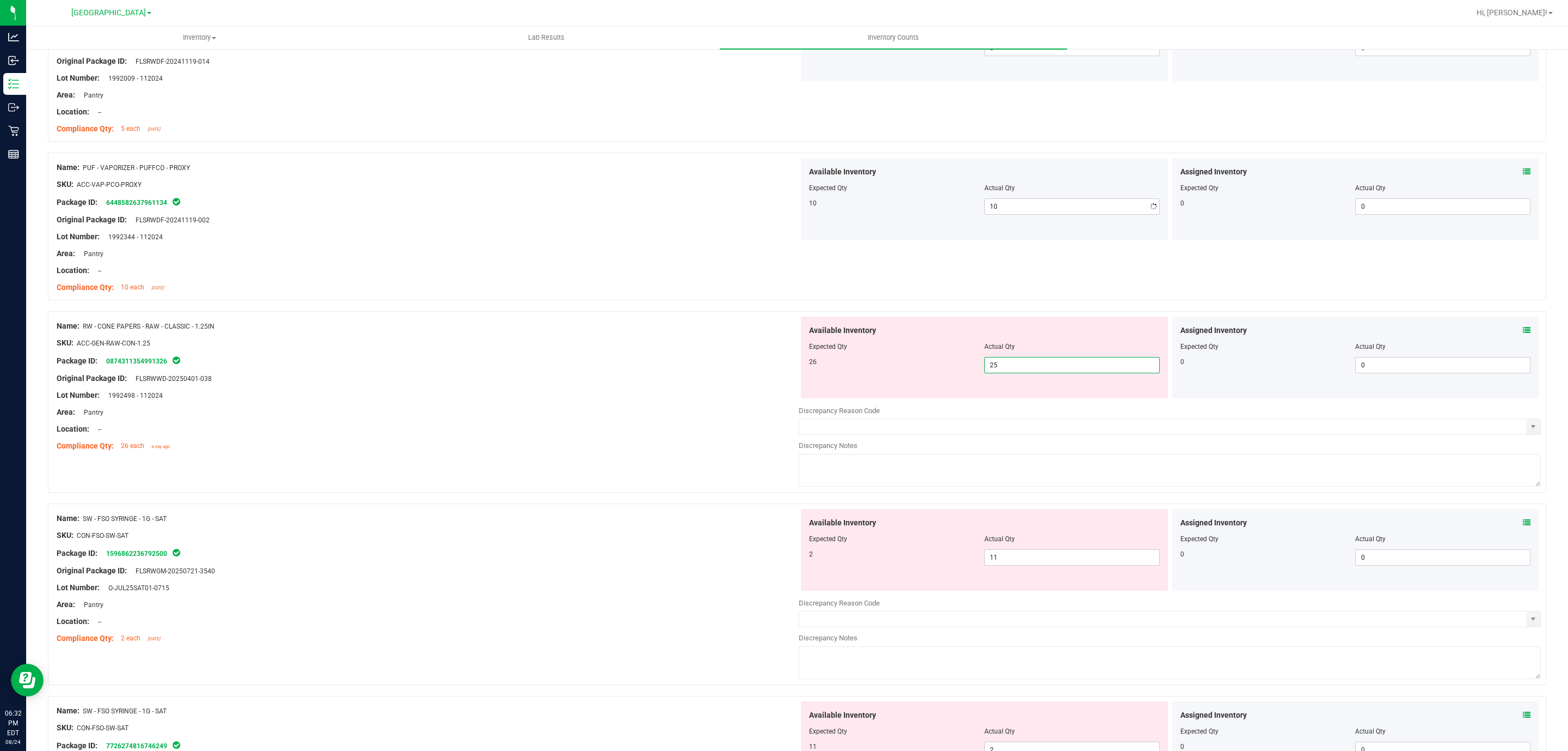
click at [1065, 398] on div "Available Inventory Expected Qty Actual Qty 26 25 25" at bounding box center [984, 357] width 367 height 82
click at [1033, 371] on span "25 25" at bounding box center [1072, 365] width 175 height 16
click at [1033, 371] on input "25" at bounding box center [1072, 365] width 175 height 15
type input "26"
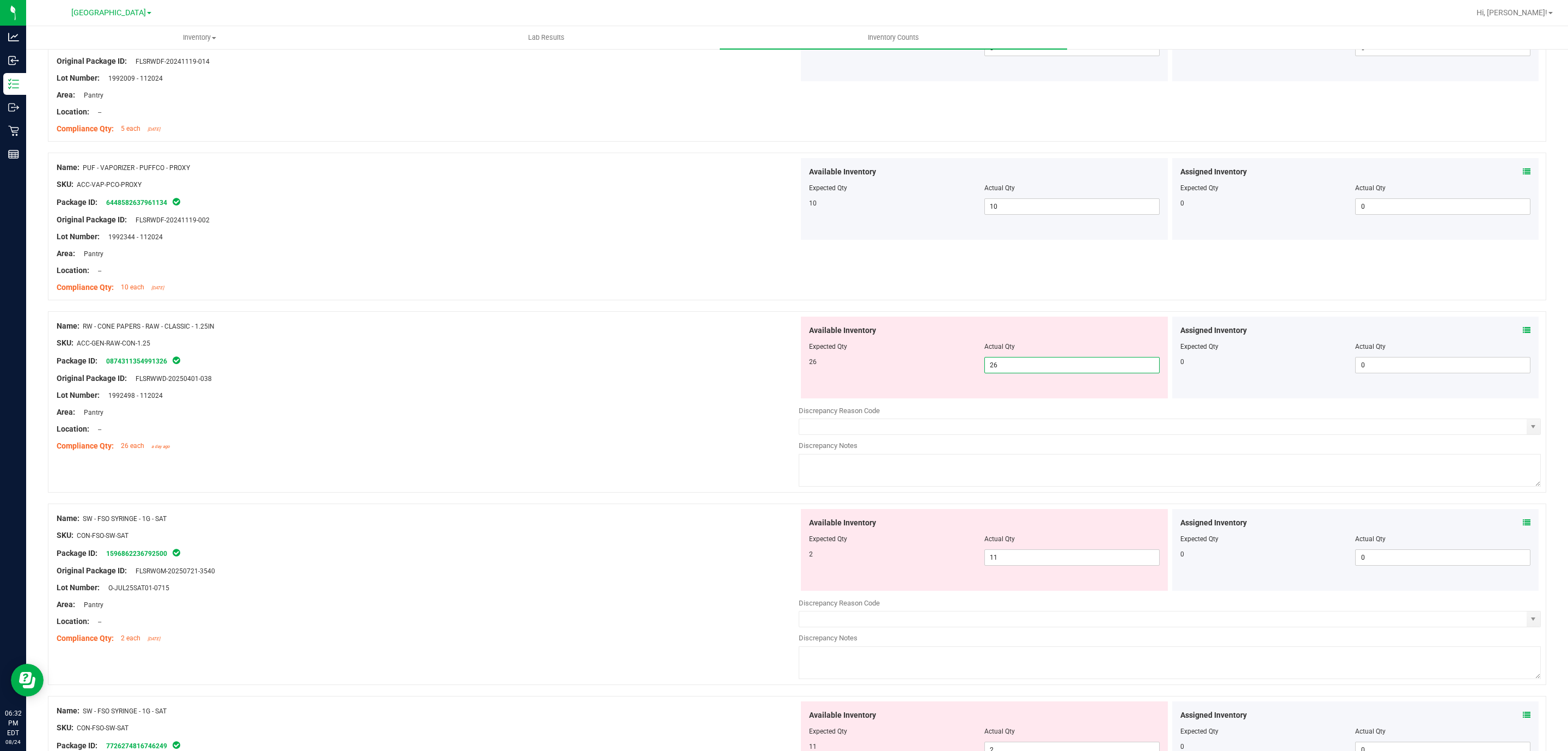
type input "26"
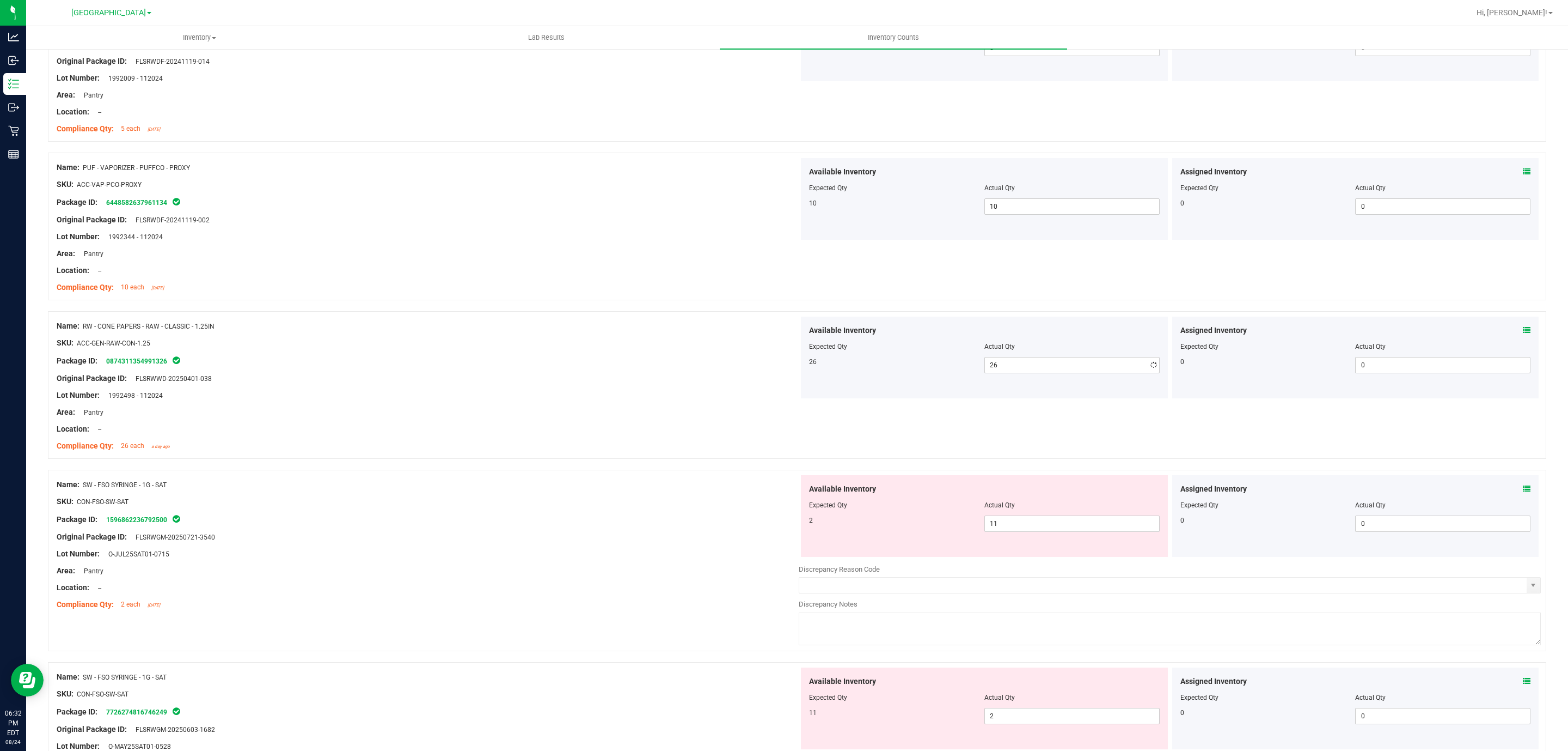
click at [664, 418] on div "Area: Pantry" at bounding box center [428, 413] width 742 height 12
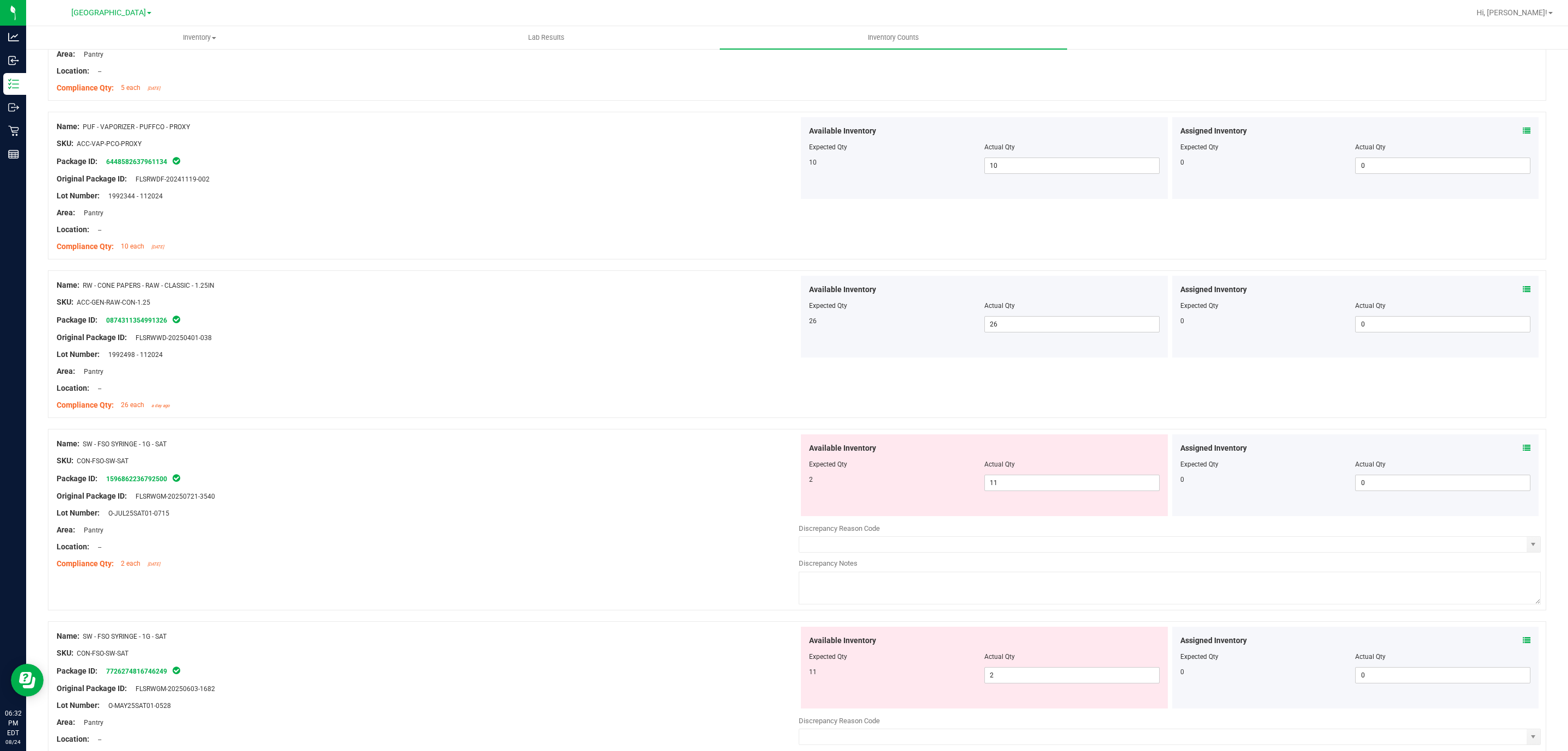
scroll to position [2008, 0]
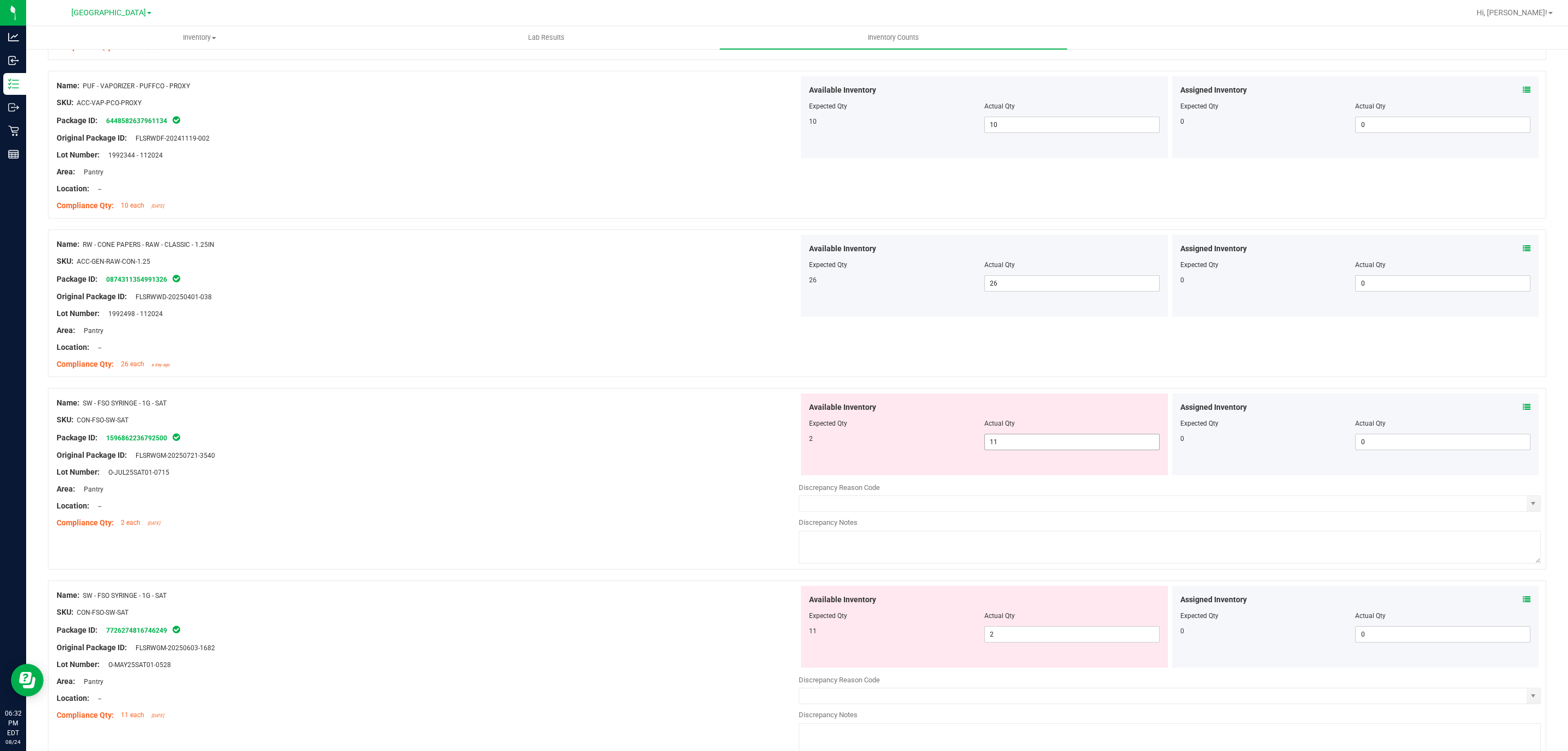
click at [993, 450] on span "11 11" at bounding box center [1072, 441] width 175 height 16
click at [993, 450] on input "11" at bounding box center [1072, 441] width 175 height 15
type input "2"
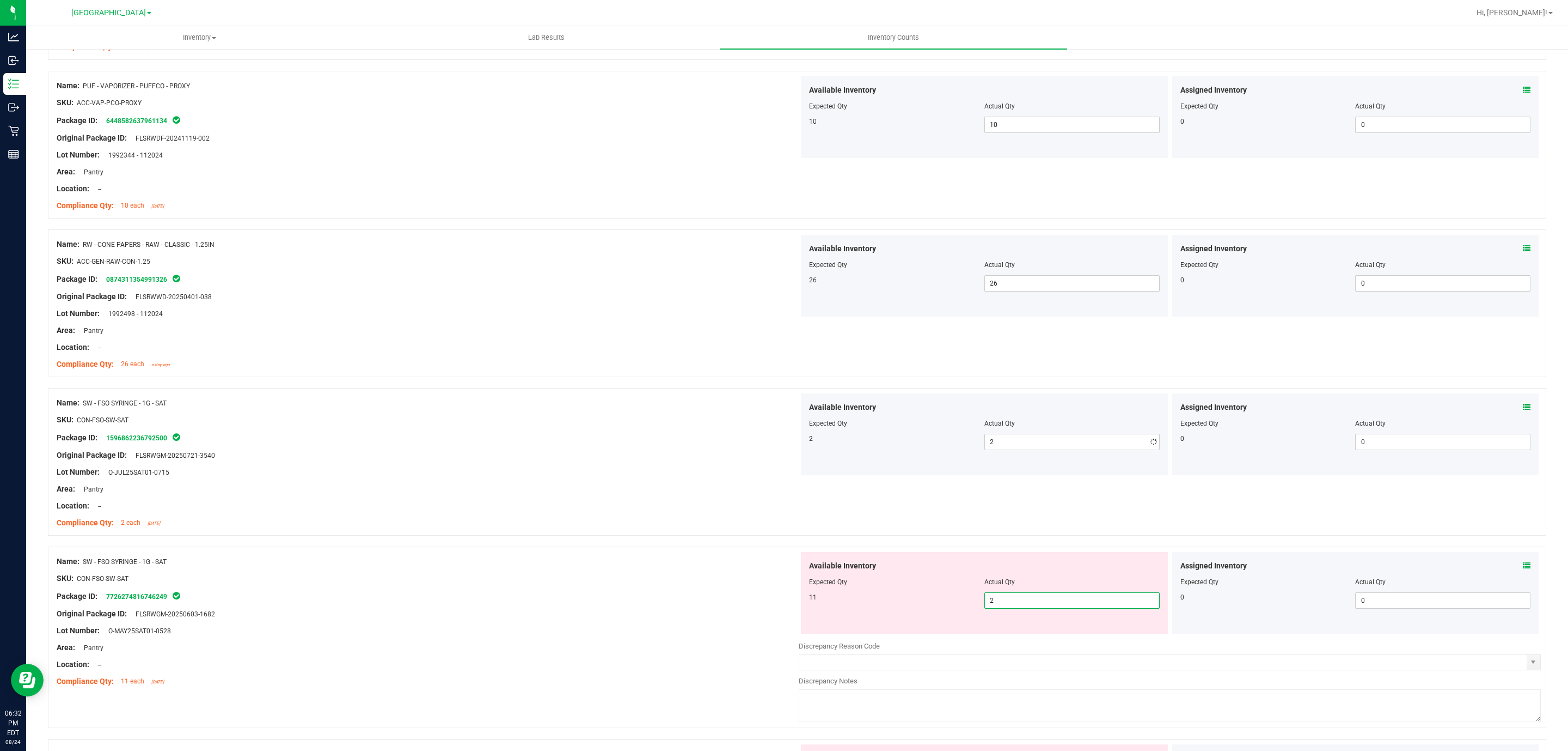
click at [1016, 634] on div "Available Inventory Expected Qty Actual Qty 11 2 2" at bounding box center [984, 592] width 367 height 82
click at [1025, 608] on span "2 2" at bounding box center [1072, 600] width 175 height 16
click at [1026, 607] on input "2" at bounding box center [1072, 600] width 175 height 15
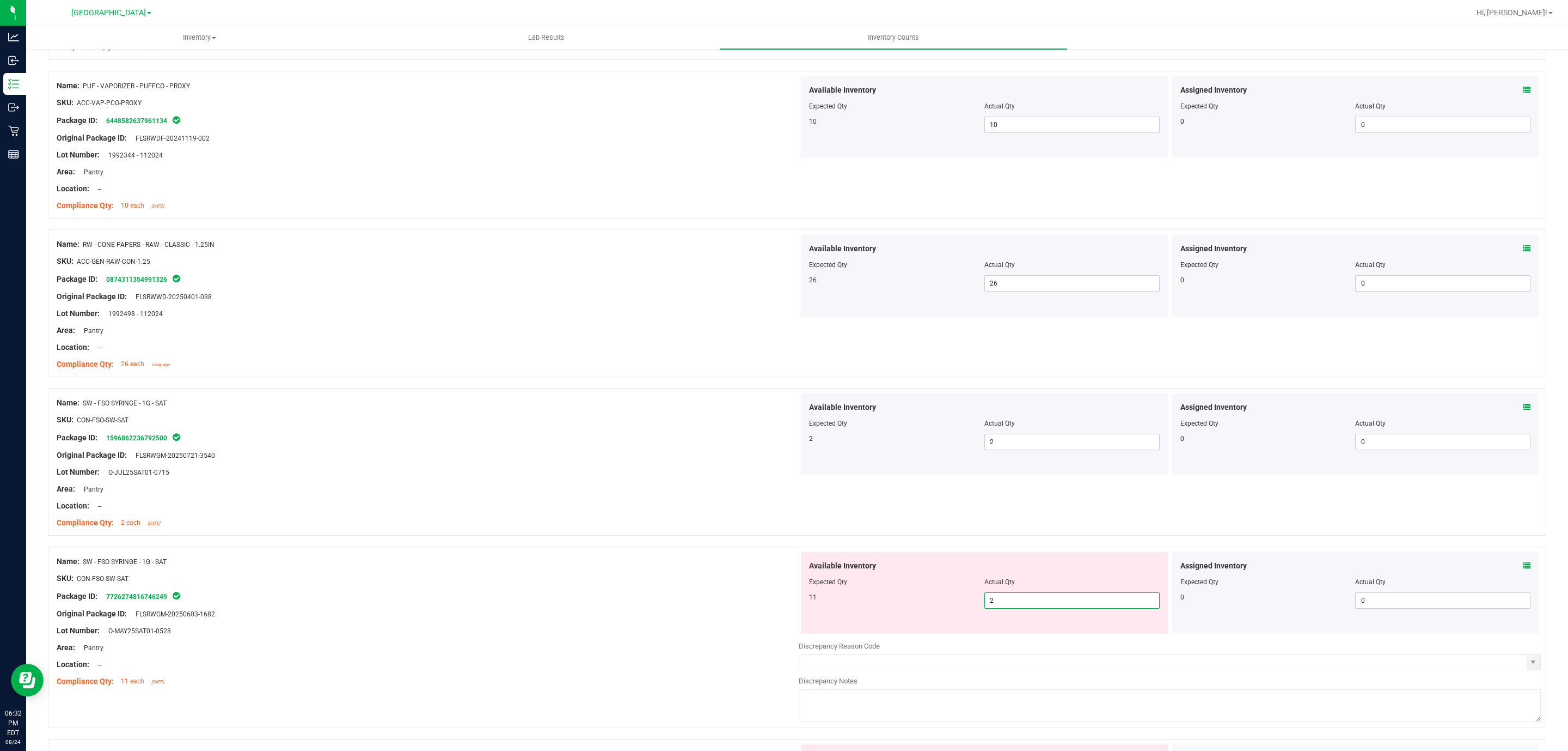
click at [1026, 607] on input "2" at bounding box center [1072, 600] width 175 height 15
type input "11"
click at [185, 414] on div at bounding box center [428, 411] width 742 height 5
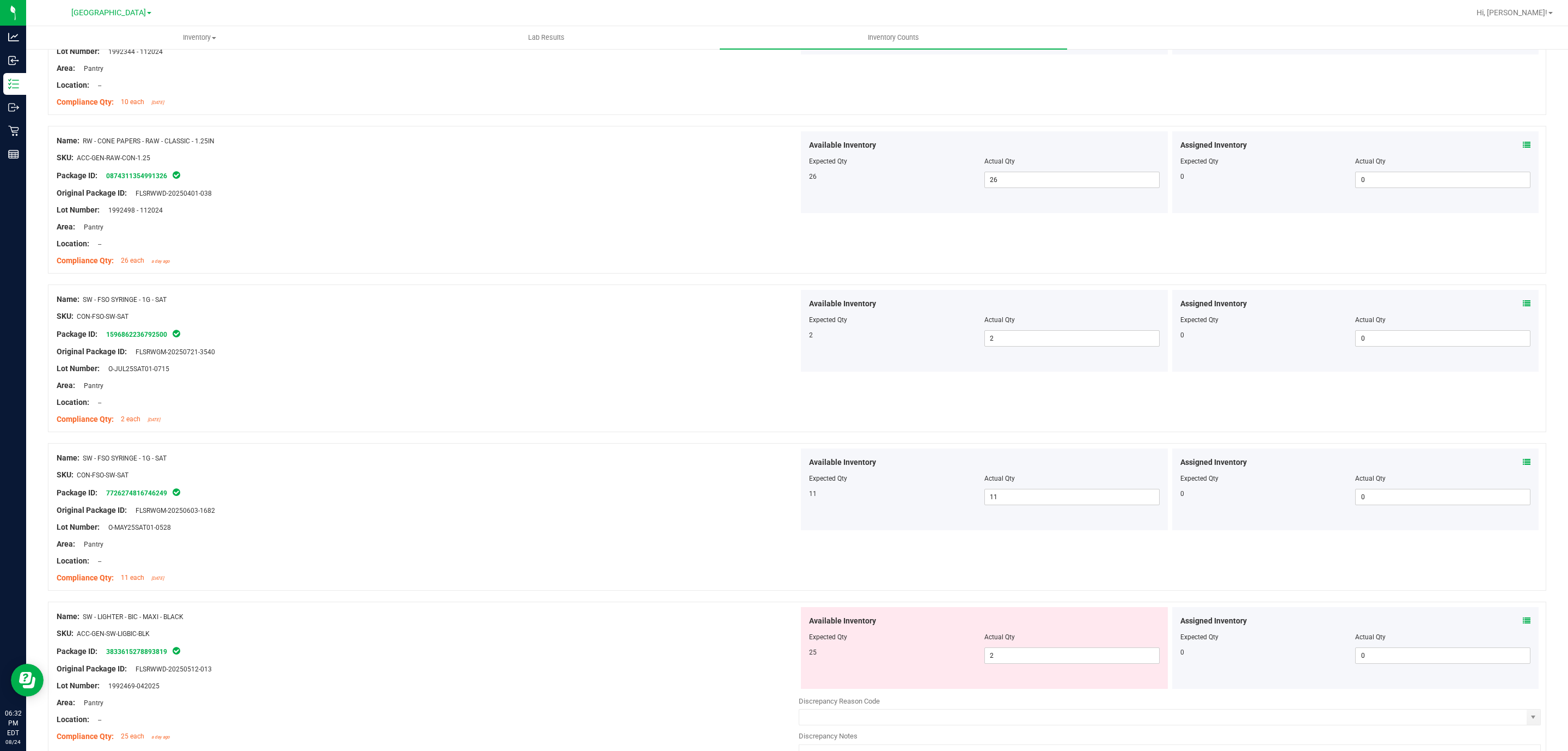
scroll to position [2335, 0]
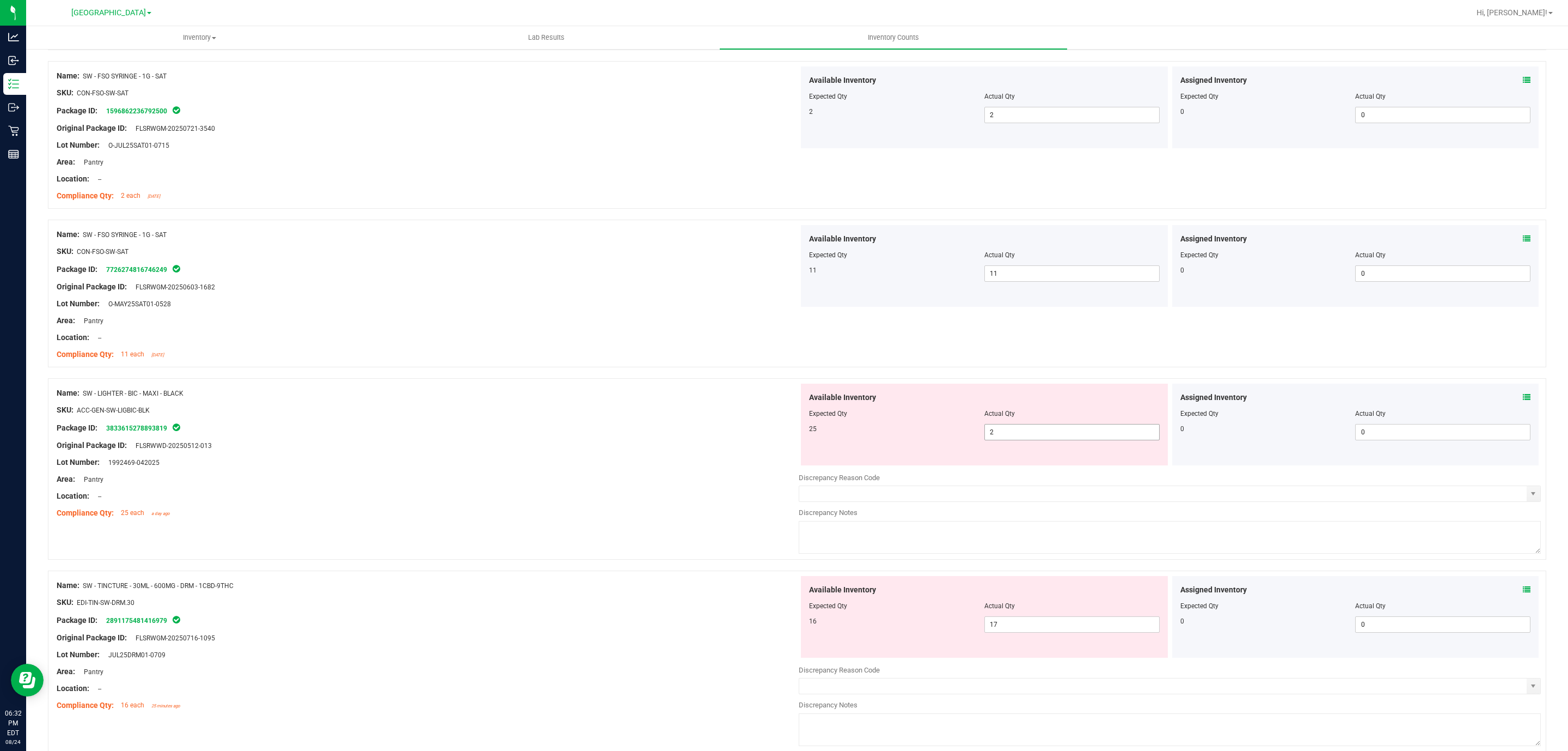
click at [993, 440] on span "2 2" at bounding box center [1072, 431] width 175 height 16
click at [993, 440] on input "2" at bounding box center [1072, 432] width 175 height 15
type input "25"
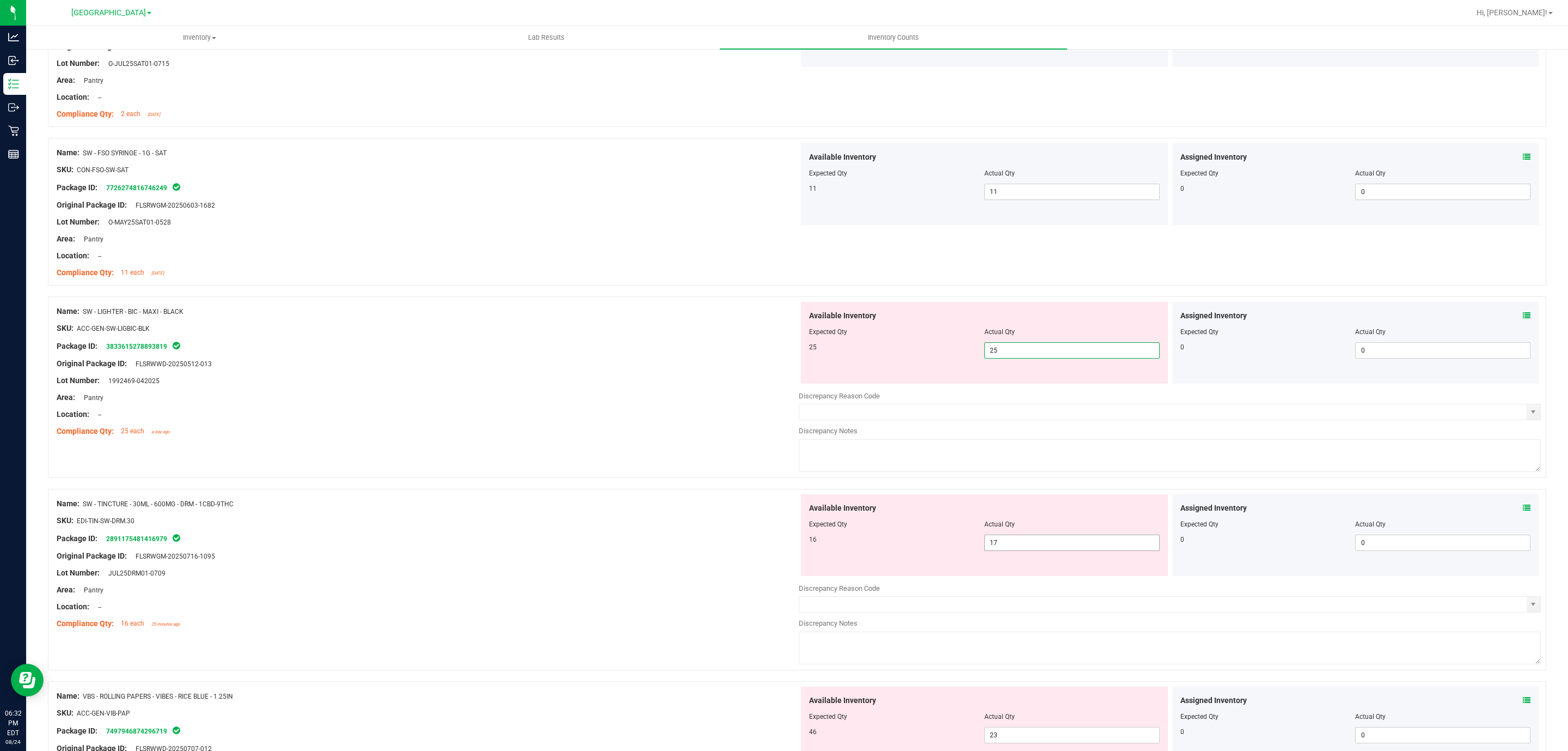
type input "25"
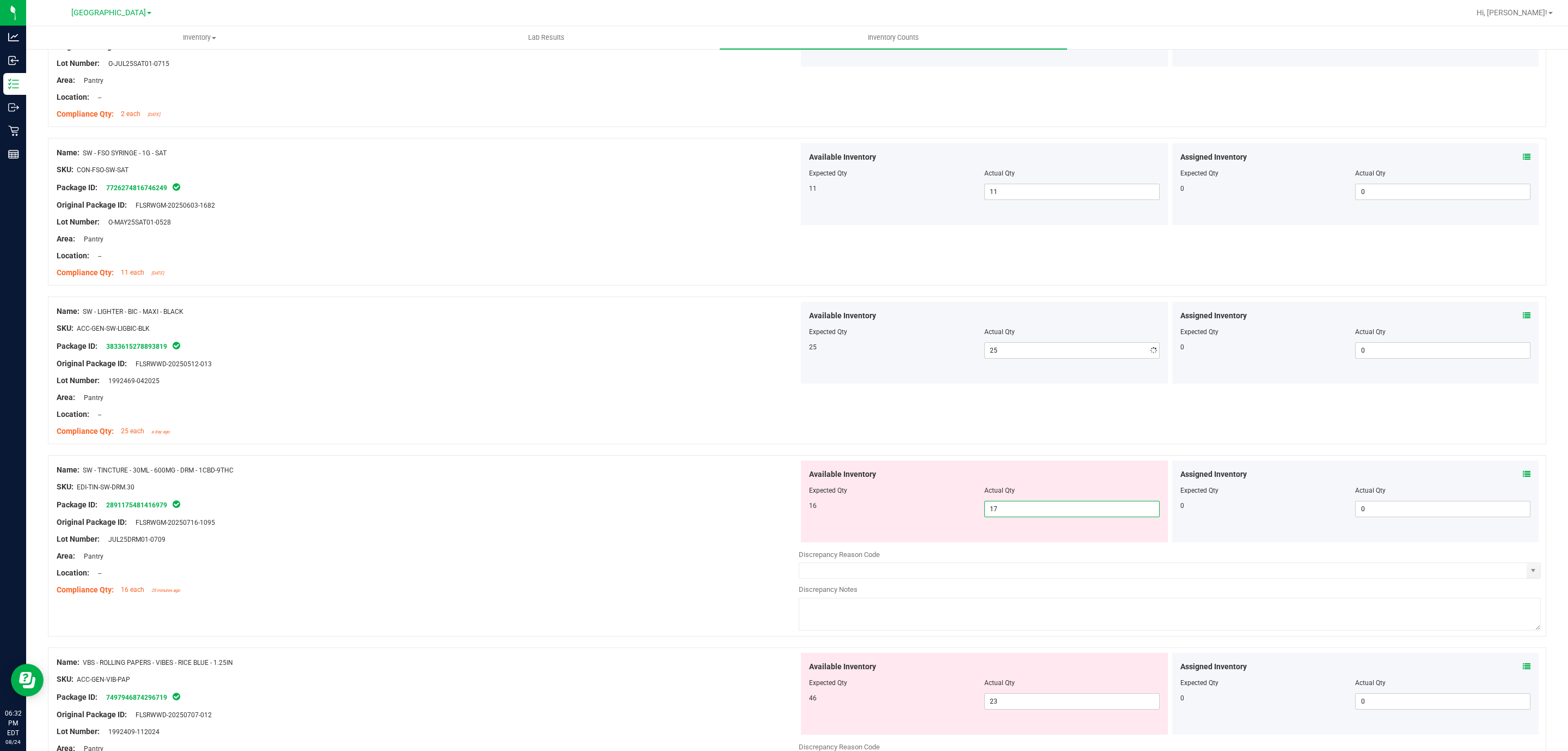
click at [1085, 553] on div "Available Inventory Expected Qty Actual Qty 16 17 17" at bounding box center [1170, 546] width 742 height 173
click at [1085, 549] on div at bounding box center [1170, 546] width 742 height 5
click at [1070, 514] on span "17 17" at bounding box center [1072, 508] width 175 height 16
click at [1070, 514] on input "17" at bounding box center [1072, 509] width 175 height 15
type input "16"
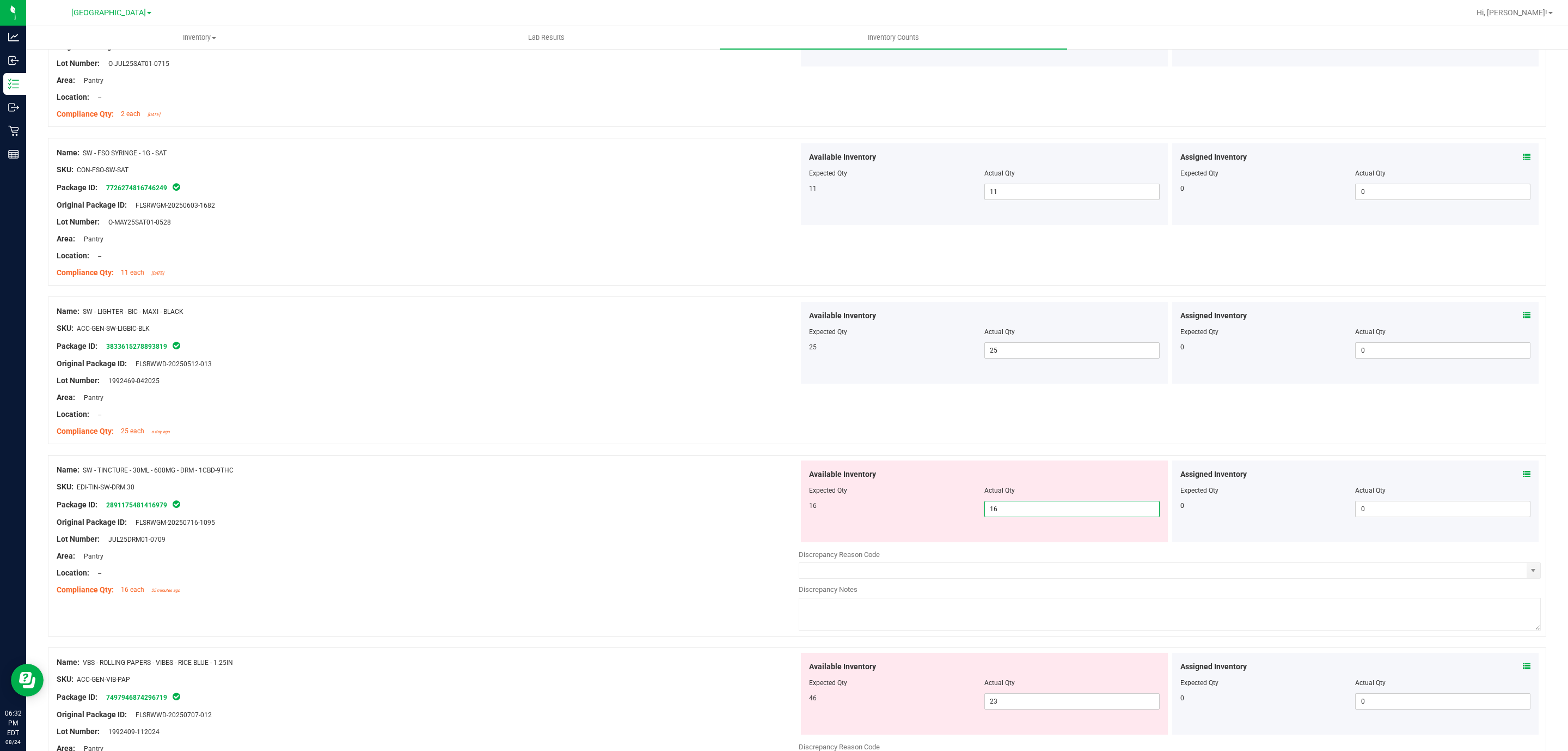
type input "16"
drag, startPoint x: 603, startPoint y: 411, endPoint x: 580, endPoint y: 408, distance: 23.2
click at [601, 408] on div at bounding box center [428, 406] width 742 height 5
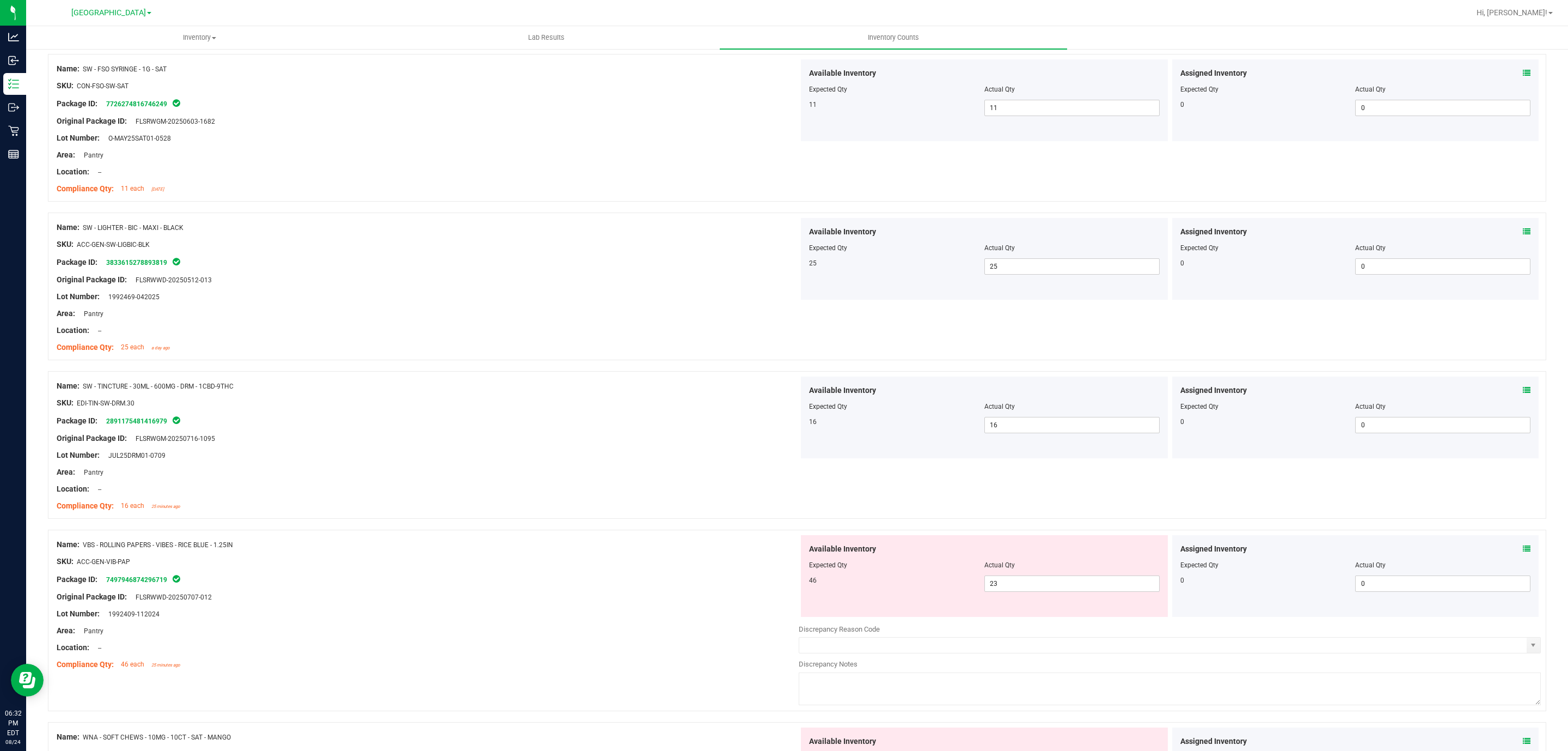
scroll to position [2580, 0]
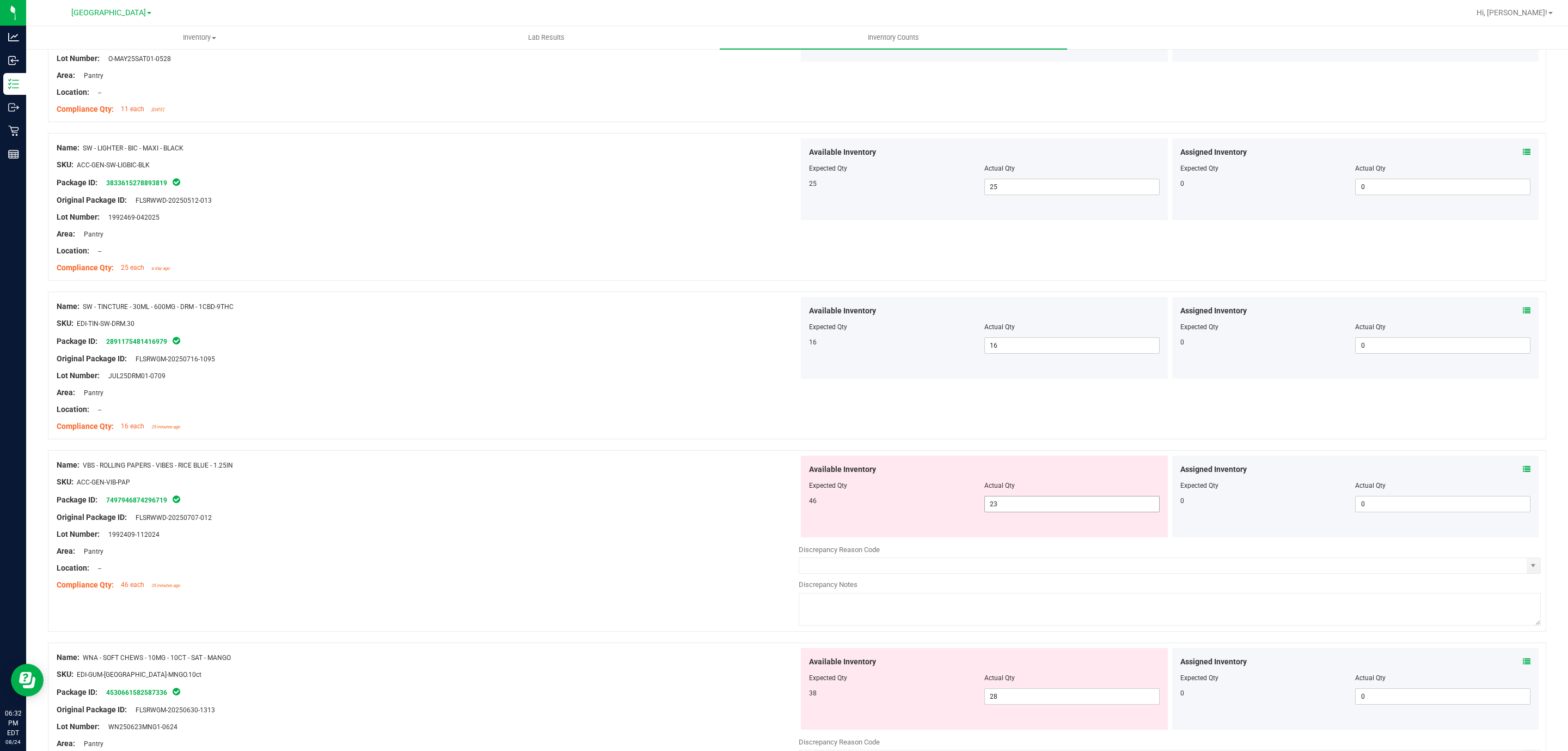
click at [1007, 511] on span "23 23" at bounding box center [1072, 503] width 175 height 16
click at [1007, 511] on input "23" at bounding box center [1072, 504] width 175 height 15
type input "46"
click at [445, 482] on div "SKU: ACC-GEN-VIB-PAP" at bounding box center [428, 482] width 742 height 12
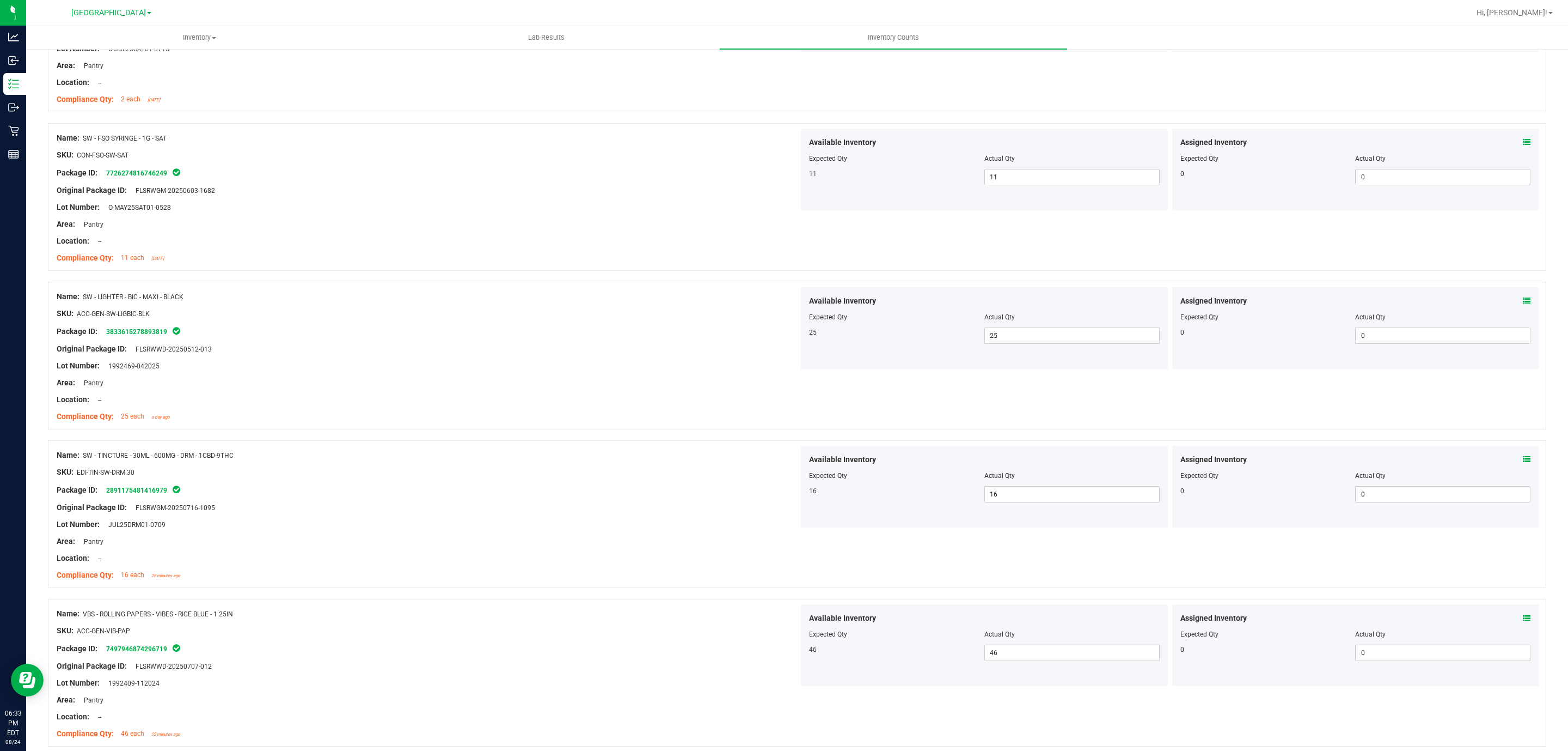
scroll to position [0, 0]
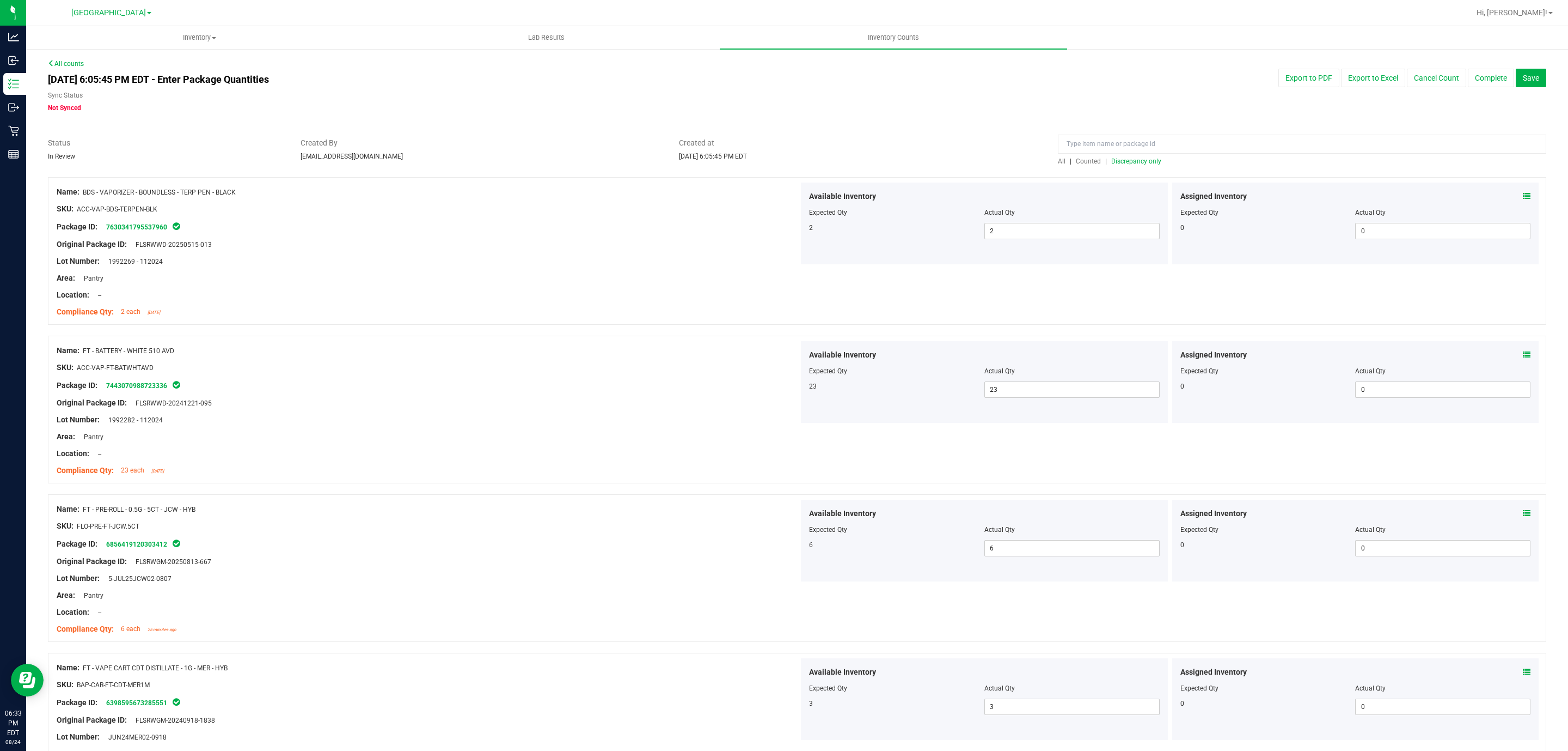
drag, startPoint x: 696, startPoint y: 469, endPoint x: 1350, endPoint y: 138, distance: 733.0
click at [1142, 162] on span "Discrepancy only" at bounding box center [1136, 161] width 50 height 8
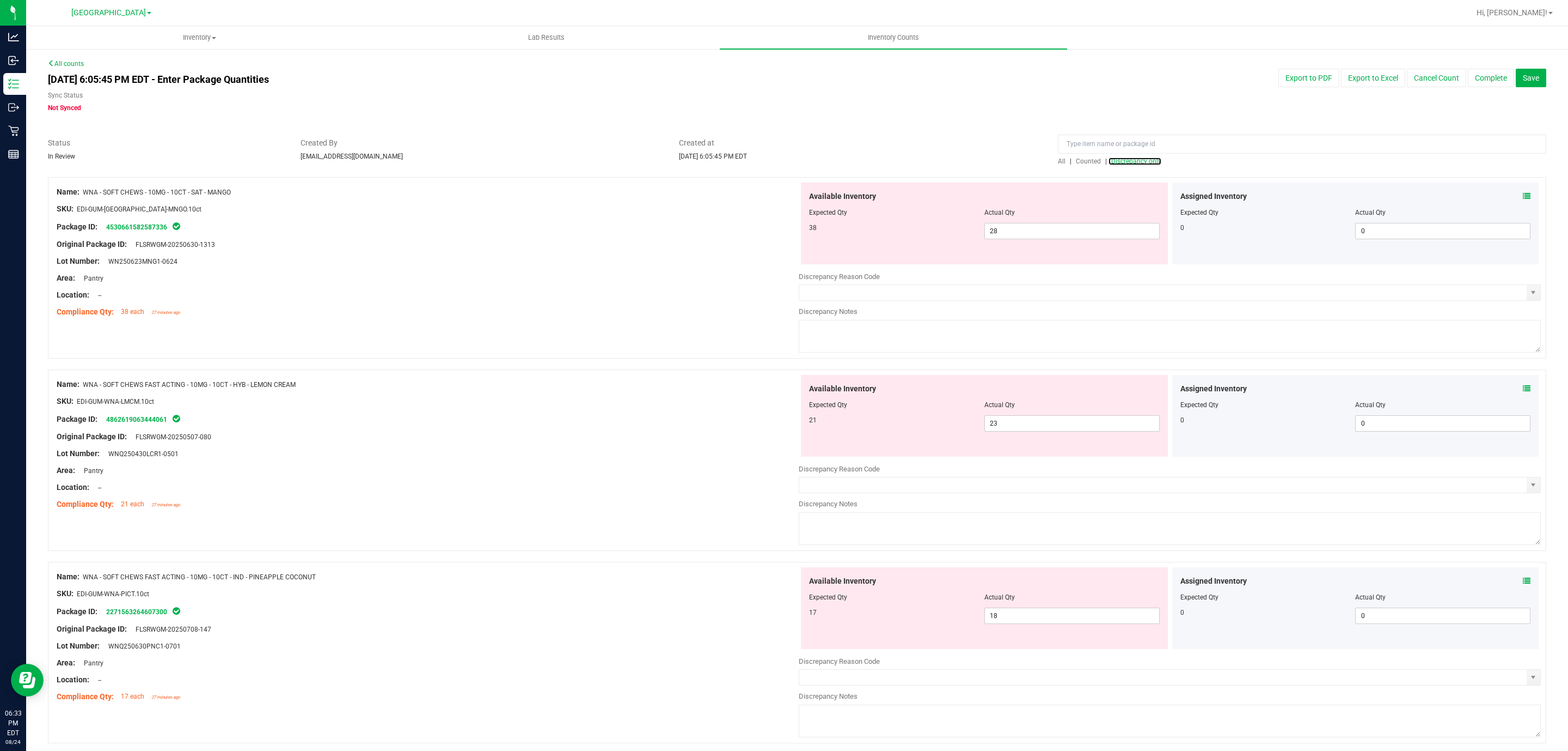
scroll to position [42, 0]
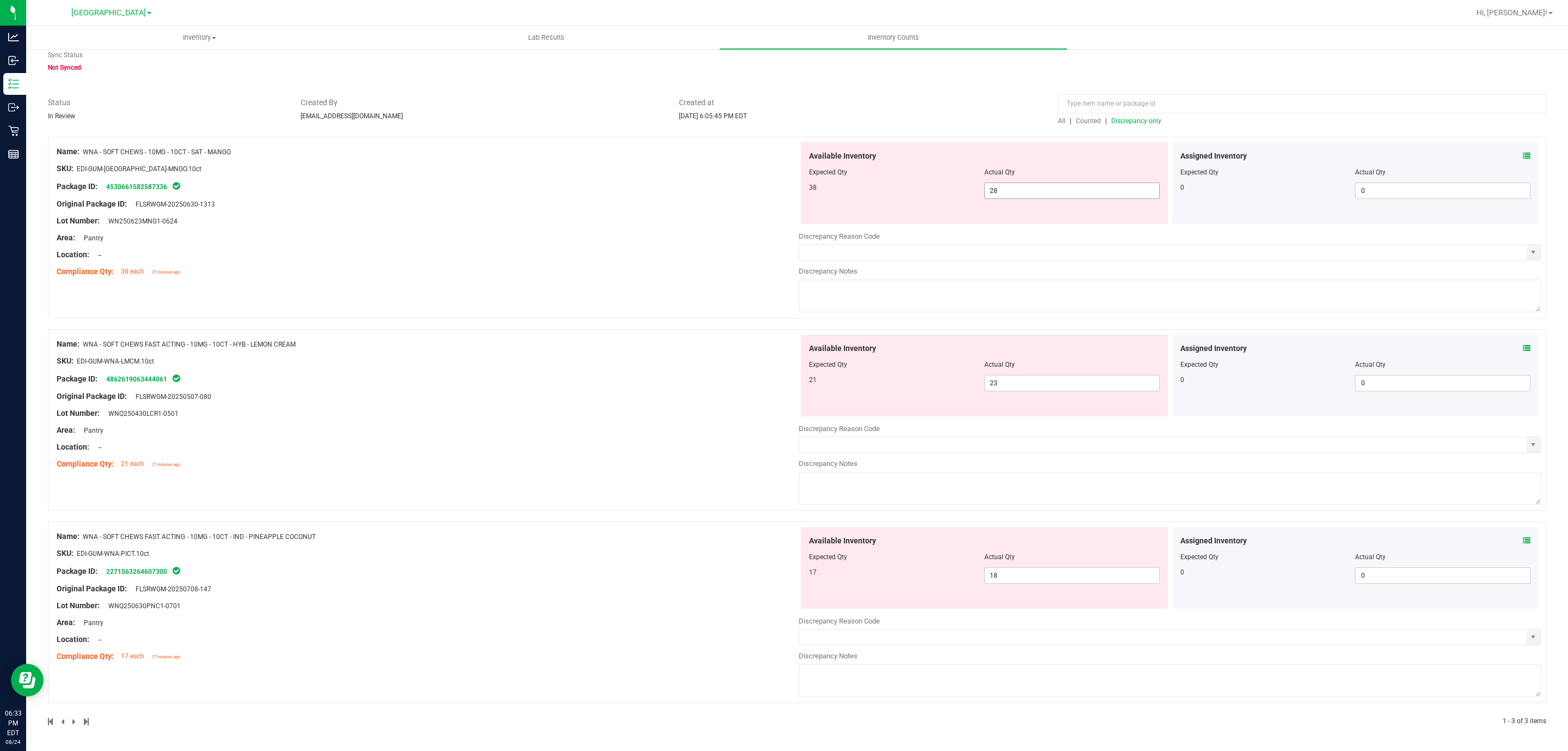
click at [1018, 183] on span "28 28" at bounding box center [1072, 190] width 175 height 16
type input "2"
type input "38"
click at [534, 279] on div "Name: WNA - SOFT CHEWS - 10MG - 10CT - SAT - MANGO SKU: EDI-GUM-[GEOGRAPHIC_DAT…" at bounding box center [797, 227] width 1499 height 181
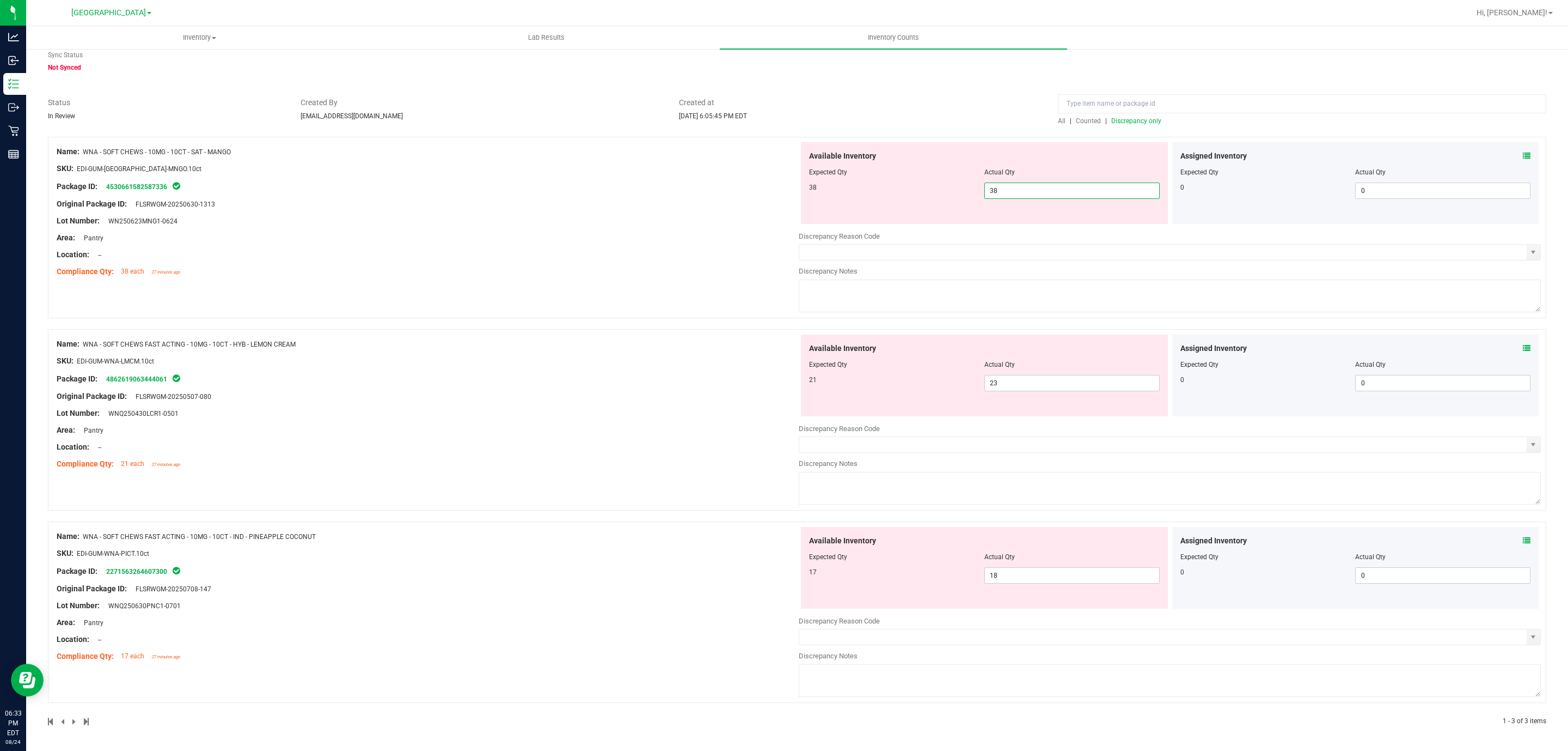
scroll to position [8, 0]
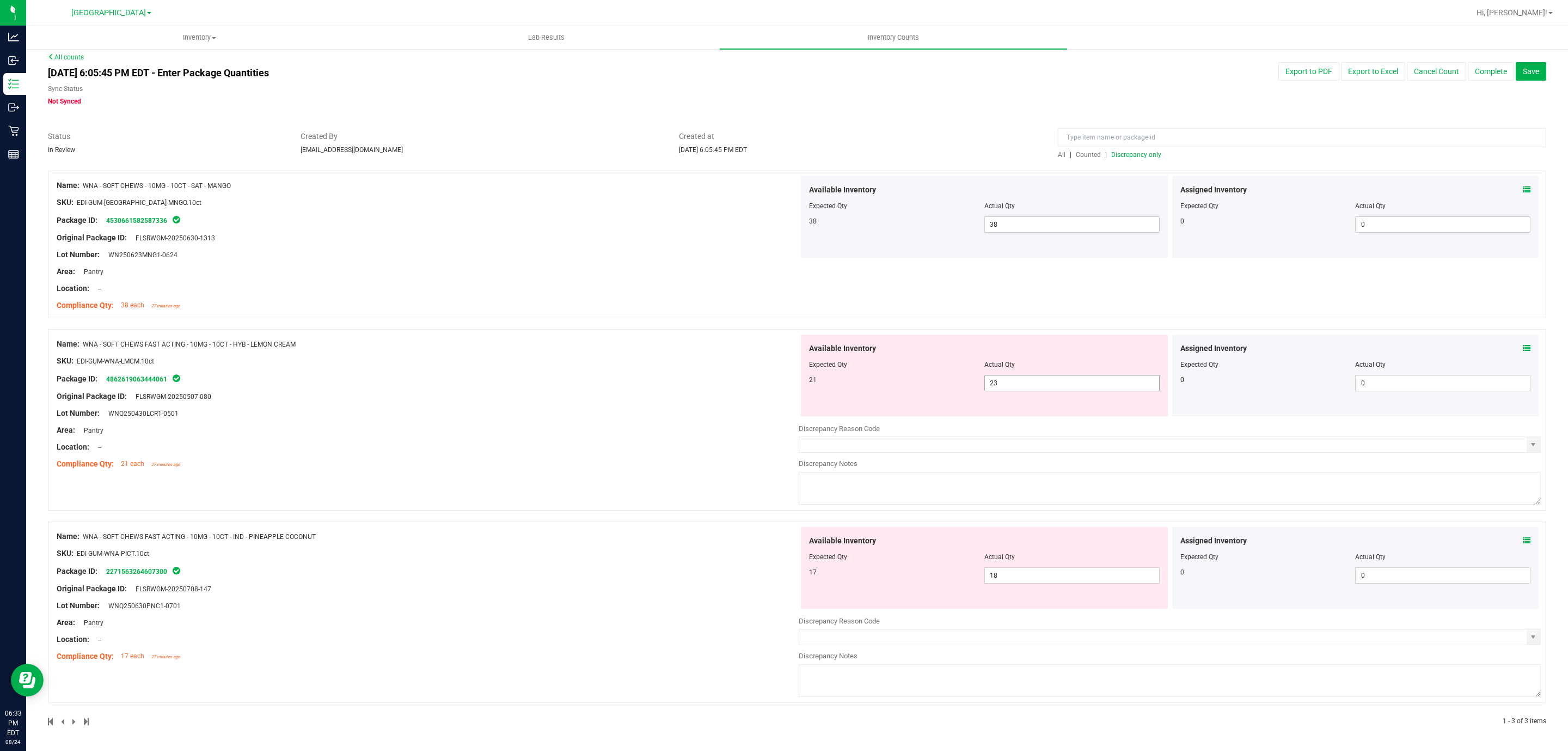
click at [1010, 379] on span "23 23" at bounding box center [1072, 382] width 175 height 16
click at [1010, 379] on input "23" at bounding box center [1072, 383] width 175 height 15
type input "21"
click at [995, 575] on div "Available Inventory Expected Qty Actual Qty 17 18 18" at bounding box center [984, 567] width 367 height 82
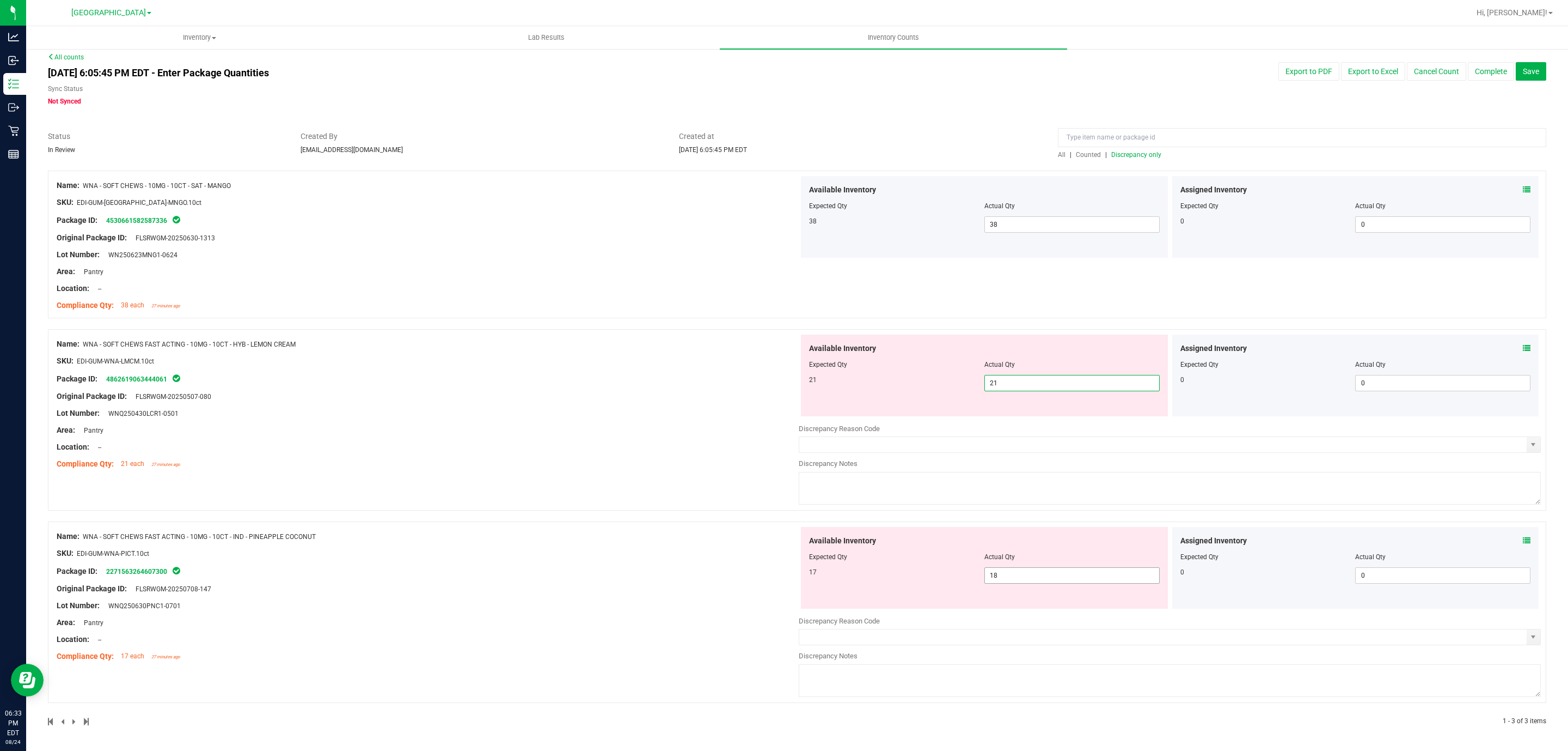
scroll to position [0, 0]
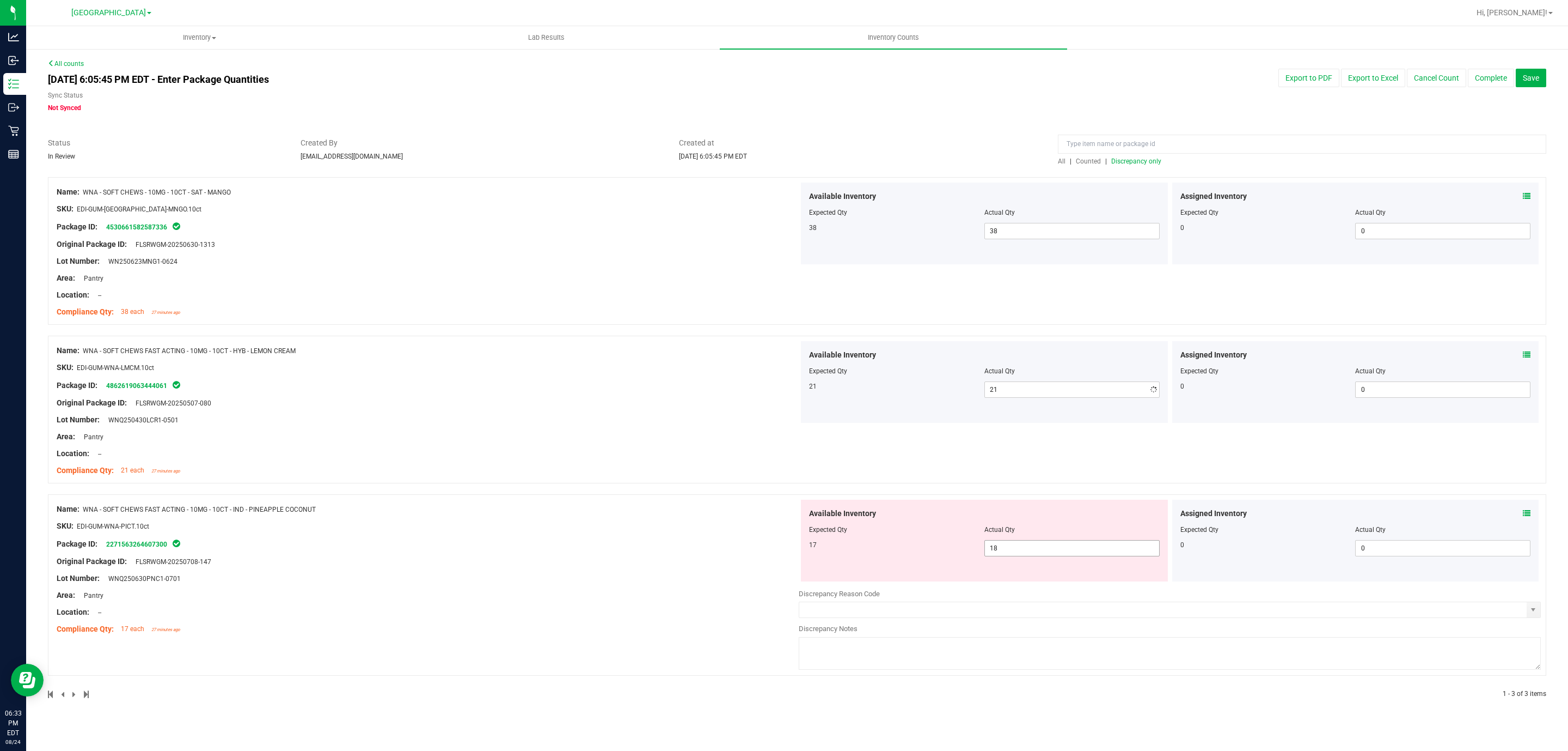
click at [995, 575] on div "Available Inventory Expected Qty Actual Qty 17 18 18" at bounding box center [984, 540] width 367 height 82
click at [1025, 548] on span "18 18" at bounding box center [1072, 548] width 175 height 16
click at [1025, 548] on input "18" at bounding box center [1072, 548] width 175 height 15
type input "17"
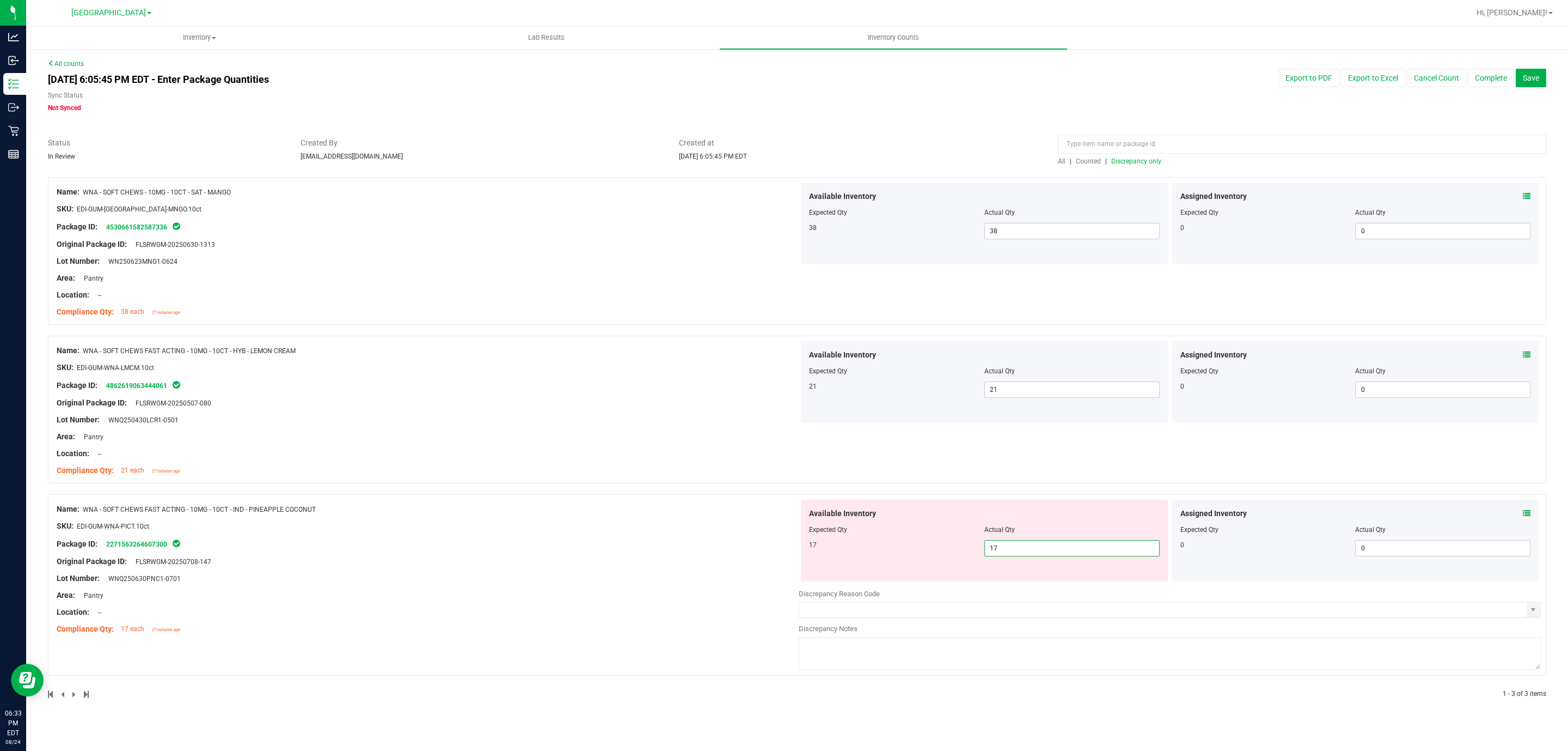
click at [692, 467] on div "Compliance Qty: 21 each 27 minutes ago" at bounding box center [428, 471] width 742 height 12
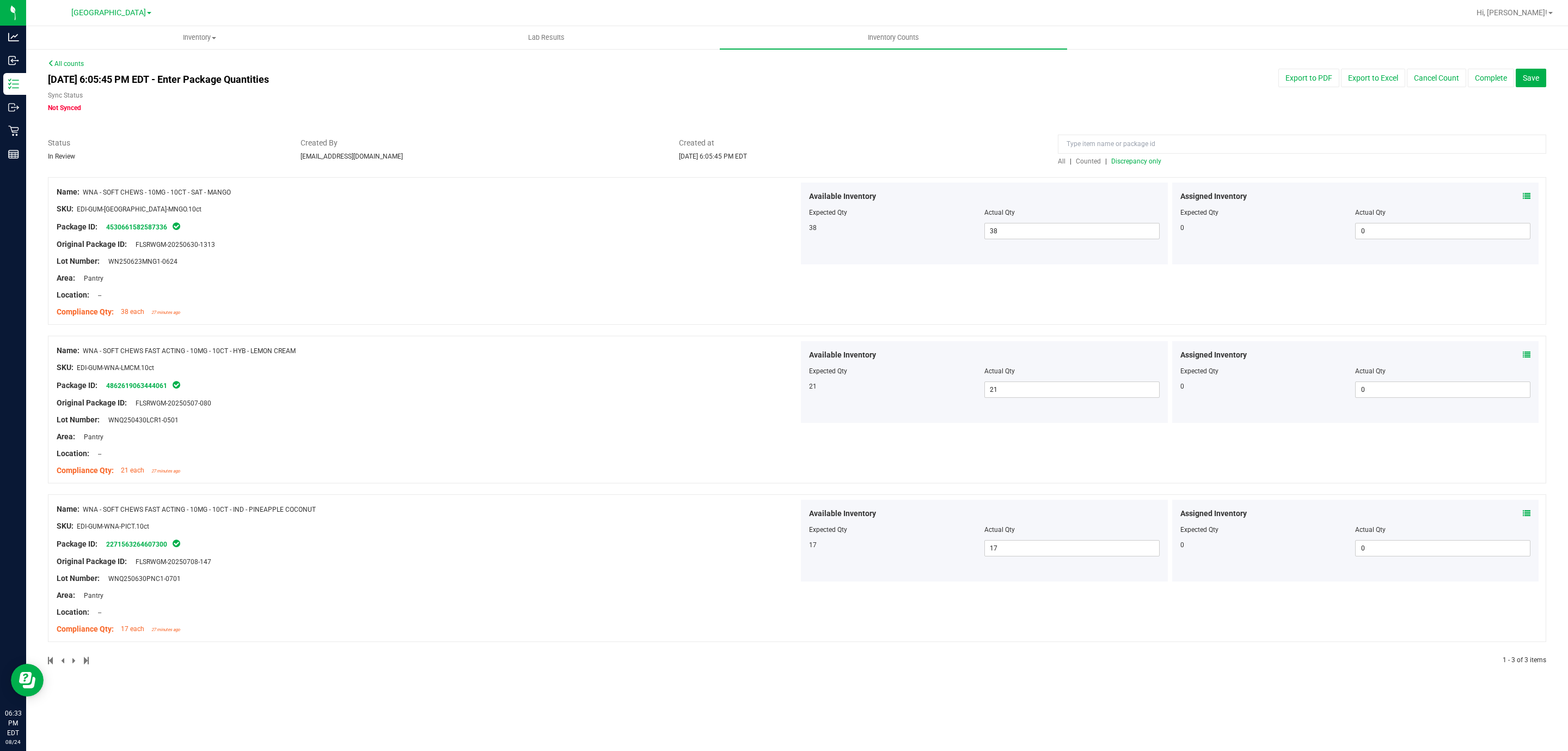
click at [1534, 89] on div "[DATE] 6:05:45 PM EDT - Enter Package Quantities Sync Status Not Synced Export …" at bounding box center [797, 90] width 1515 height 44
click at [1132, 162] on span "Discrepancy only" at bounding box center [1136, 161] width 50 height 8
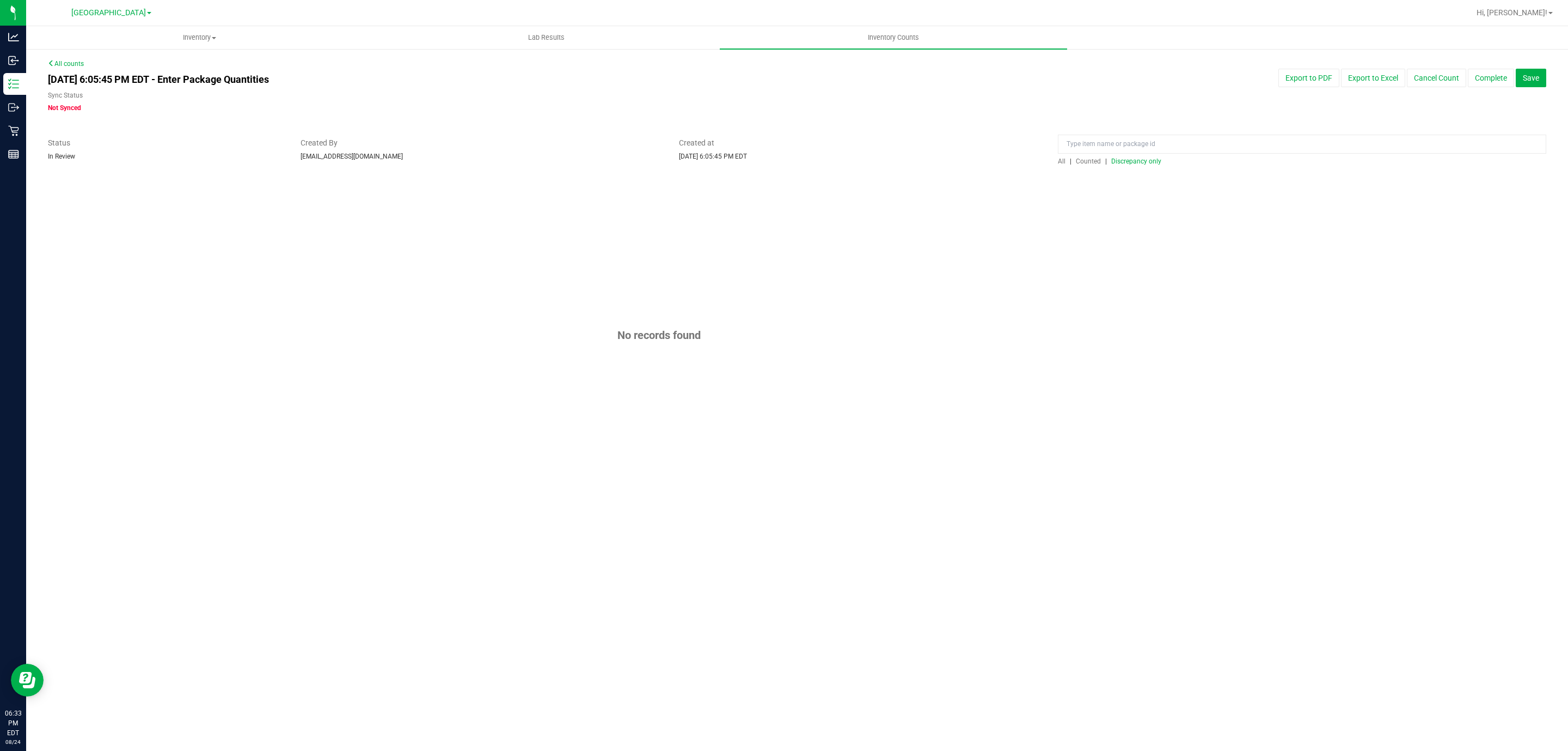
click at [1132, 162] on span "Discrepancy only" at bounding box center [1136, 161] width 50 height 8
click at [1490, 75] on button "Complete" at bounding box center [1490, 78] width 46 height 19
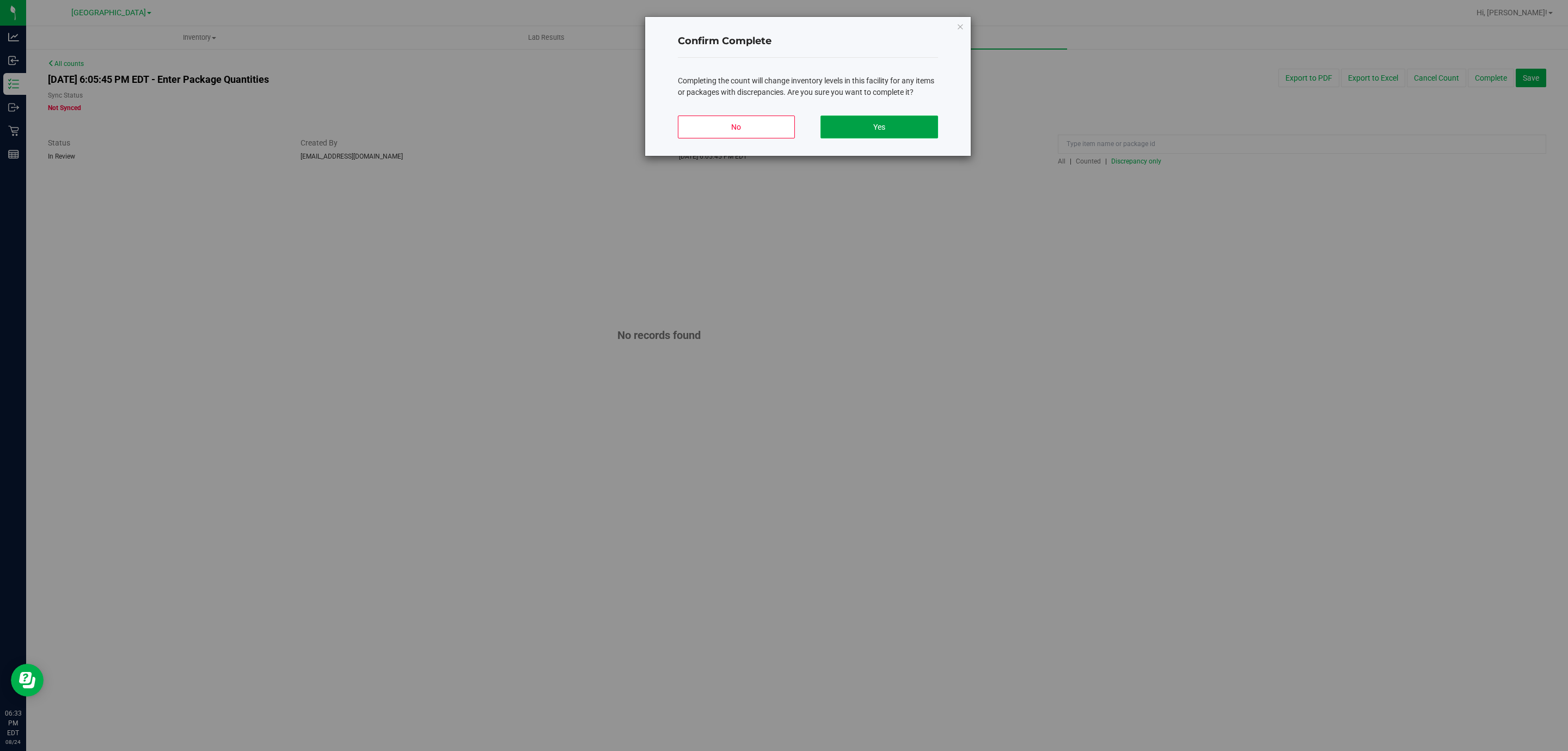
click at [881, 123] on button "Yes" at bounding box center [879, 127] width 117 height 23
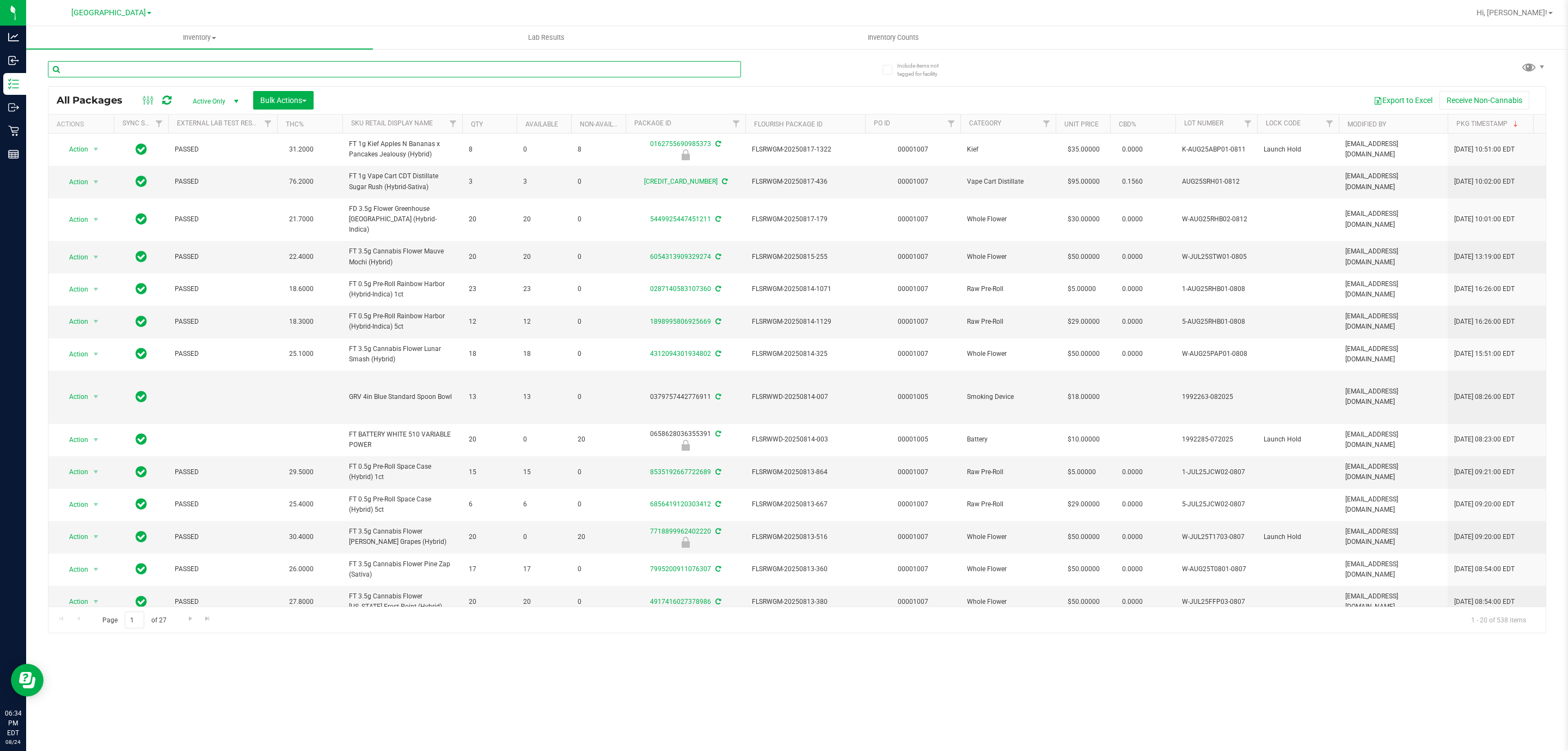
click at [92, 66] on input "text" at bounding box center [395, 68] width 693 height 16
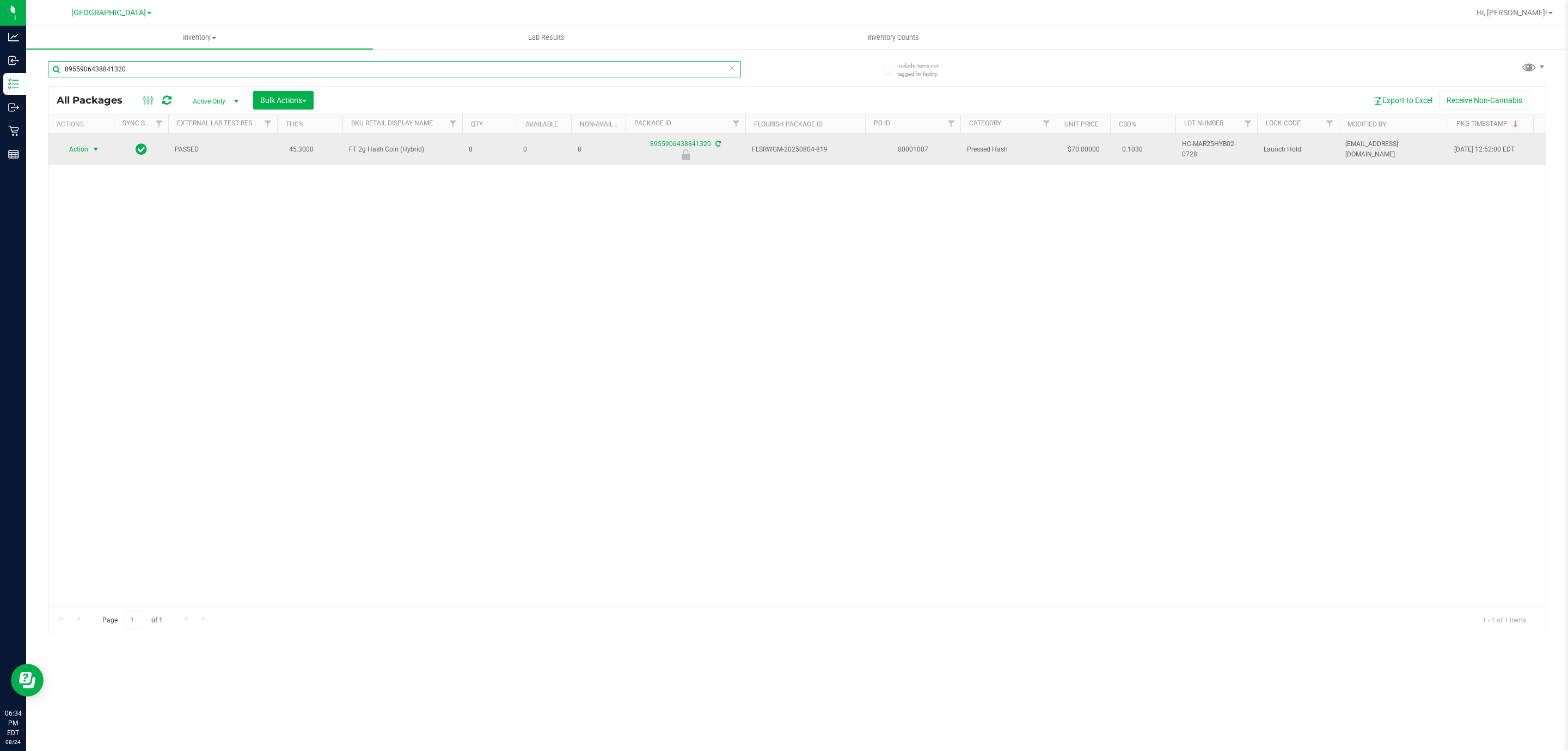
type input "8955906438841320"
click at [72, 146] on span "Action" at bounding box center [73, 149] width 30 height 15
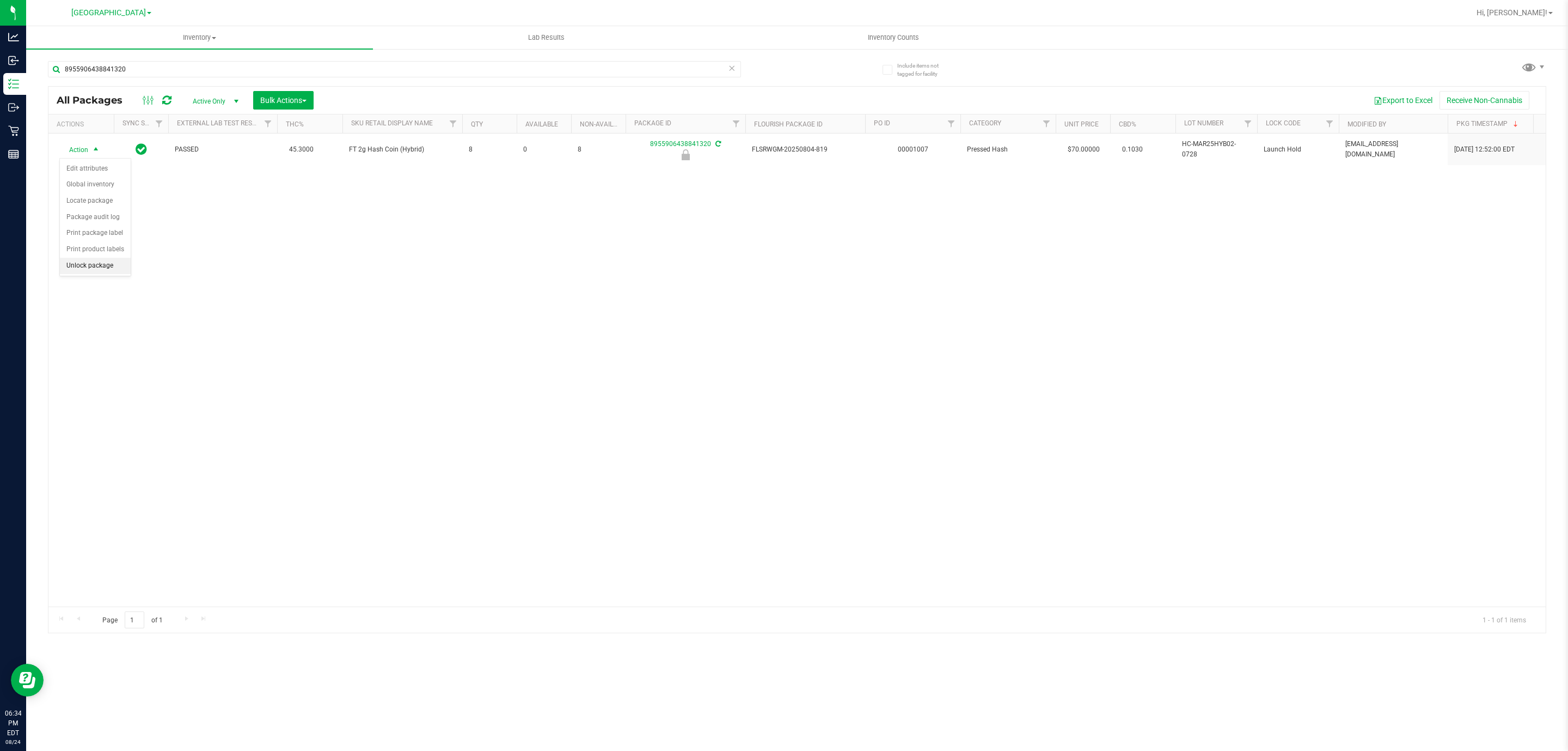
click at [84, 267] on li "Unlock package" at bounding box center [95, 265] width 71 height 16
click at [177, 80] on div "8955906438841320" at bounding box center [395, 73] width 693 height 25
click at [171, 71] on input "8955906438841320" at bounding box center [395, 68] width 693 height 16
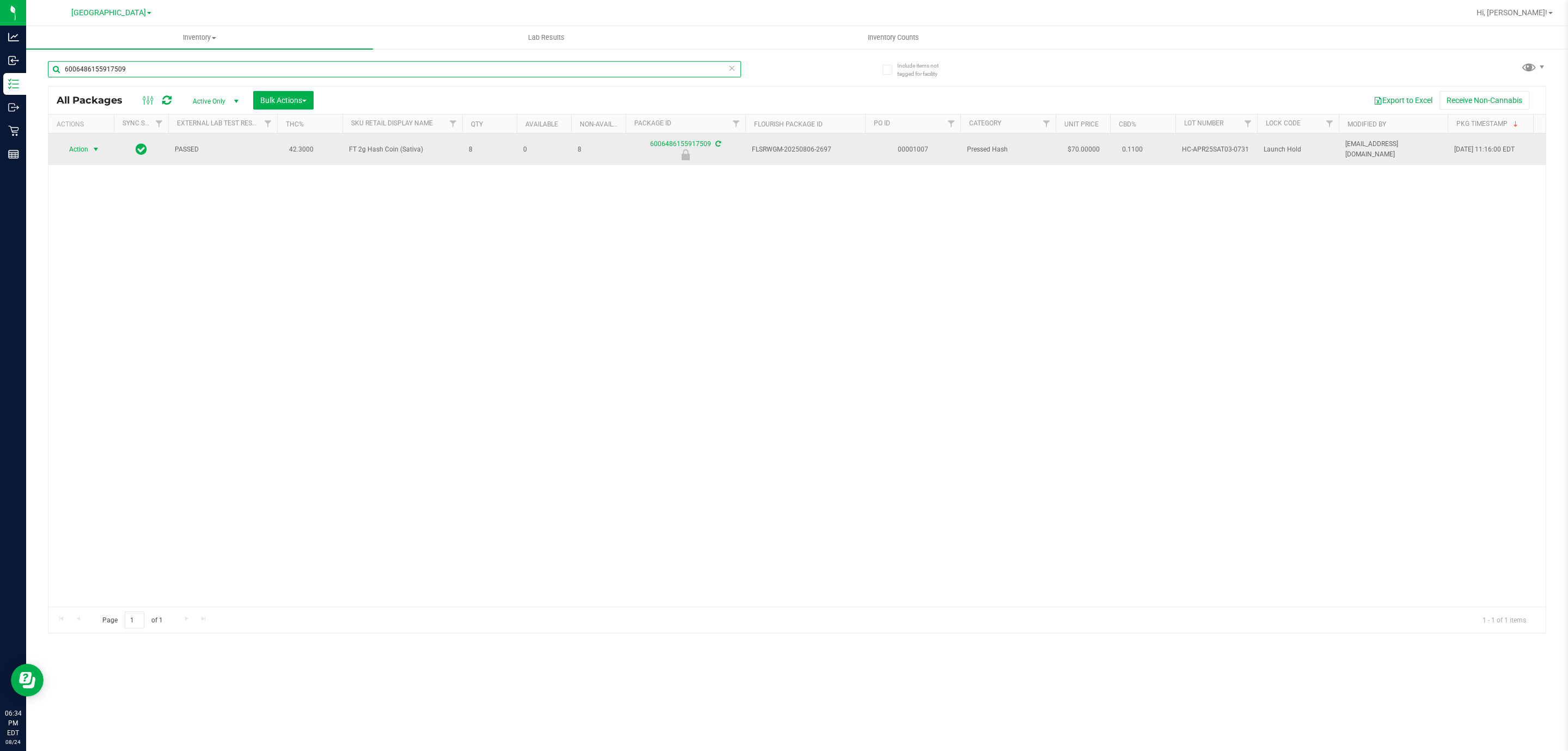
type input "6006486155917509"
click at [78, 152] on span "Action" at bounding box center [73, 149] width 30 height 15
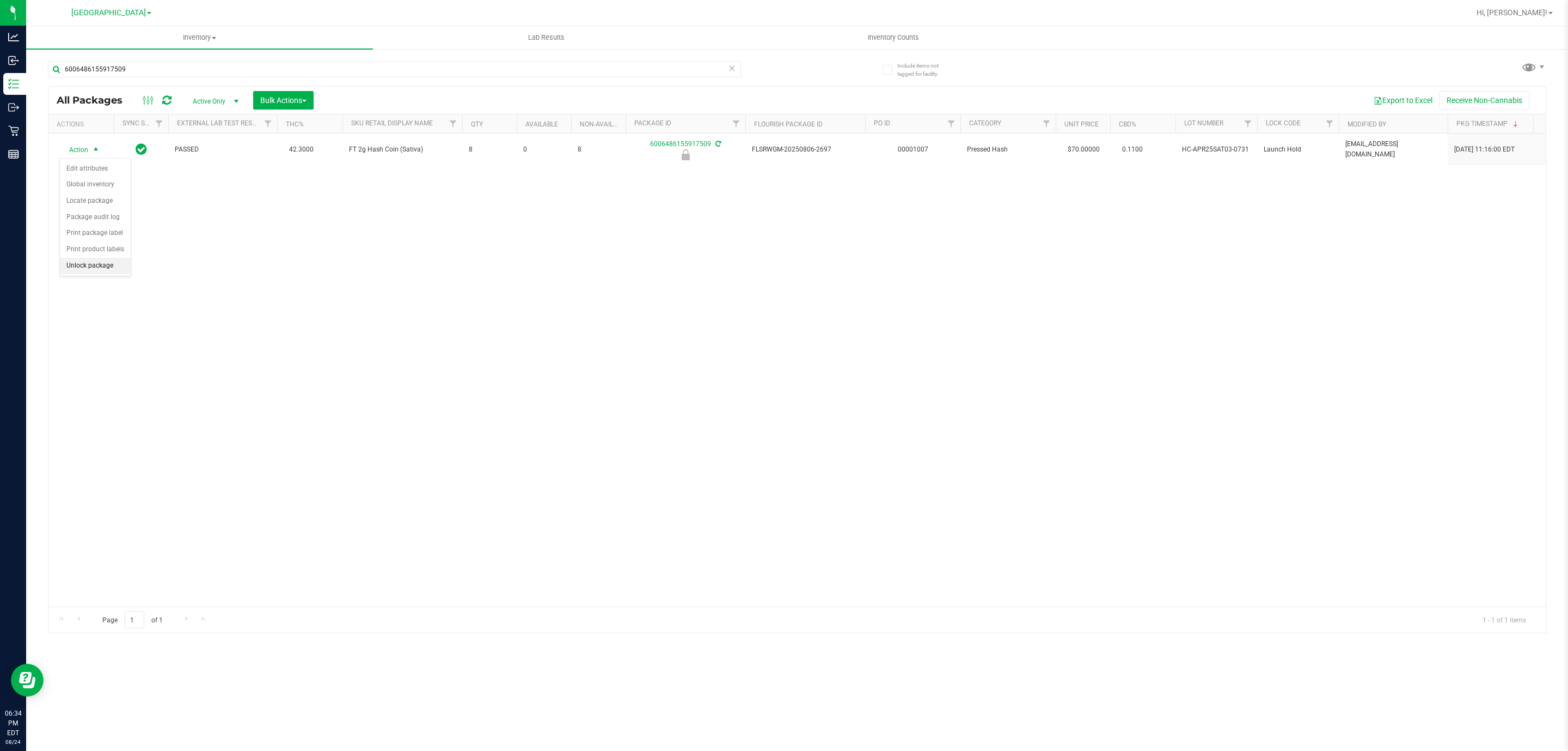
click at [85, 268] on li "Unlock package" at bounding box center [95, 265] width 71 height 16
click at [172, 61] on input "6006486155917509" at bounding box center [395, 68] width 693 height 16
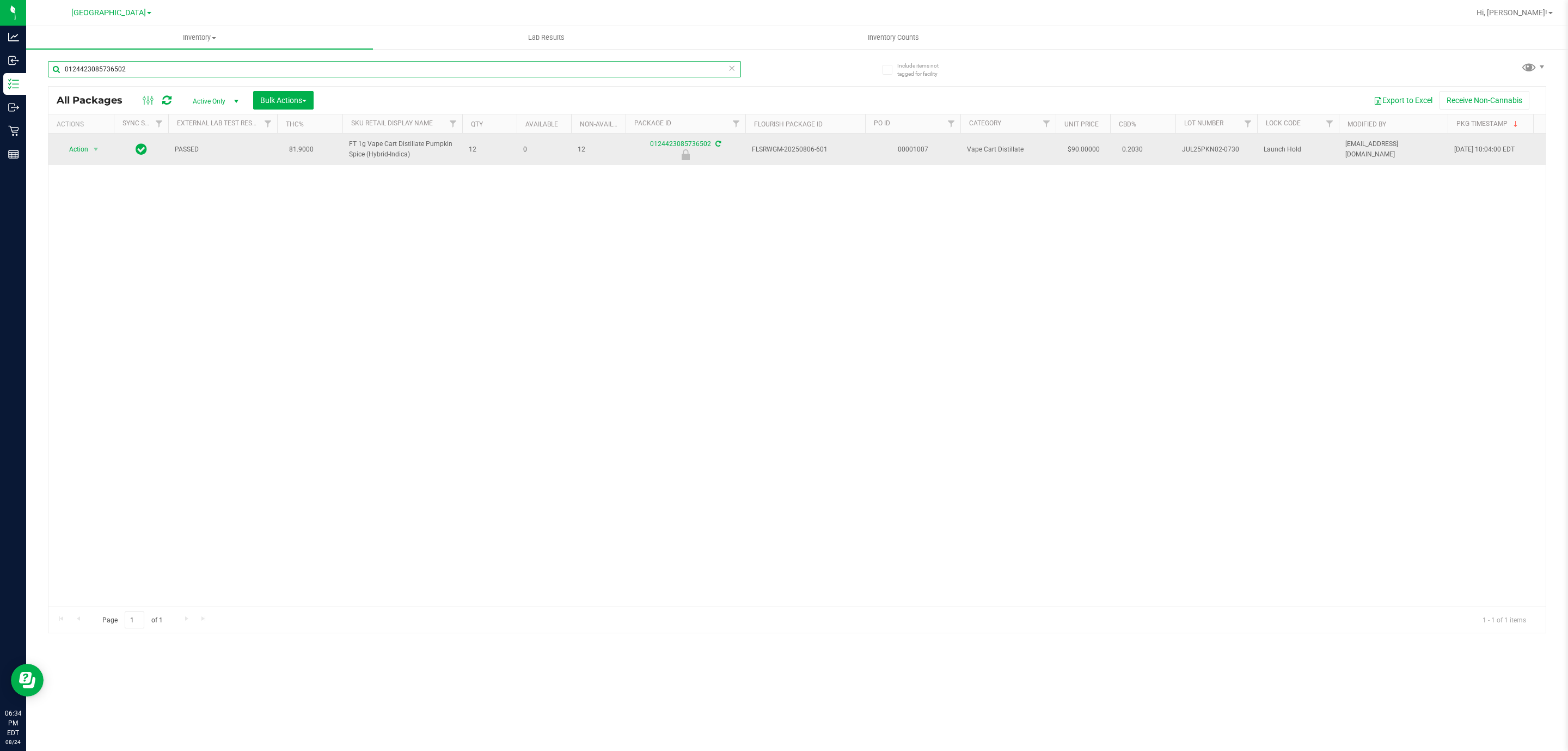
type input "0124423085736502"
click at [75, 145] on span "Action" at bounding box center [73, 149] width 30 height 15
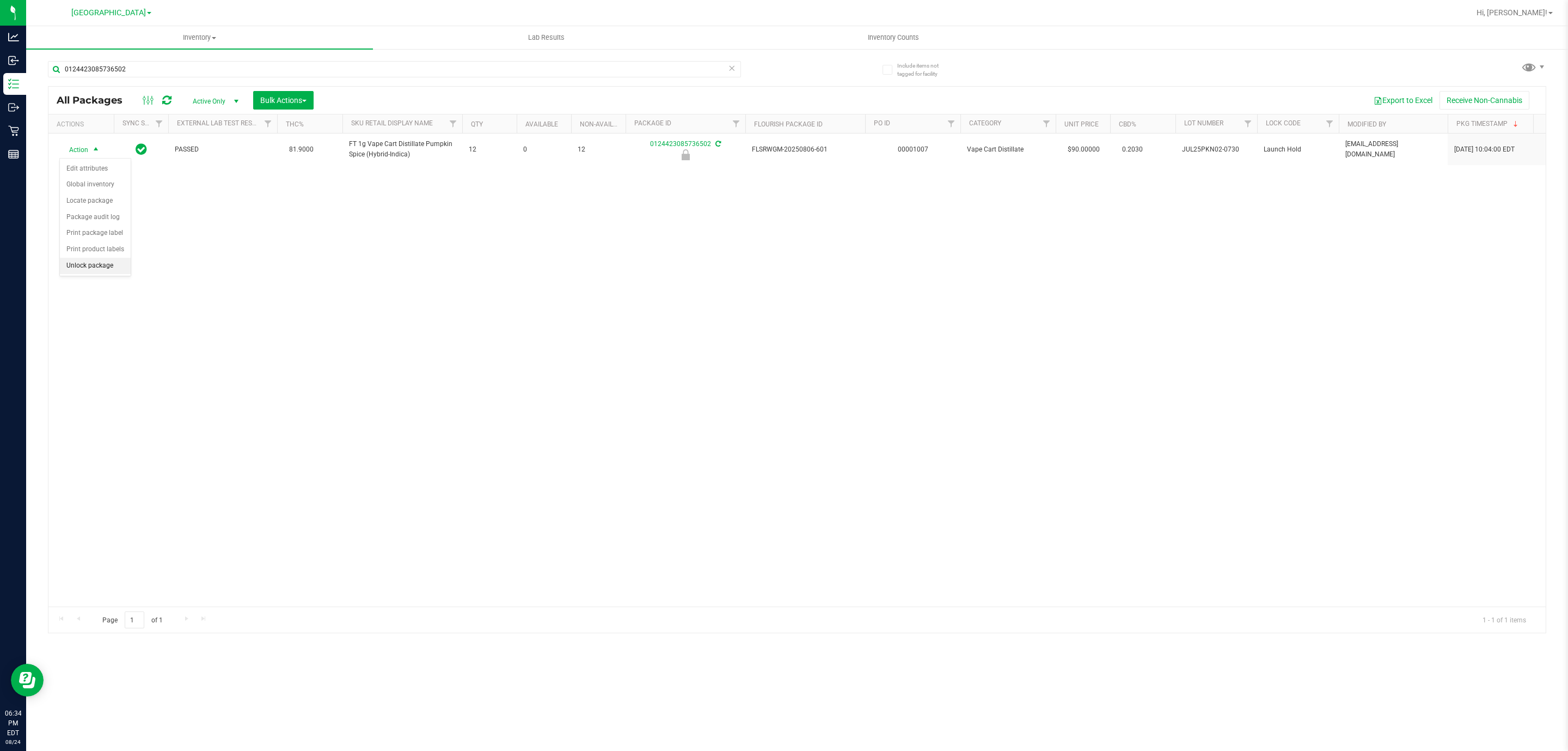
click at [108, 271] on li "Unlock package" at bounding box center [95, 265] width 71 height 16
click at [139, 64] on input "0124423085736502" at bounding box center [395, 68] width 693 height 16
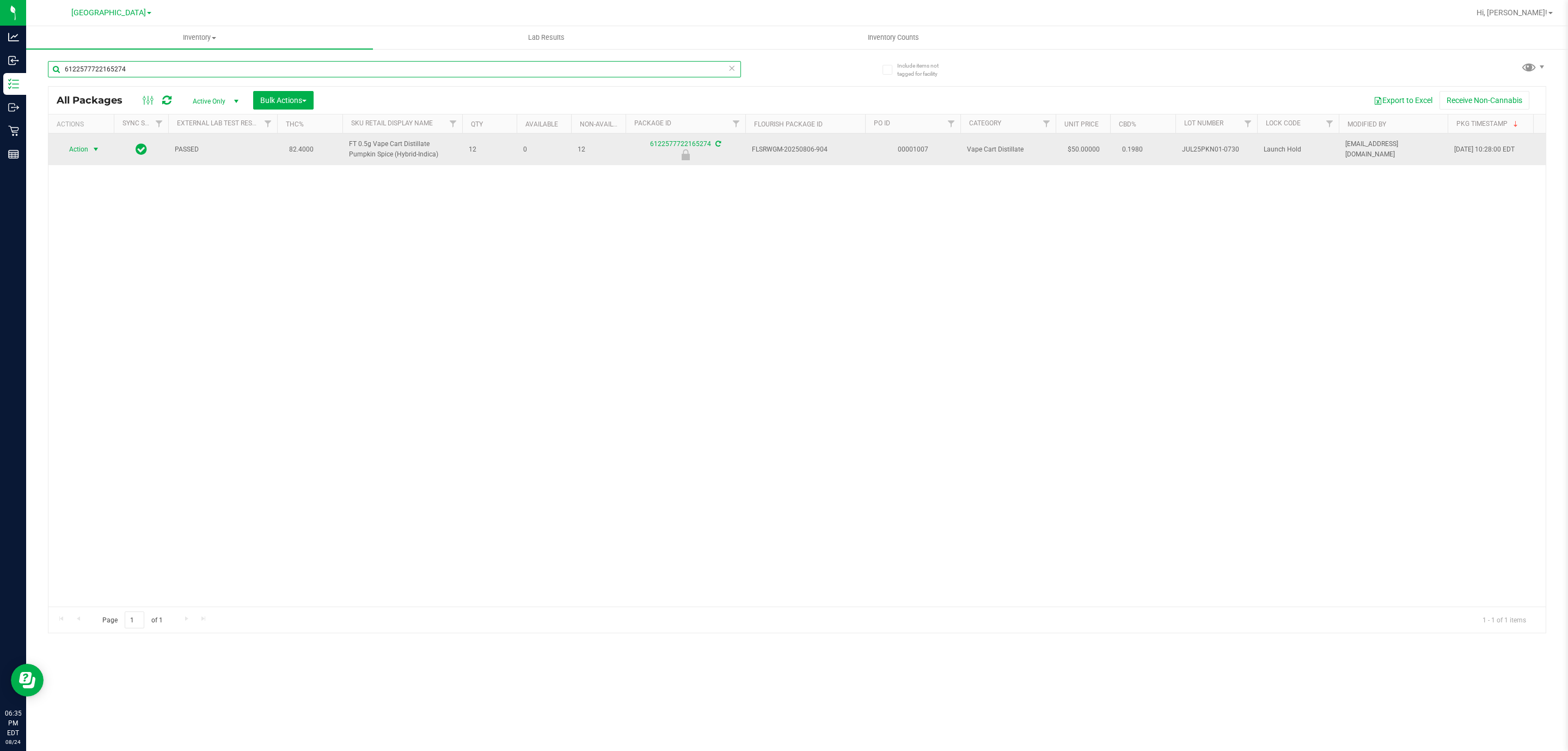
type input "6122577722165274"
click at [85, 152] on span "Action" at bounding box center [73, 149] width 30 height 15
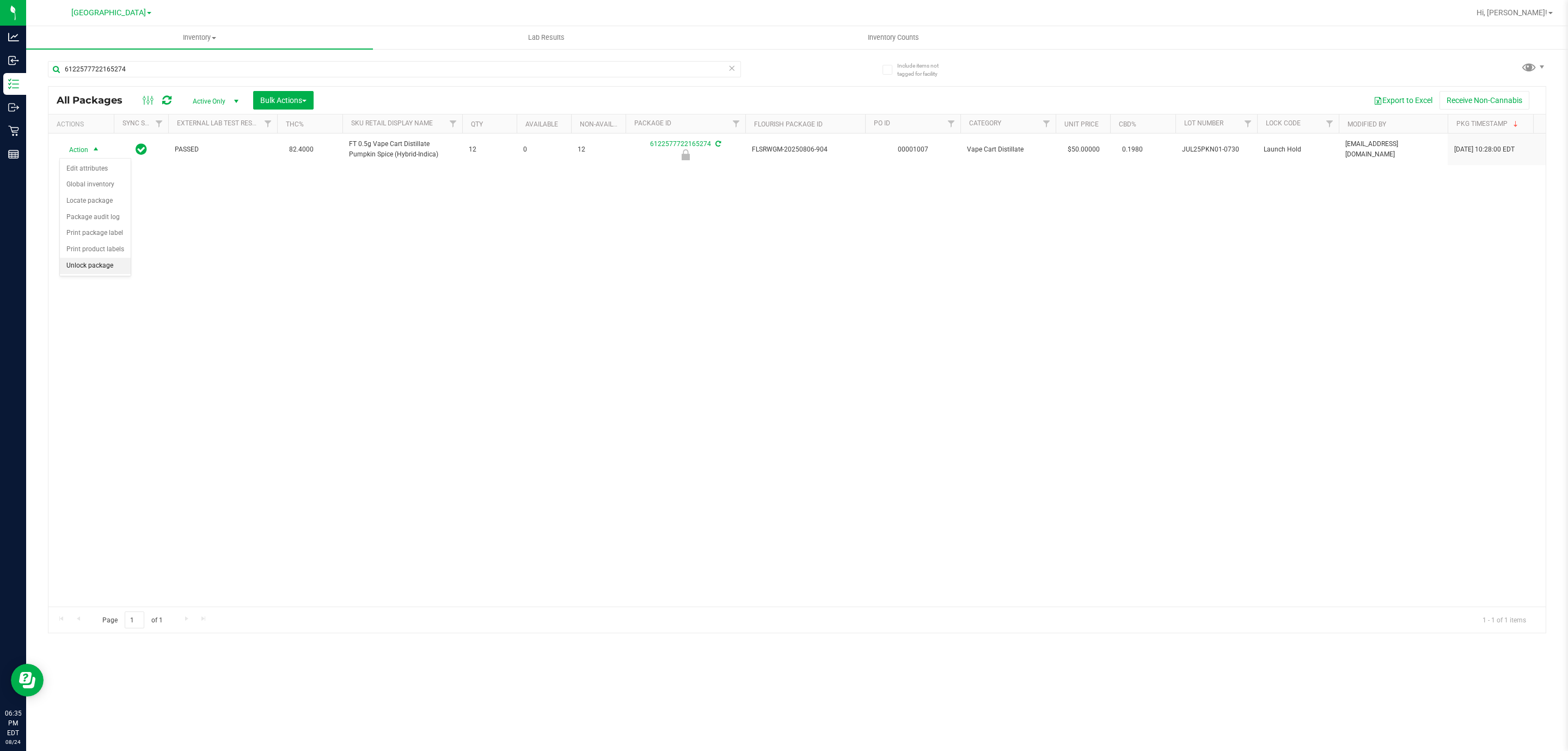
click at [116, 271] on li "Unlock package" at bounding box center [95, 265] width 71 height 16
click at [299, 68] on input "6122577722165274" at bounding box center [395, 68] width 693 height 16
type input "6111621808011721"
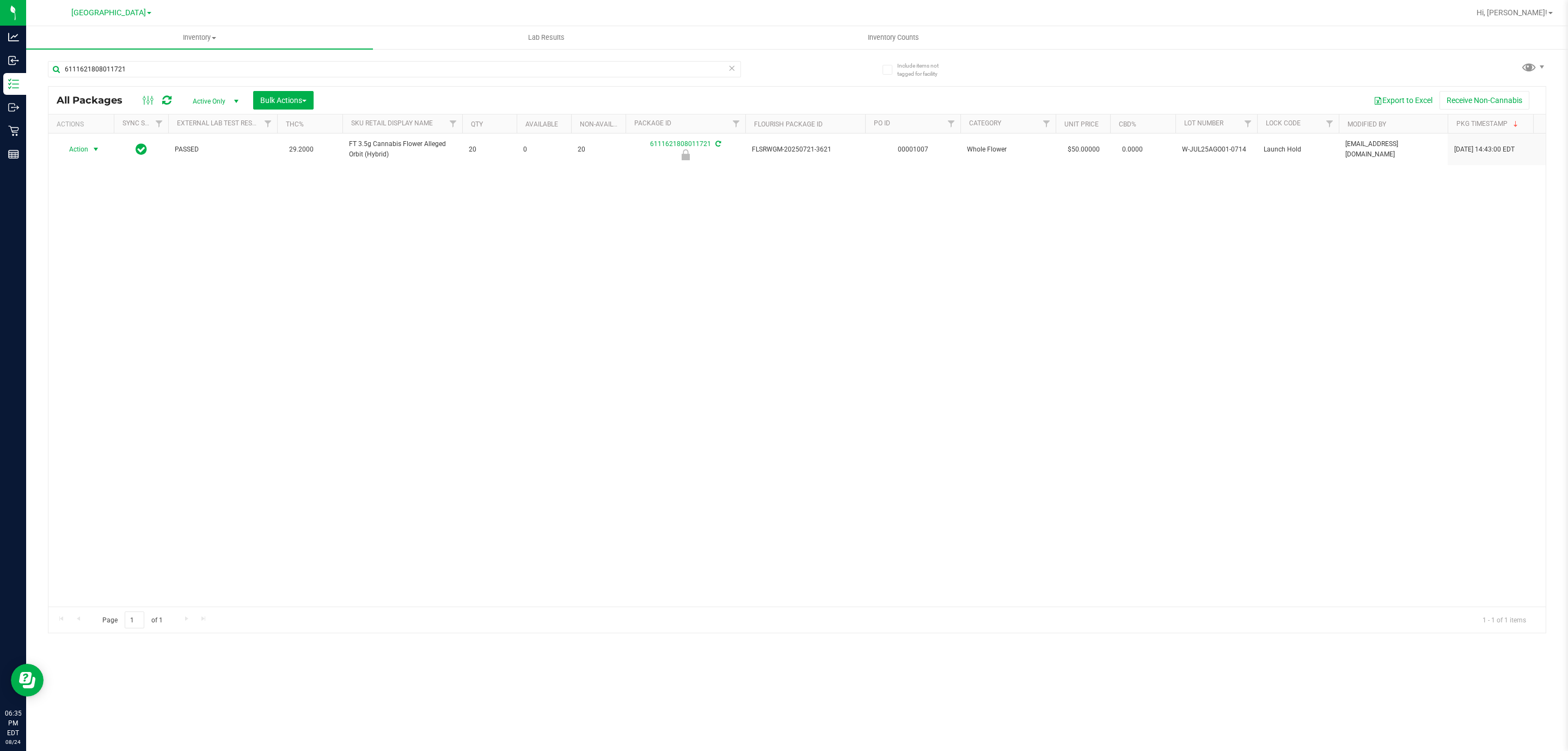
click at [82, 148] on span "Action" at bounding box center [73, 149] width 30 height 15
click at [117, 270] on li "Unlock package" at bounding box center [95, 265] width 71 height 16
click at [321, 76] on input "6111621808011721" at bounding box center [395, 68] width 693 height 16
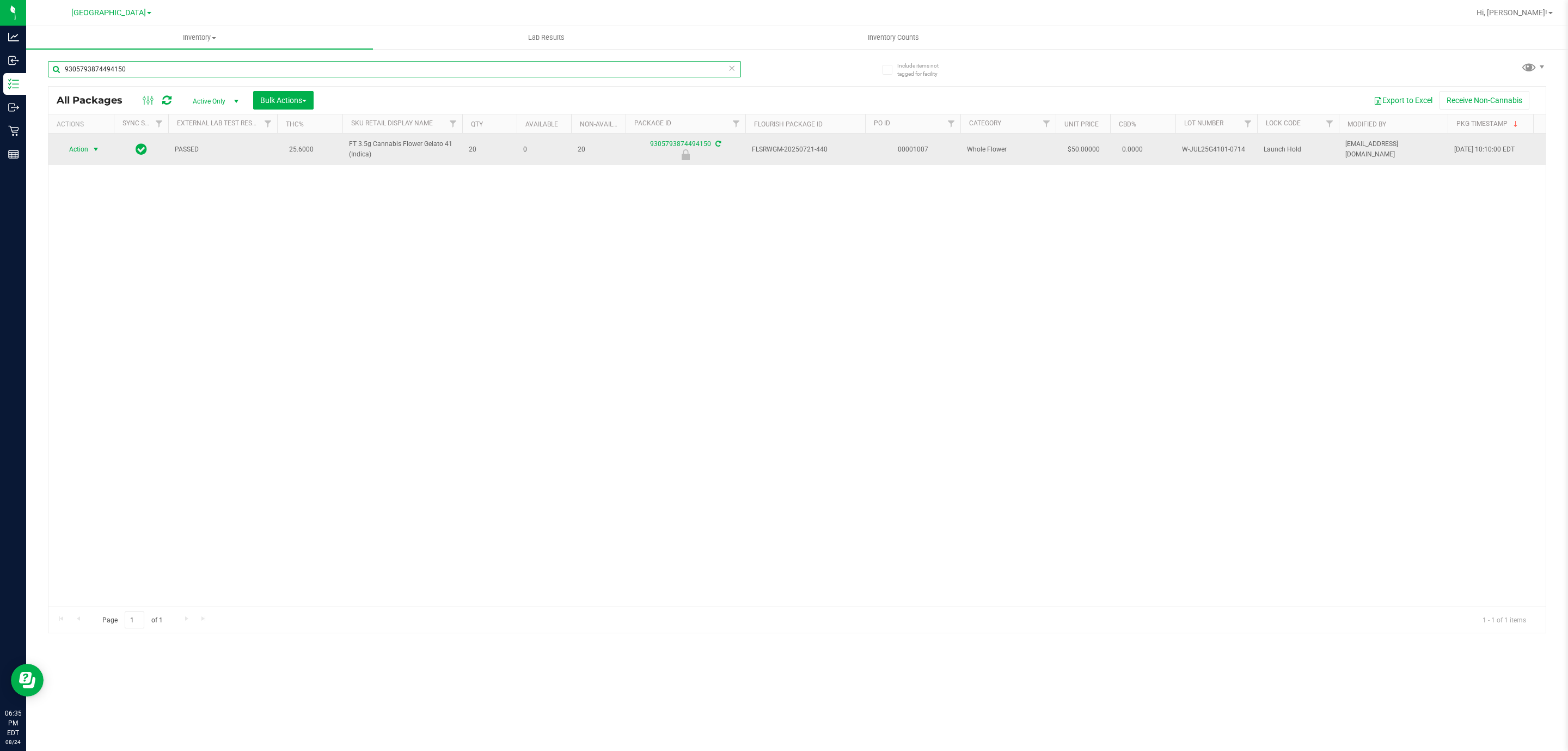
type input "9305793874494150"
click at [67, 149] on span "Action" at bounding box center [73, 149] width 30 height 15
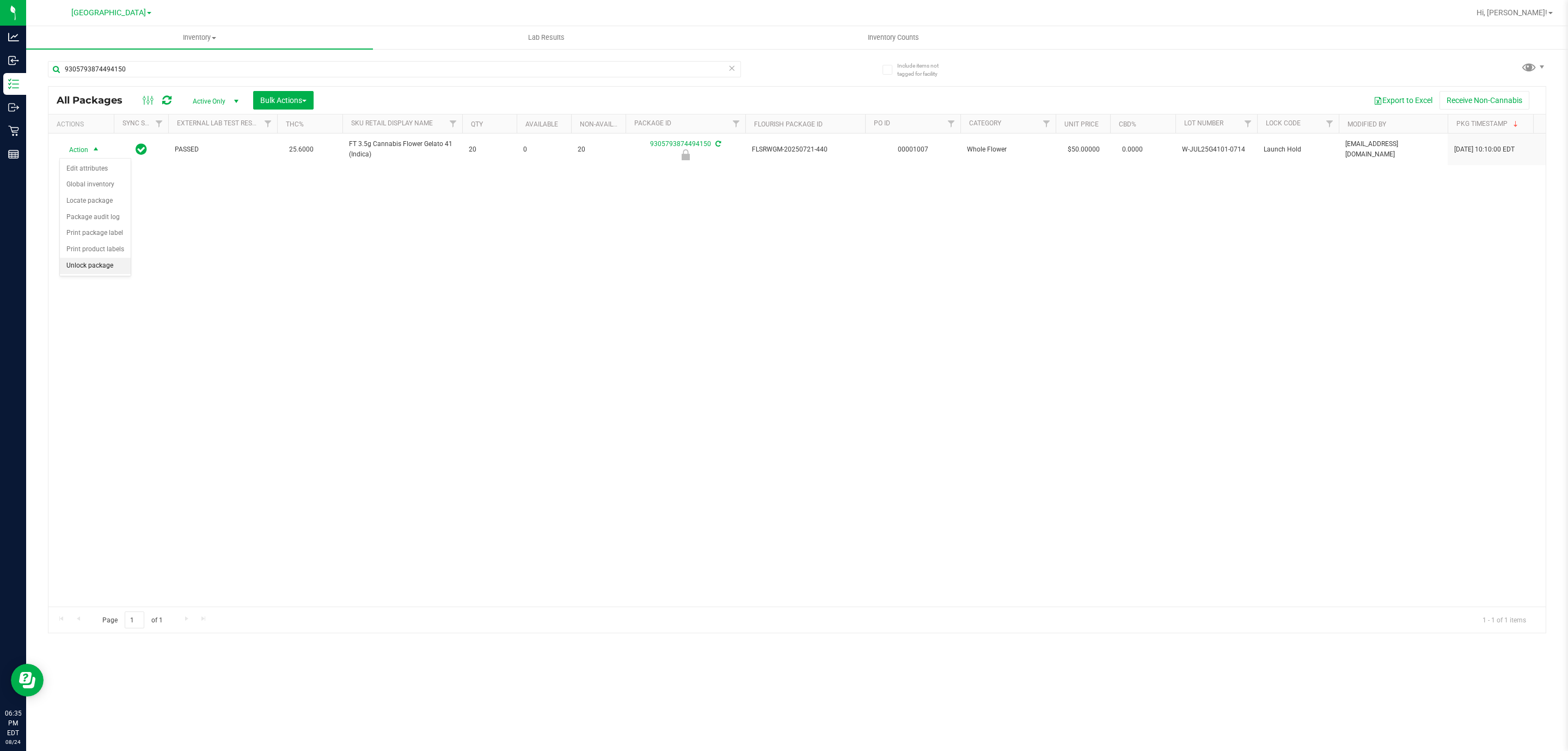
click at [77, 273] on li "Unlock package" at bounding box center [95, 265] width 71 height 16
click at [886, 30] on uib-tab-heading "Inventory Counts" at bounding box center [893, 38] width 346 height 22
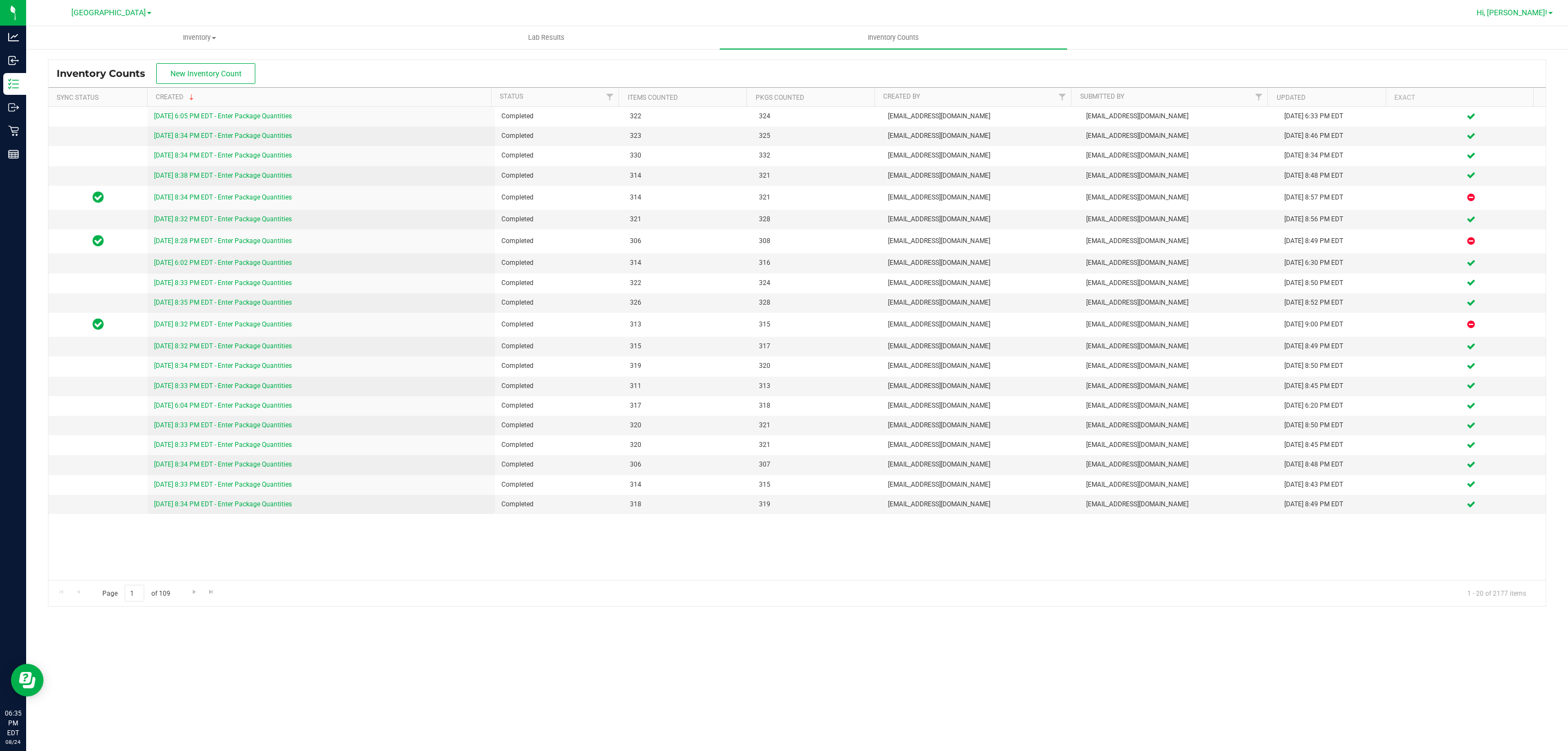
click at [1521, 16] on span "Hi, [PERSON_NAME]!" at bounding box center [1512, 13] width 71 height 8
click at [1505, 116] on span "Sign Out" at bounding box center [1511, 116] width 31 height 11
